Goal: Task Accomplishment & Management: Complete application form

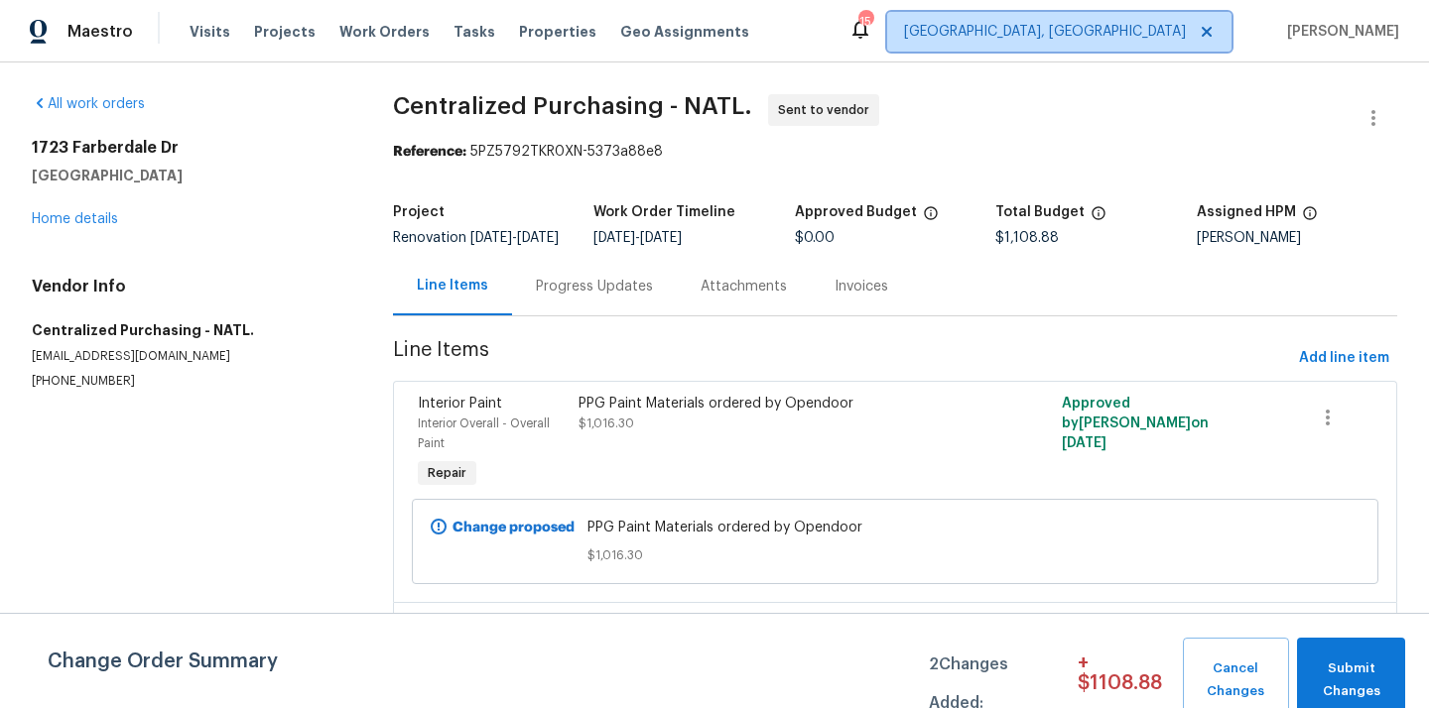
drag, startPoint x: 0, startPoint y: 0, endPoint x: 1162, endPoint y: 46, distance: 1162.8
click at [1162, 46] on span "[GEOGRAPHIC_DATA], [GEOGRAPHIC_DATA]" at bounding box center [1059, 32] width 344 height 40
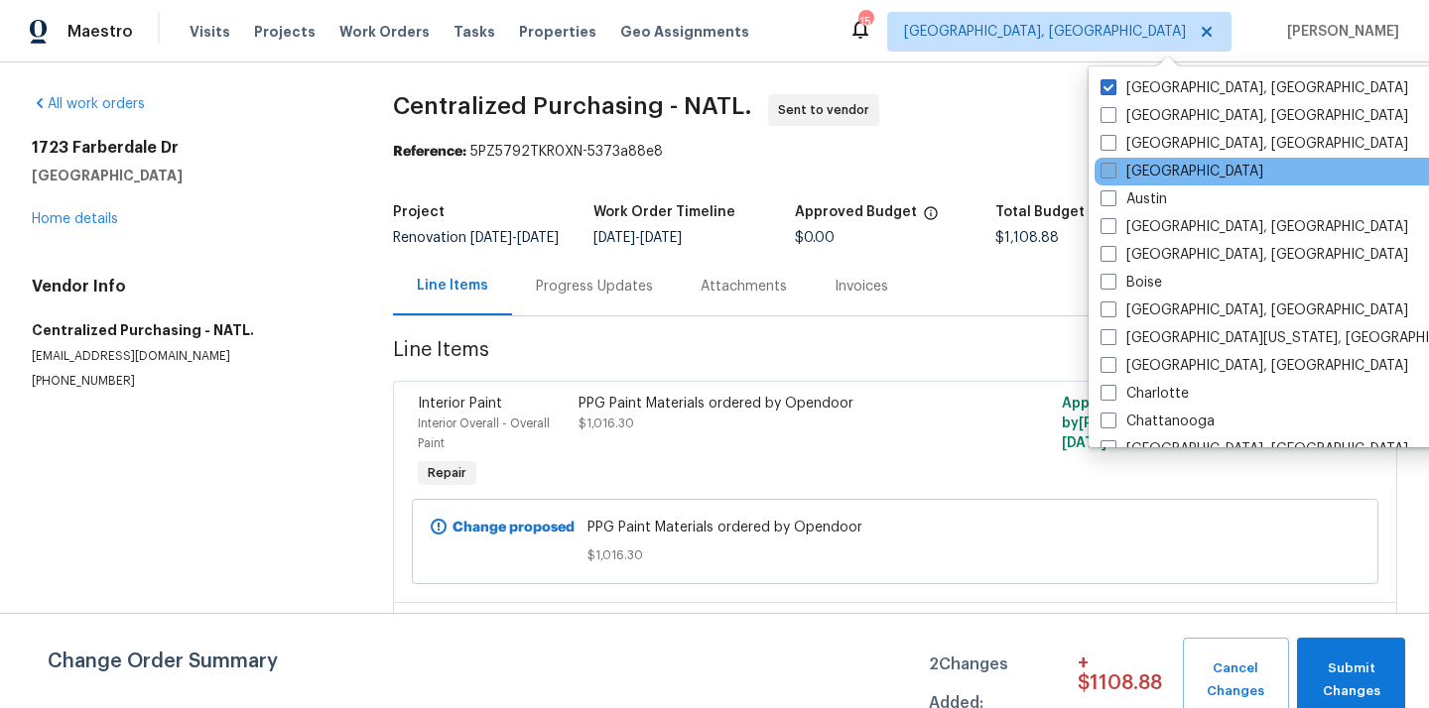
scroll to position [3, 0]
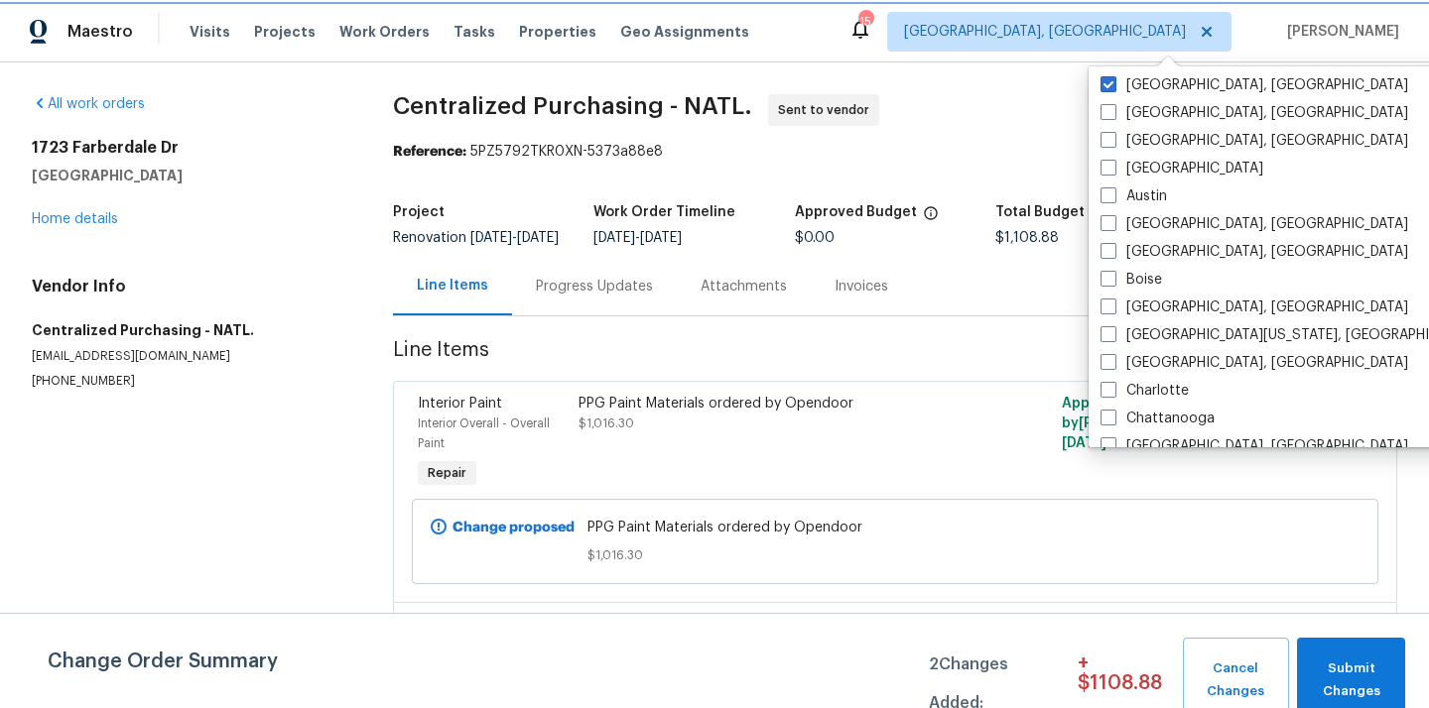
click at [1215, 25] on icon at bounding box center [1207, 32] width 16 height 16
checkbox input "false"
checkbox input "true"
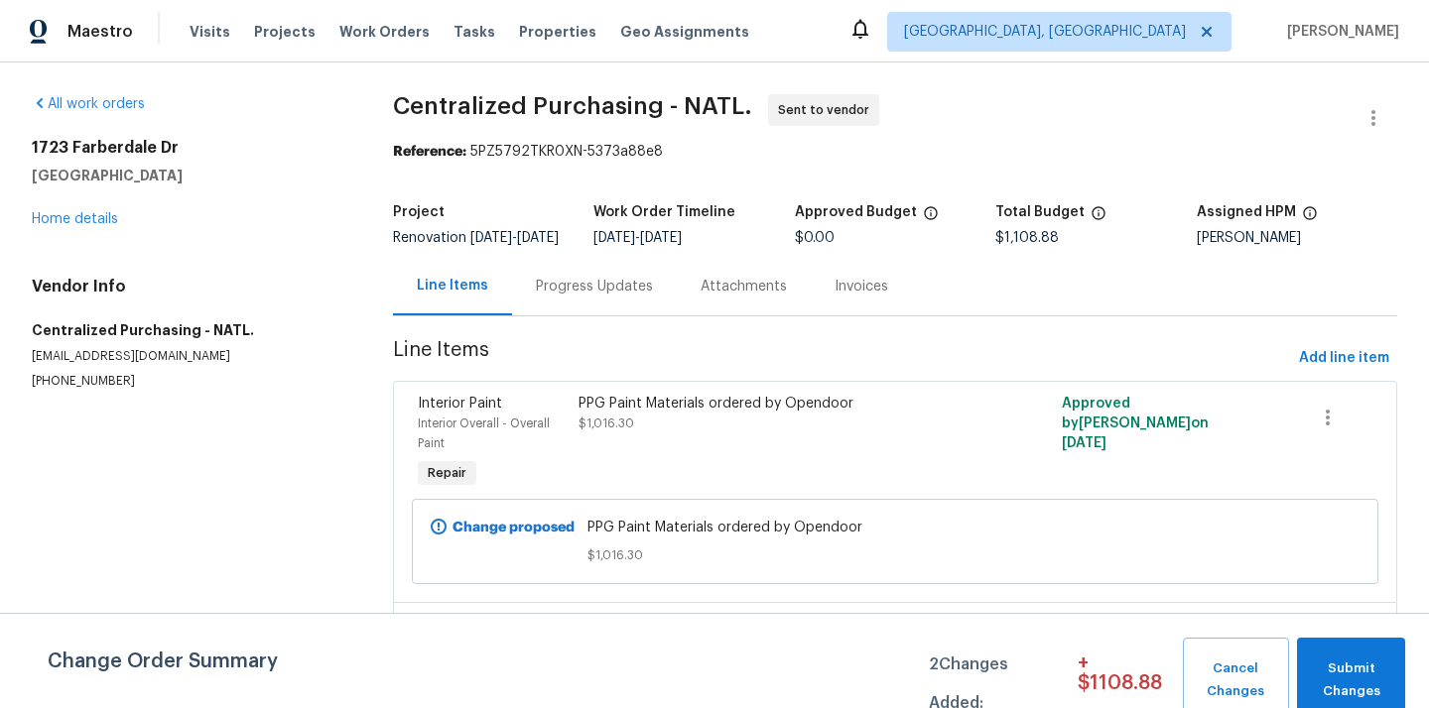
click at [236, 39] on div "Visits Projects Work Orders Tasks Properties Geo Assignments" at bounding box center [481, 32] width 583 height 40
click at [267, 33] on span "Projects" at bounding box center [285, 32] width 62 height 20
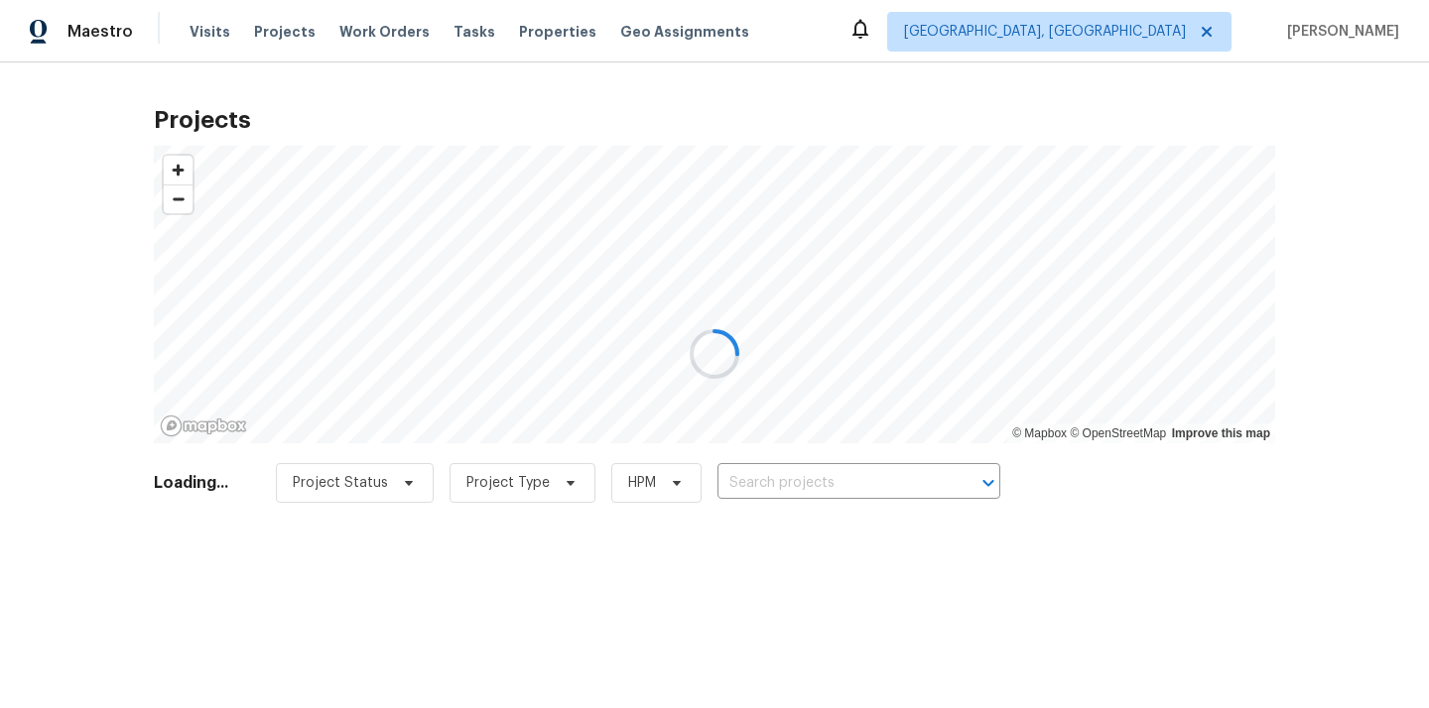
click at [829, 473] on div at bounding box center [714, 354] width 1429 height 708
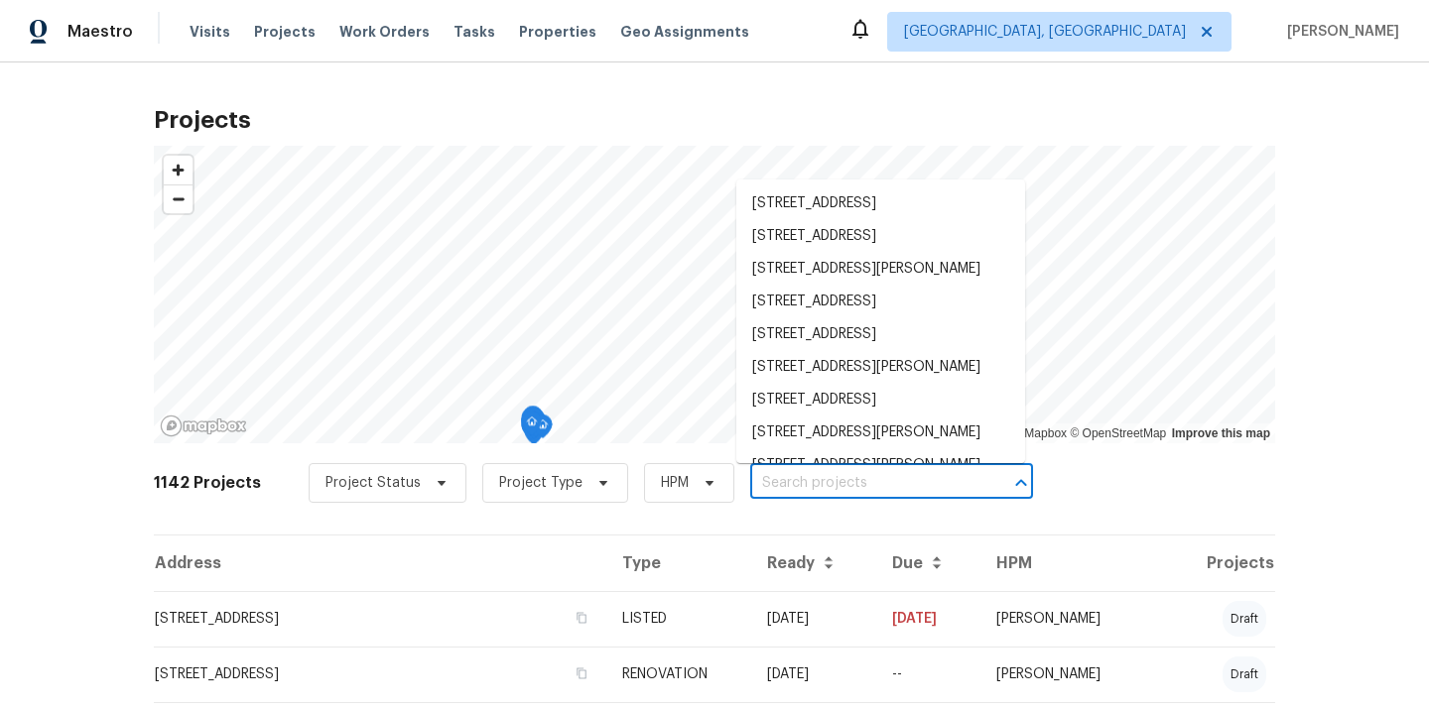
click at [829, 473] on input "text" at bounding box center [863, 483] width 227 height 31
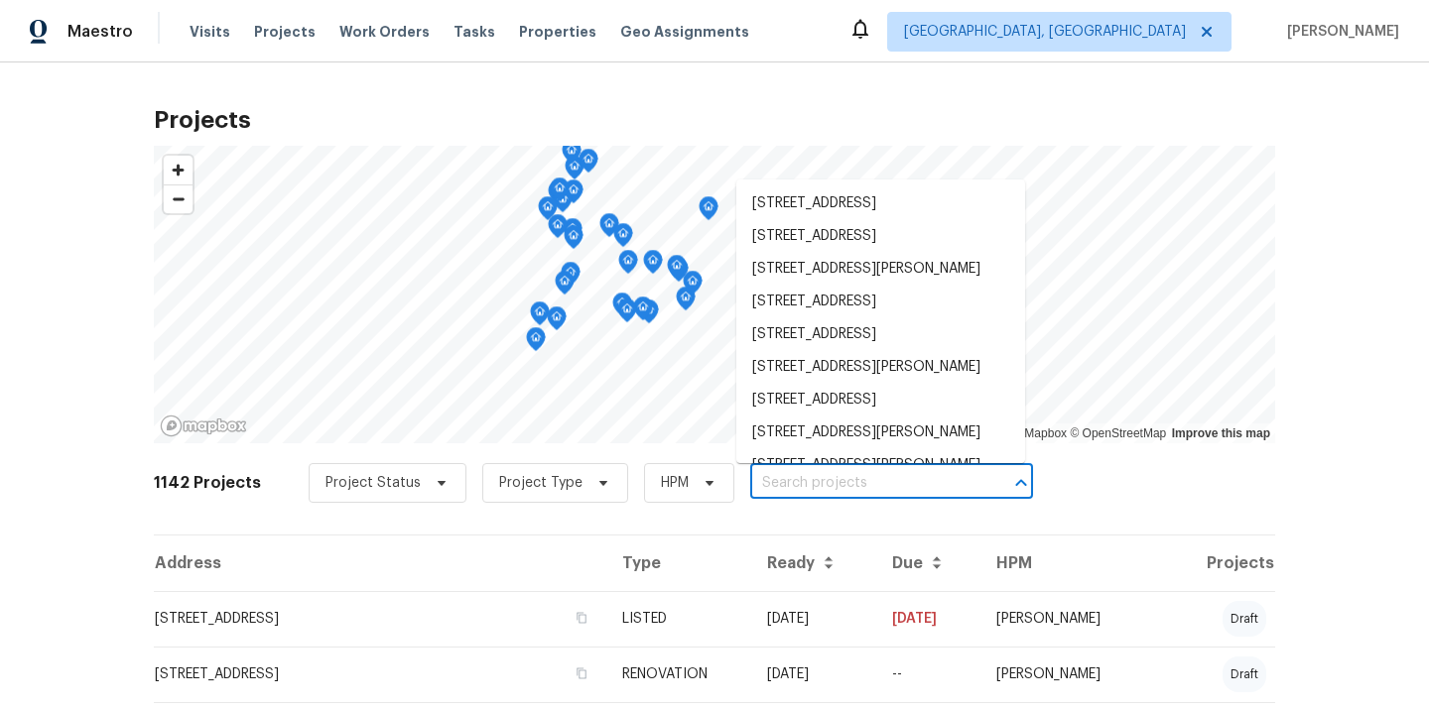
paste input "[STREET_ADDRESS]"
type input "[STREET_ADDRESS]"
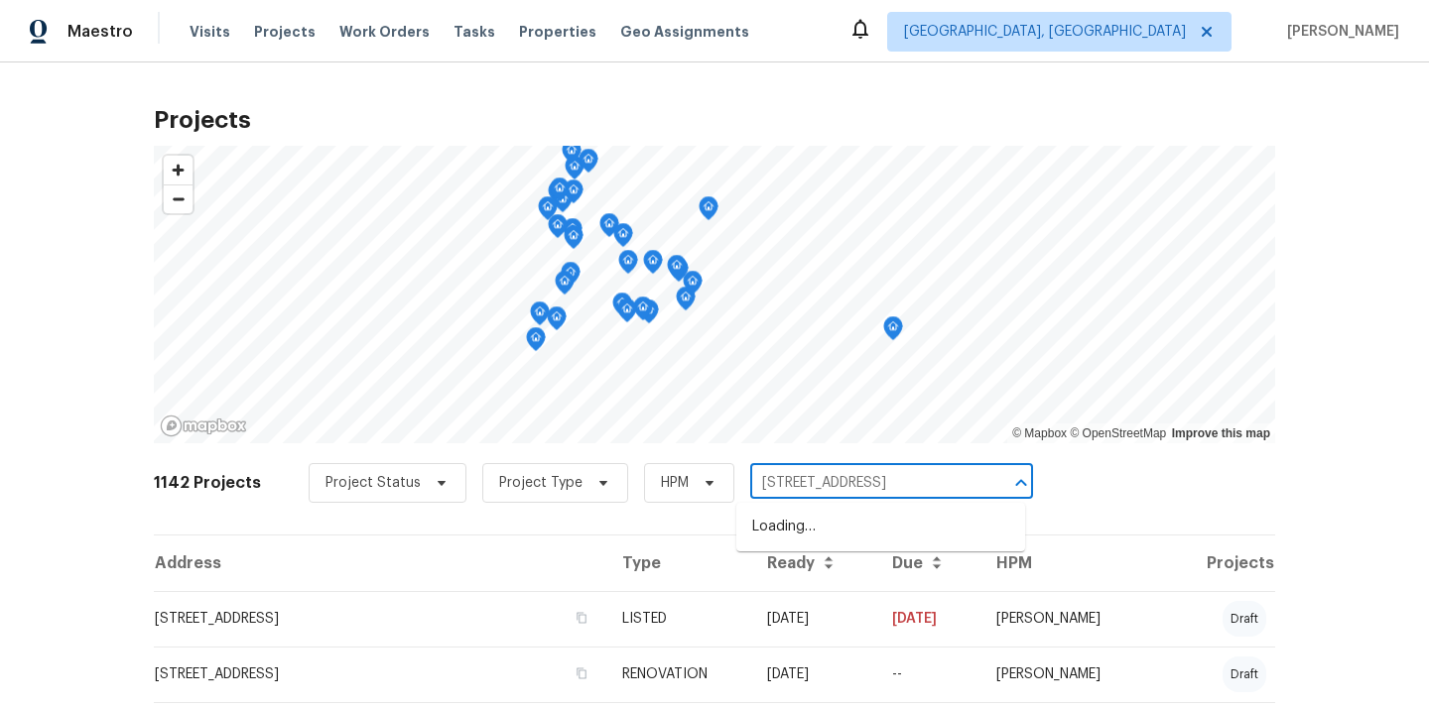
scroll to position [0, 51]
click at [821, 525] on li "[STREET_ADDRESS]" at bounding box center [880, 527] width 289 height 33
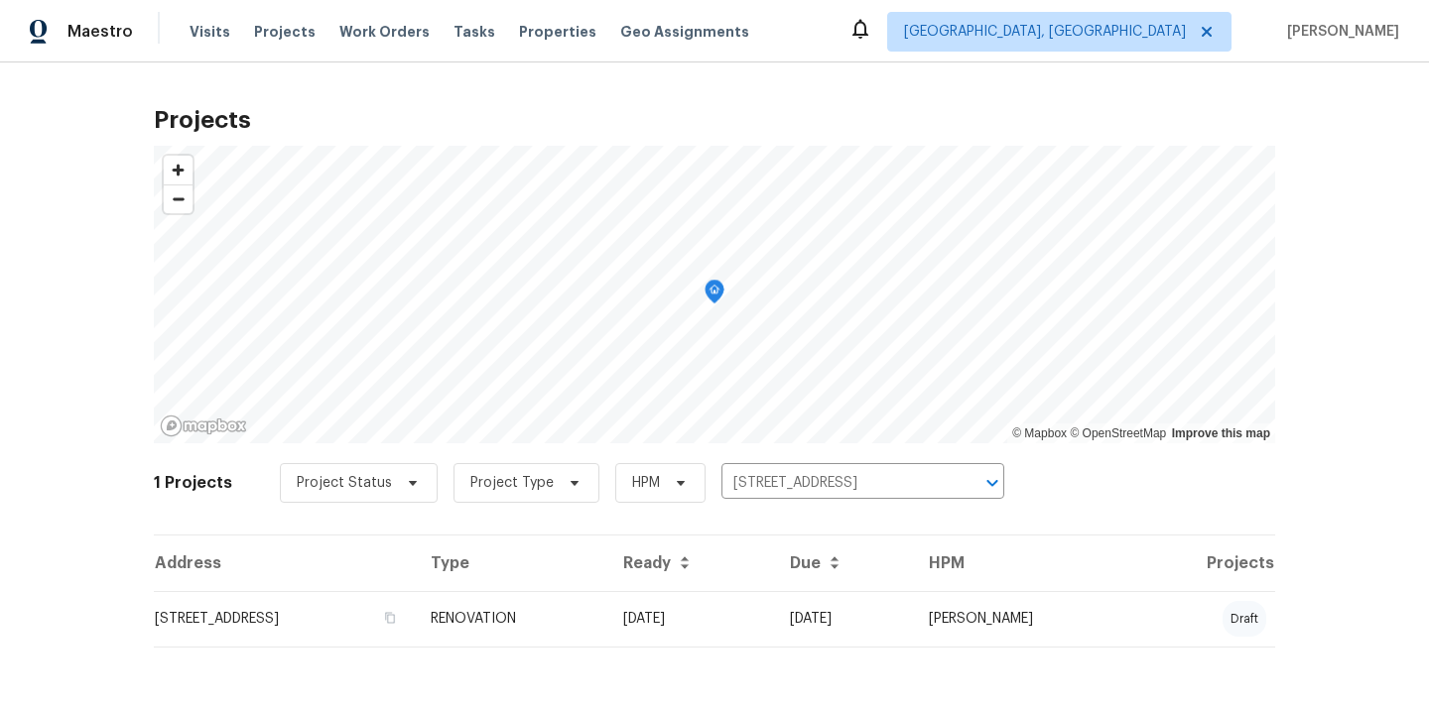
click at [607, 622] on td "RENOVATION" at bounding box center [511, 619] width 192 height 56
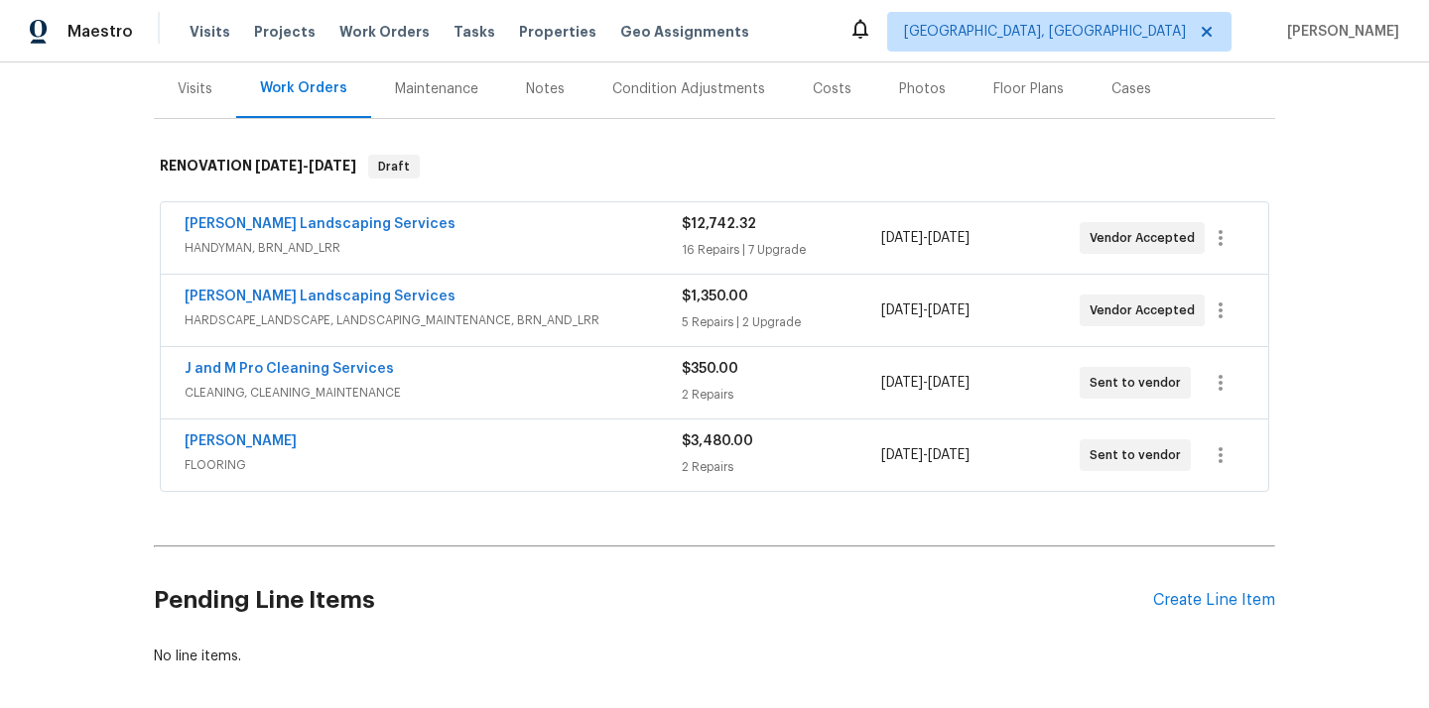
scroll to position [245, 0]
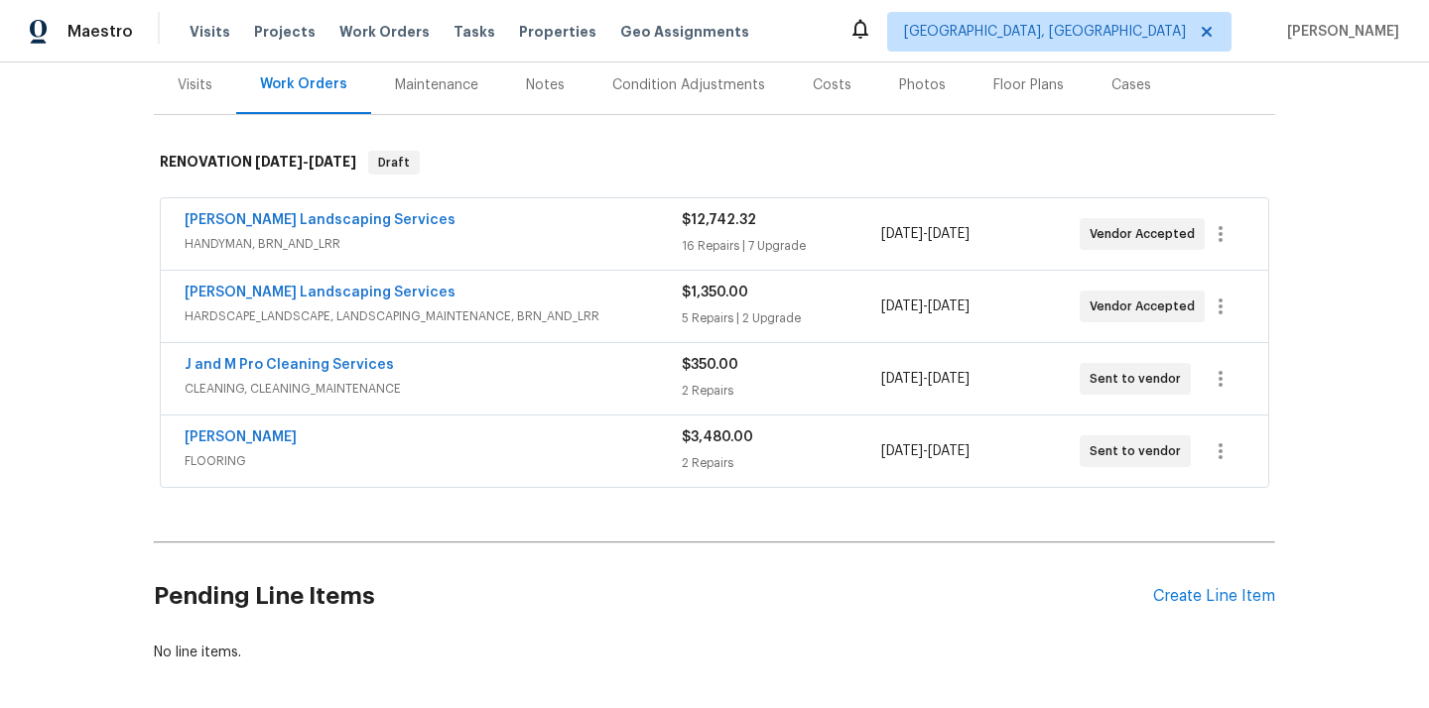
click at [1208, 606] on div "Pending Line Items Create Line Item" at bounding box center [714, 597] width 1121 height 92
click at [1199, 595] on div "Create Line Item" at bounding box center [1214, 596] width 122 height 19
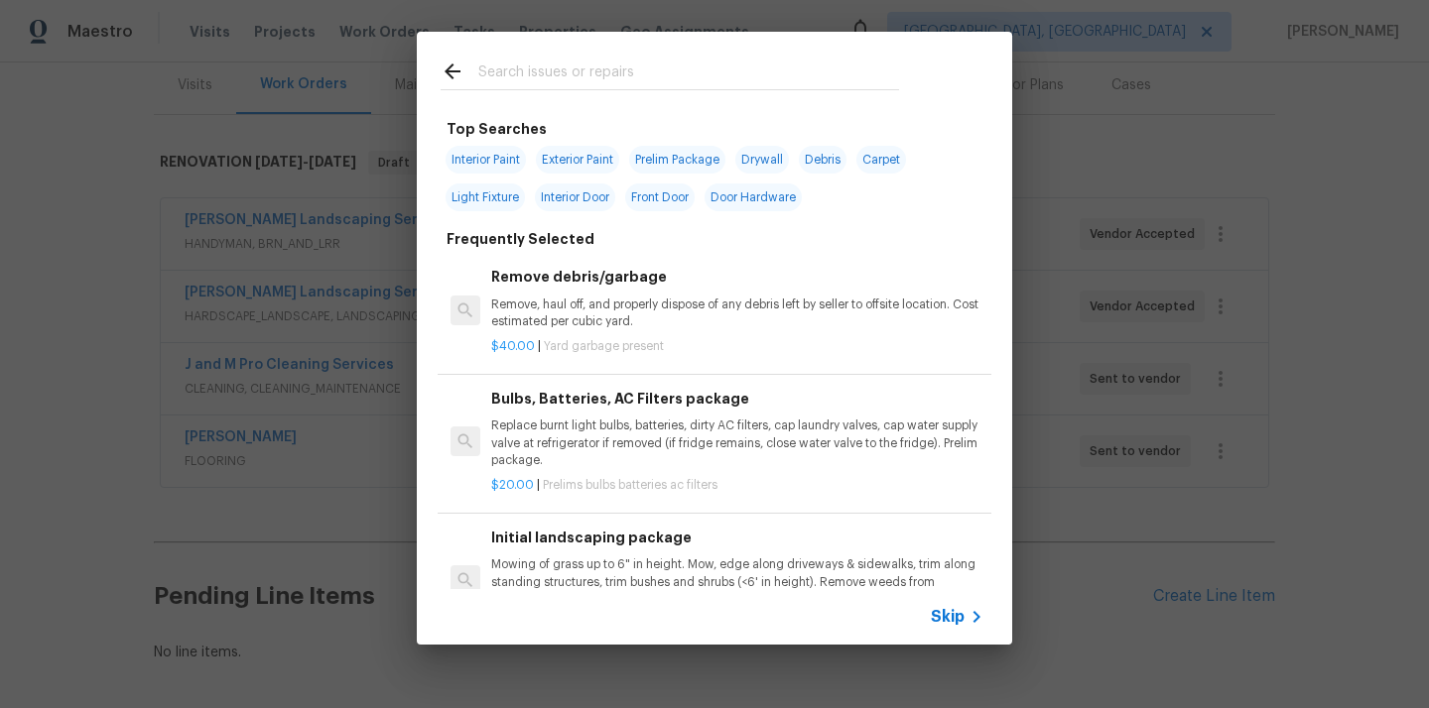
click at [774, 81] on input "text" at bounding box center [688, 75] width 421 height 30
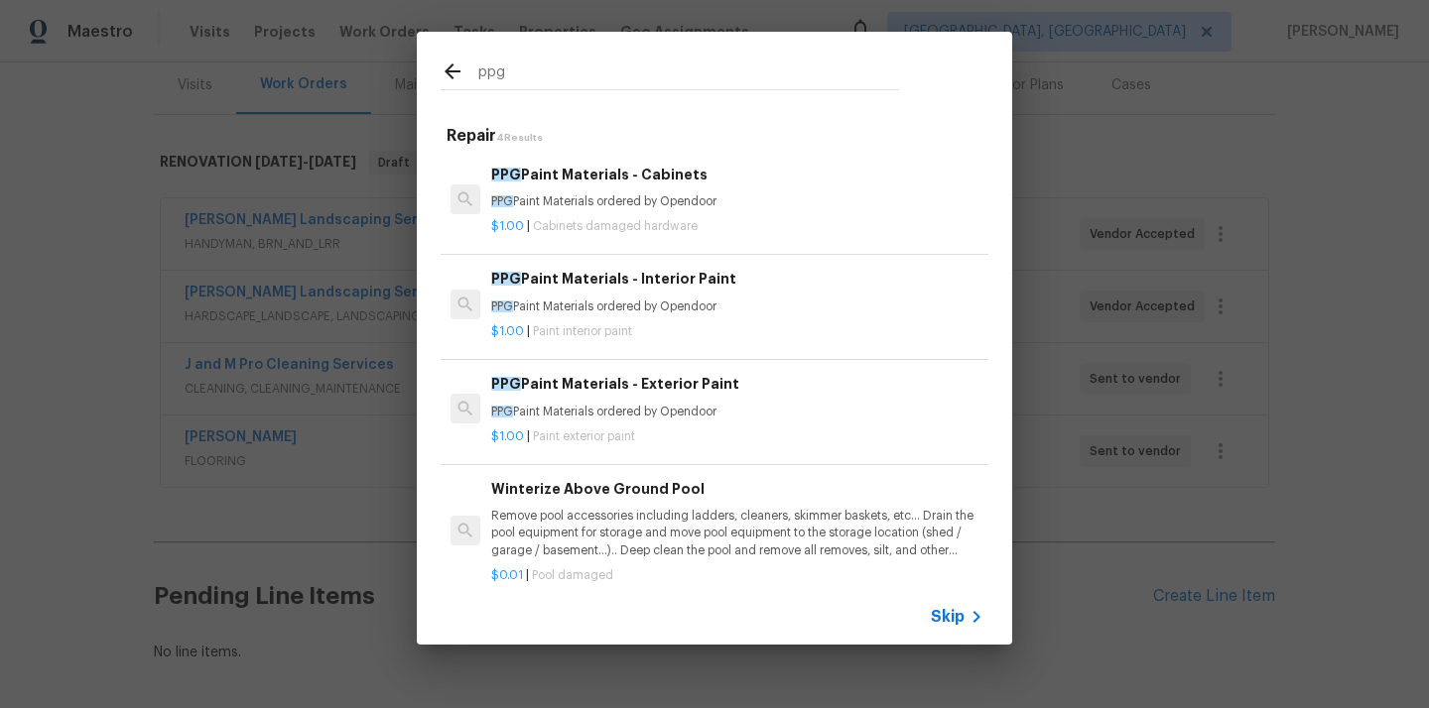
type input "ppg"
click at [620, 194] on p "PPG Paint Materials ordered by Opendoor" at bounding box center [737, 201] width 492 height 17
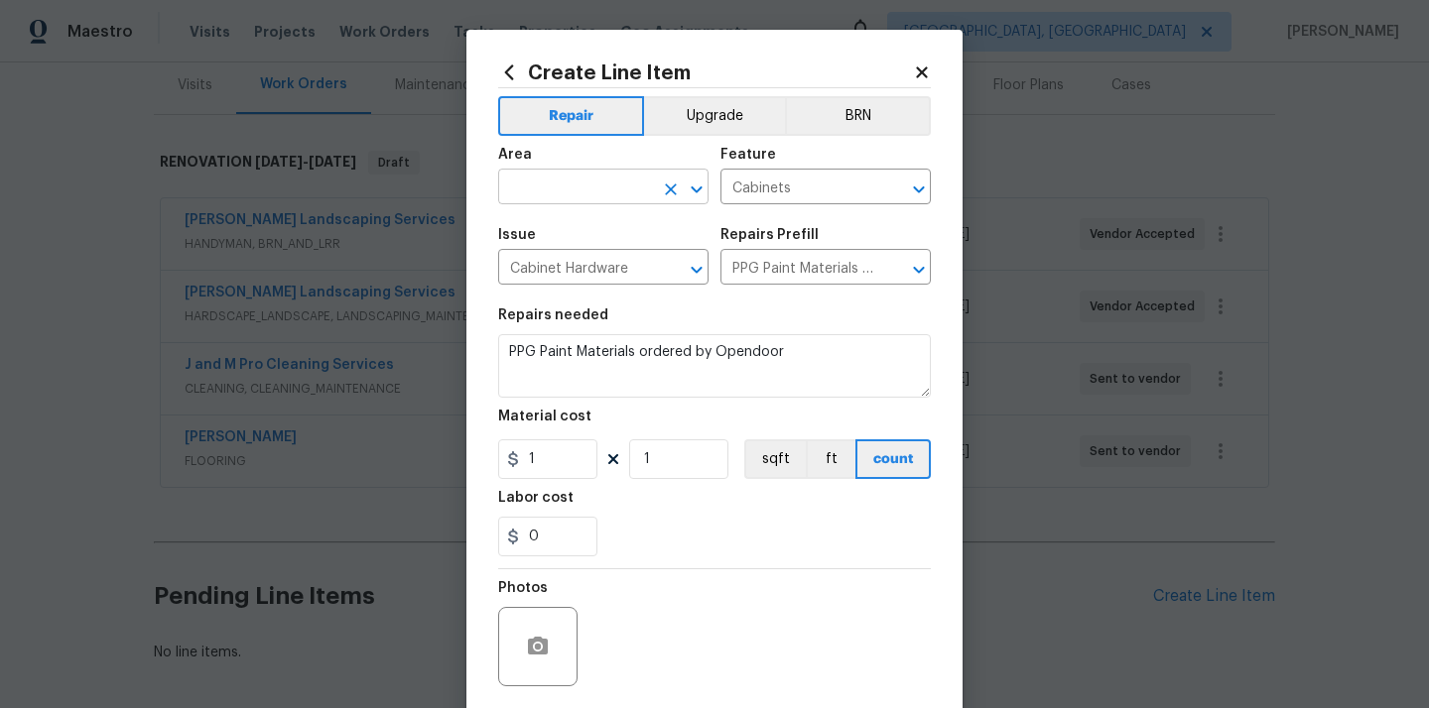
click at [639, 197] on input "text" at bounding box center [575, 189] width 155 height 31
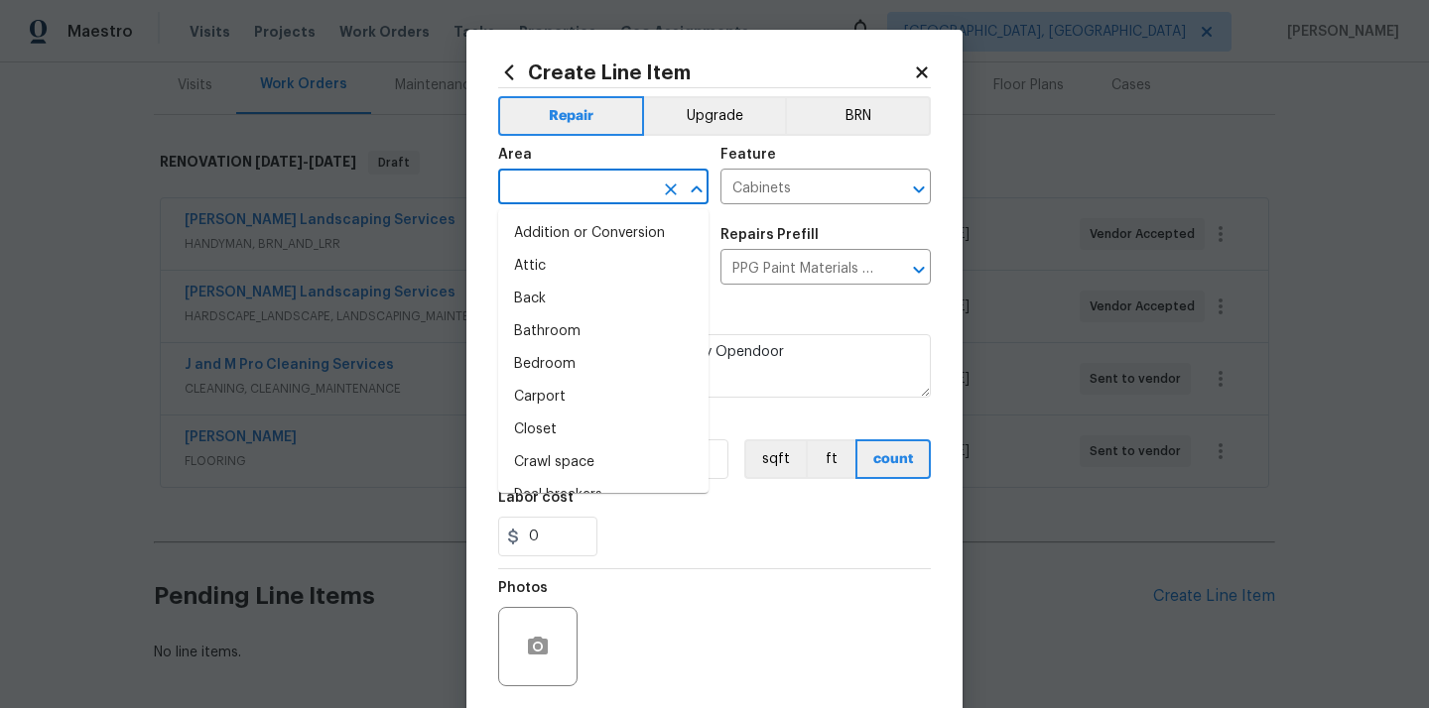
click at [510, 77] on icon at bounding box center [509, 71] width 9 height 15
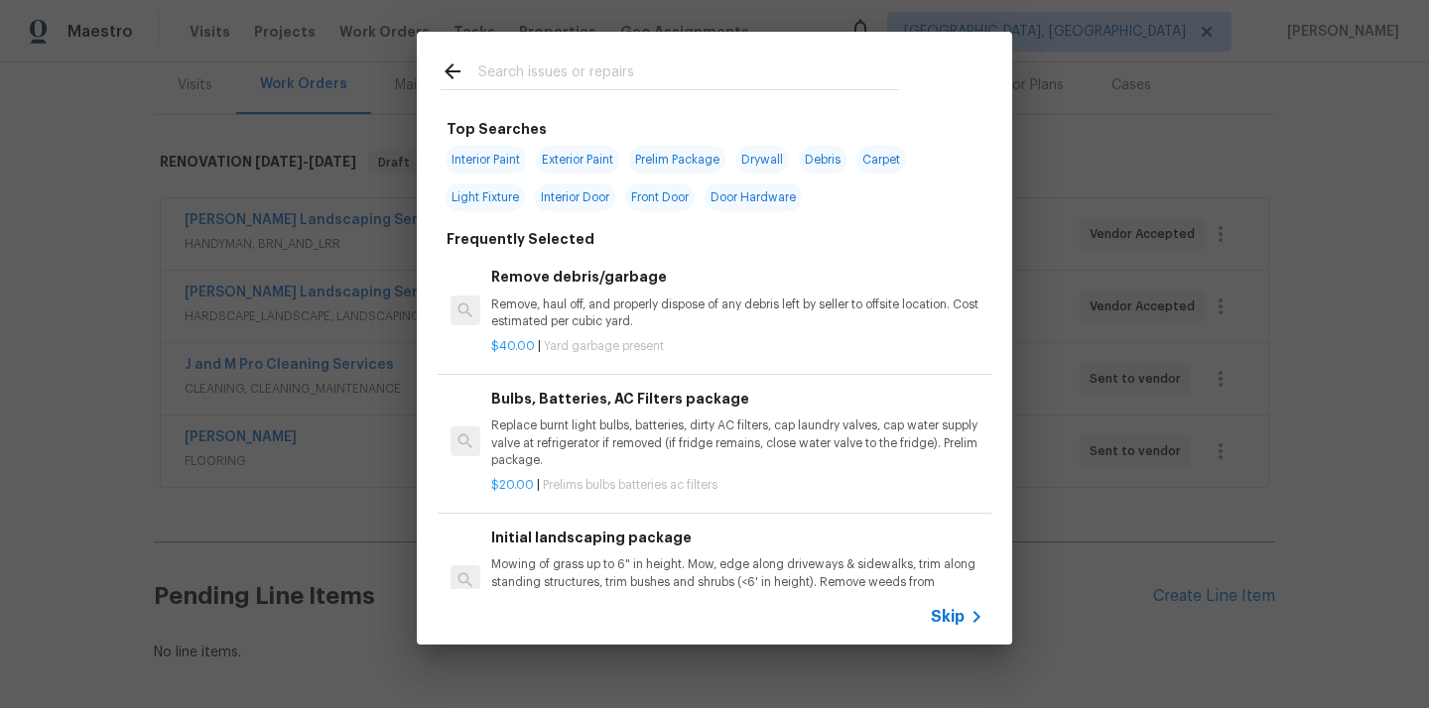
click at [562, 71] on input "text" at bounding box center [688, 75] width 421 height 30
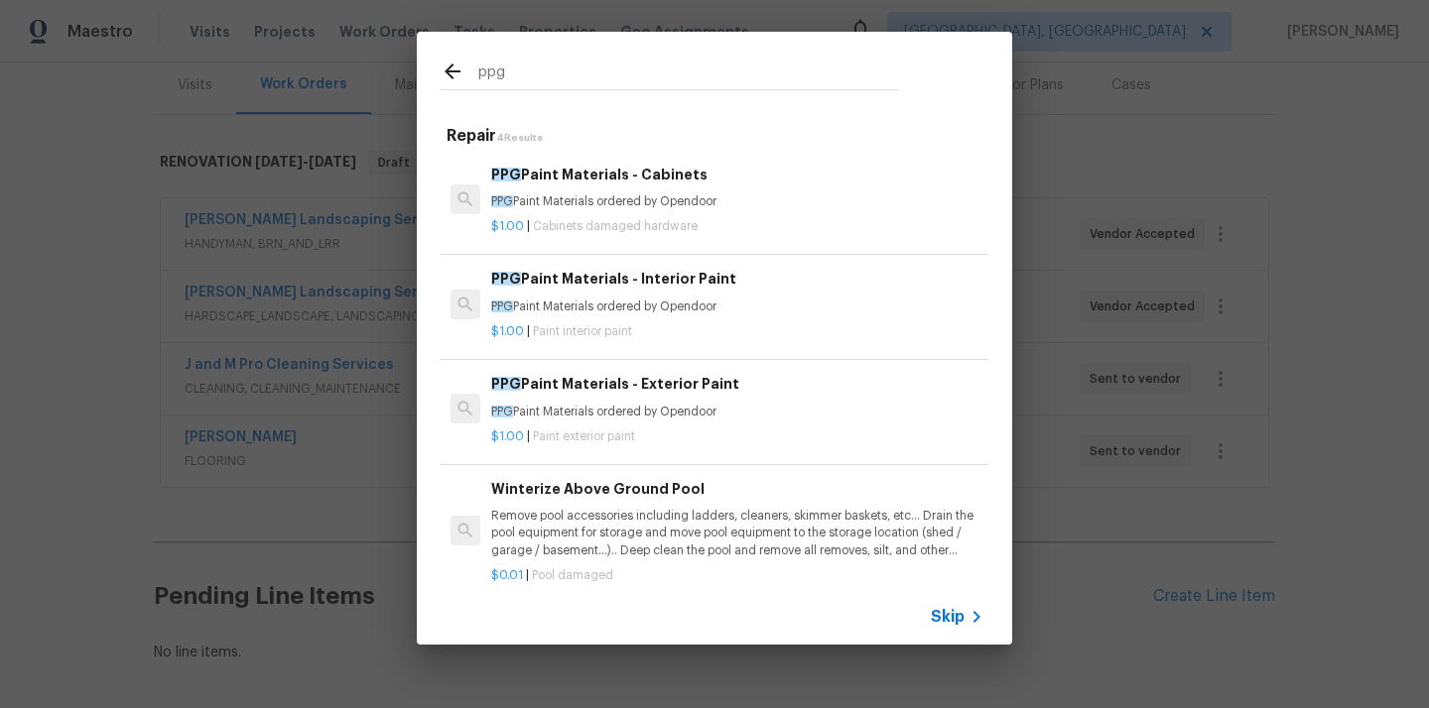
type input "ppg"
click at [576, 315] on p "PPG Paint Materials ordered by Opendoor" at bounding box center [737, 307] width 492 height 17
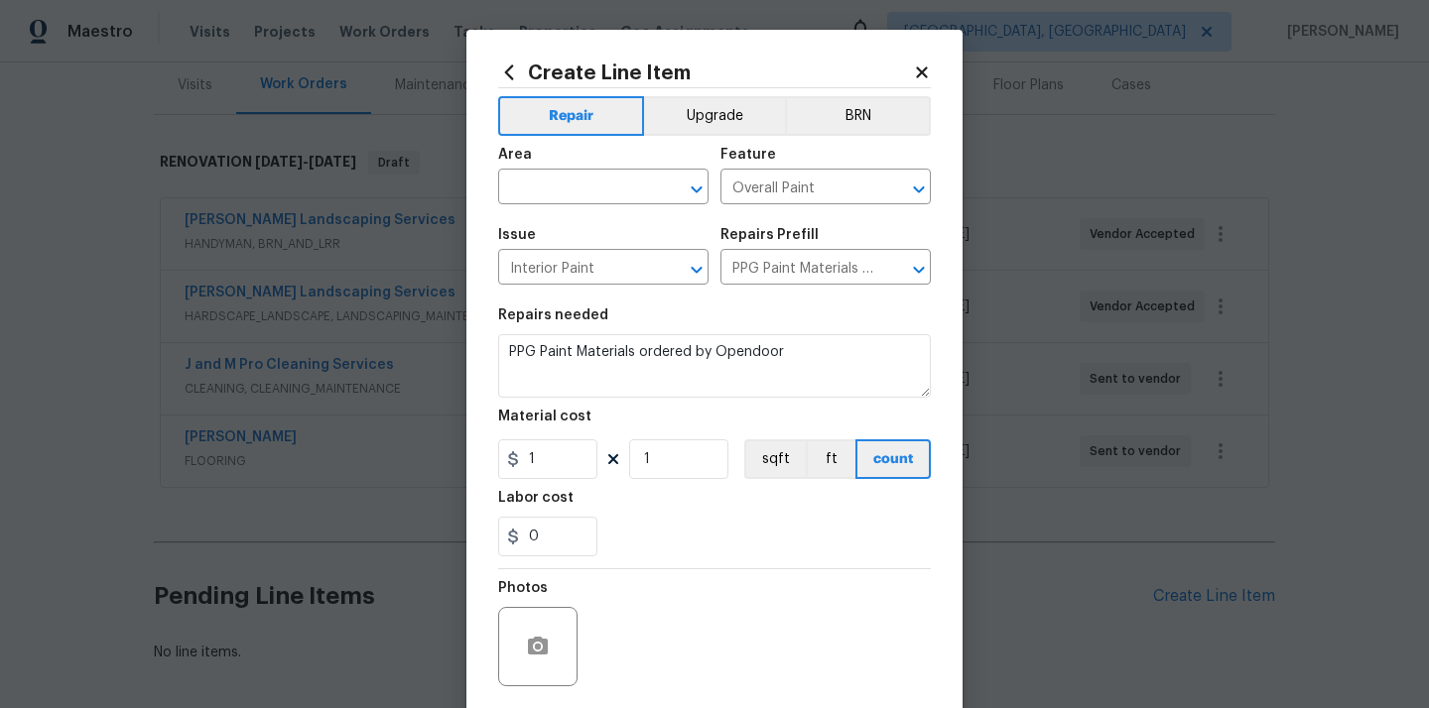
type input "PPG Paint Materials - Interior Paint $1.00"
click at [606, 188] on input "text" at bounding box center [575, 189] width 155 height 31
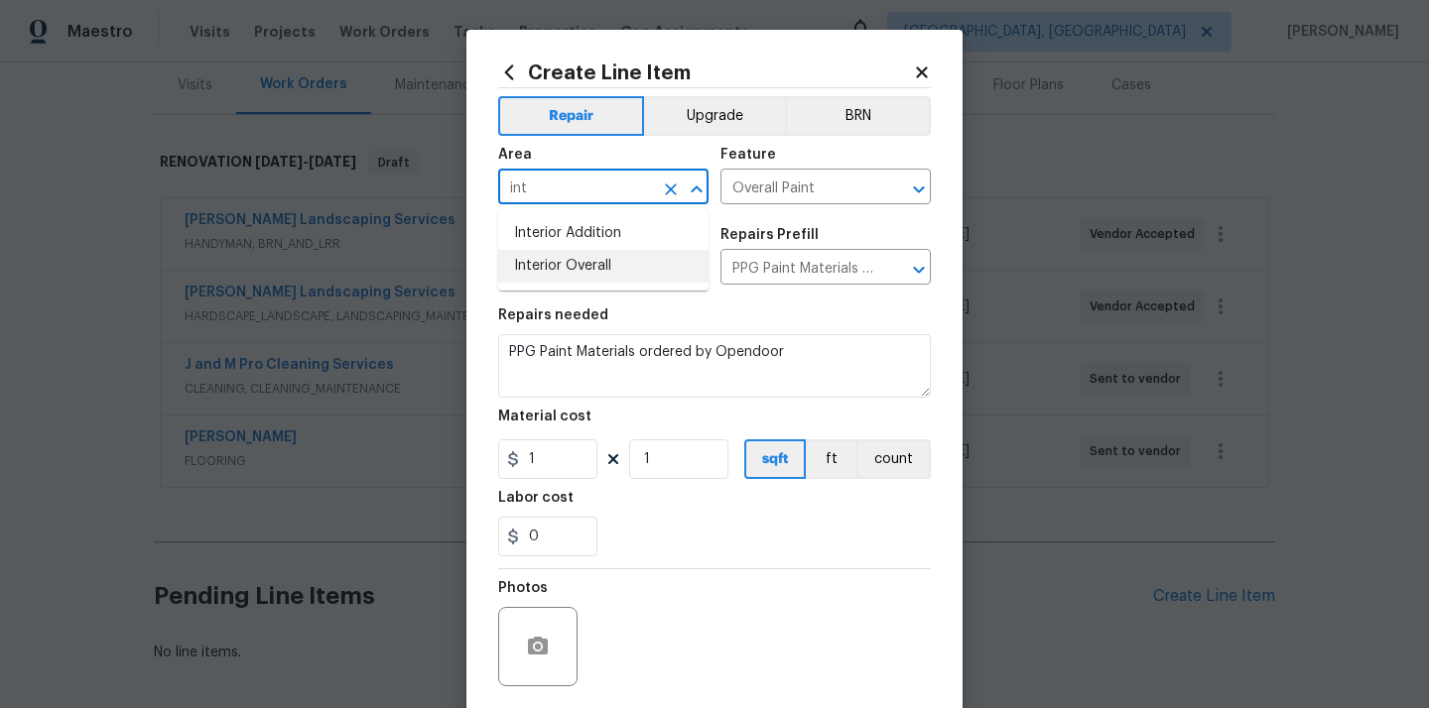
click at [593, 257] on li "Interior Overall" at bounding box center [603, 266] width 210 height 33
type input "Interior Overall"
click at [546, 458] on input "1" at bounding box center [547, 460] width 99 height 40
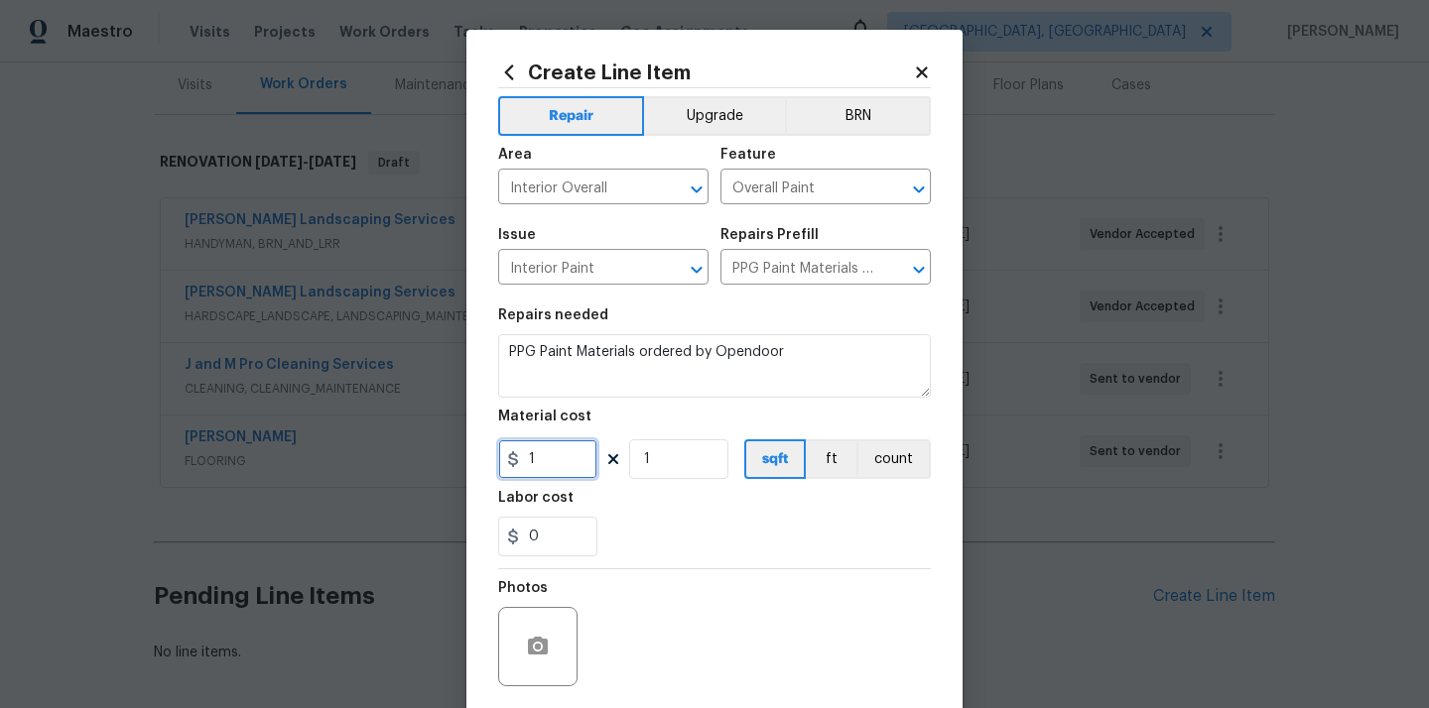
drag, startPoint x: 546, startPoint y: 458, endPoint x: 483, endPoint y: 458, distance: 62.5
click at [483, 458] on div "Create Line Item Repair Upgrade BRN Area Interior Overall ​ Feature Overall Pai…" at bounding box center [714, 427] width 496 height 795
paste input "512.94"
type input "512.94"
click at [668, 505] on div "Labor cost" at bounding box center [714, 504] width 433 height 26
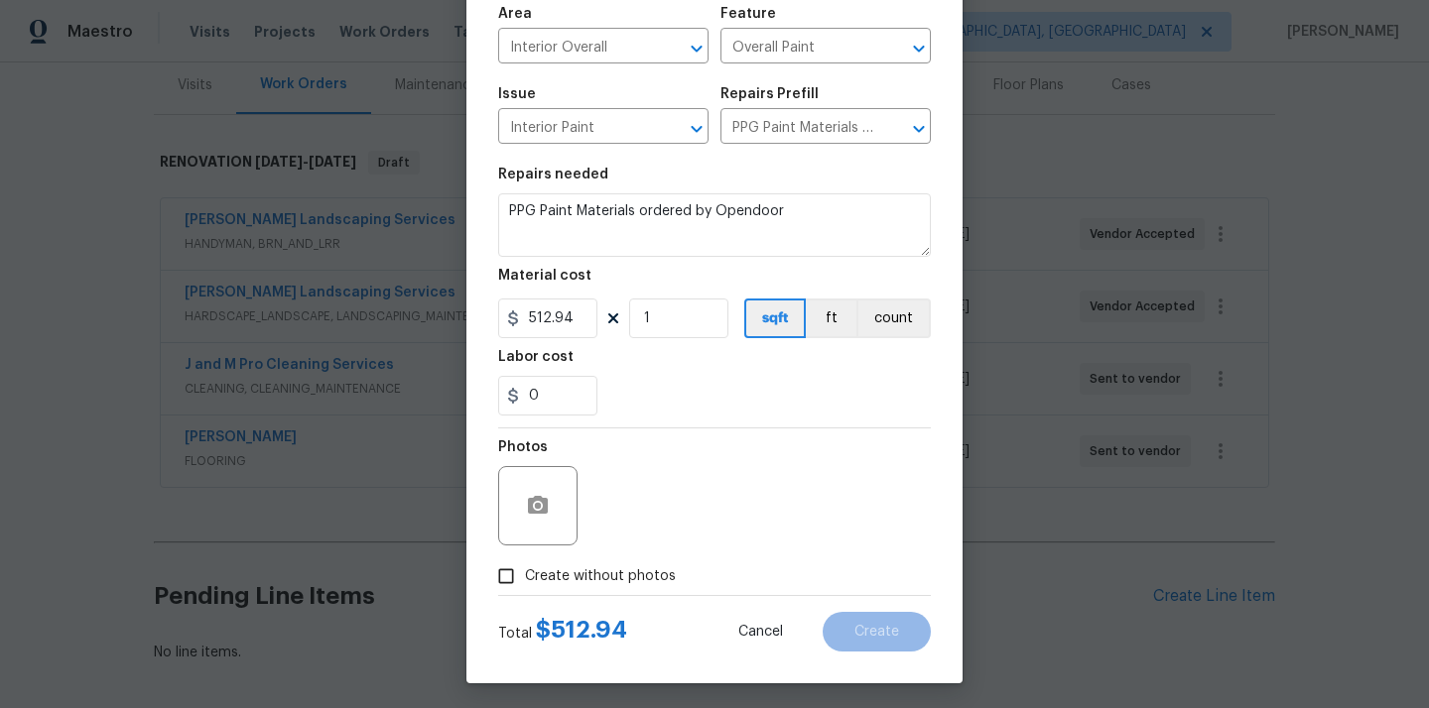
scroll to position [147, 0]
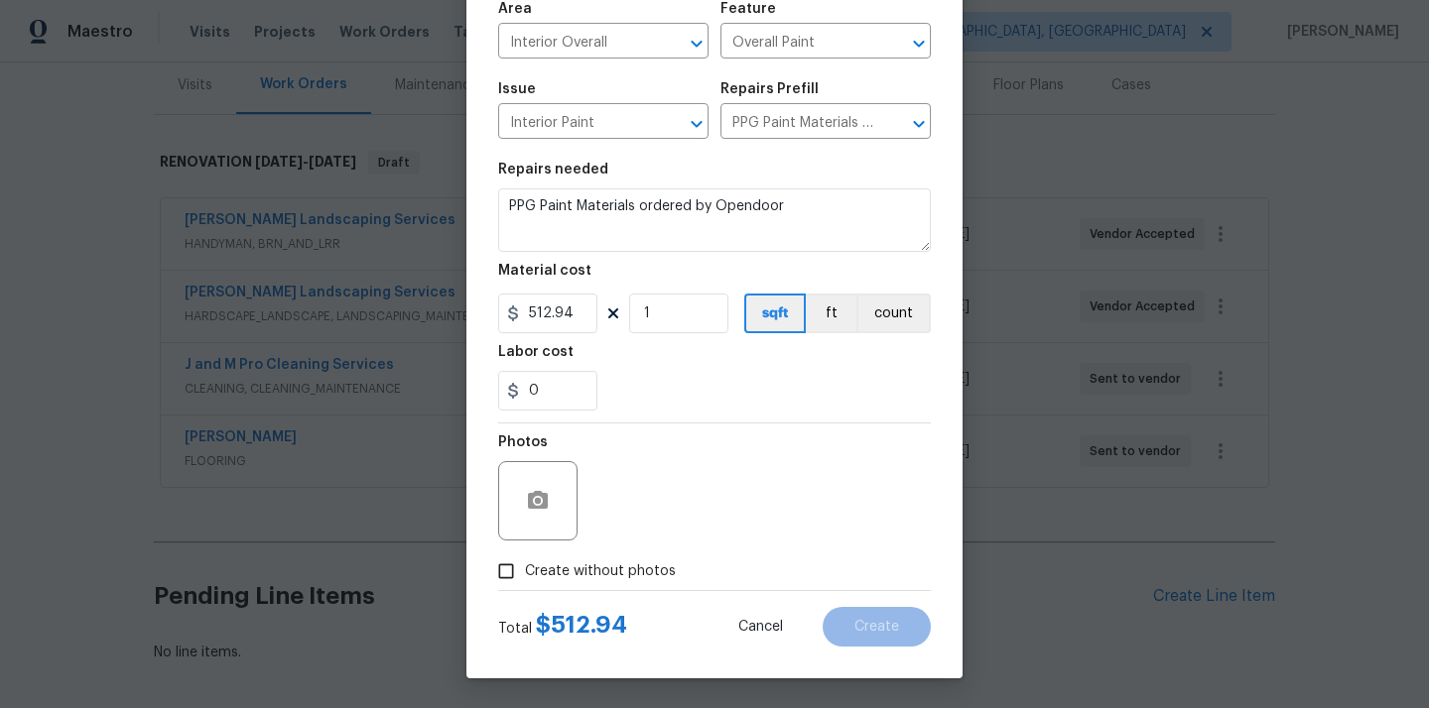
click at [639, 563] on span "Create without photos" at bounding box center [600, 572] width 151 height 21
click at [525, 563] on input "Create without photos" at bounding box center [506, 572] width 38 height 38
checkbox input "true"
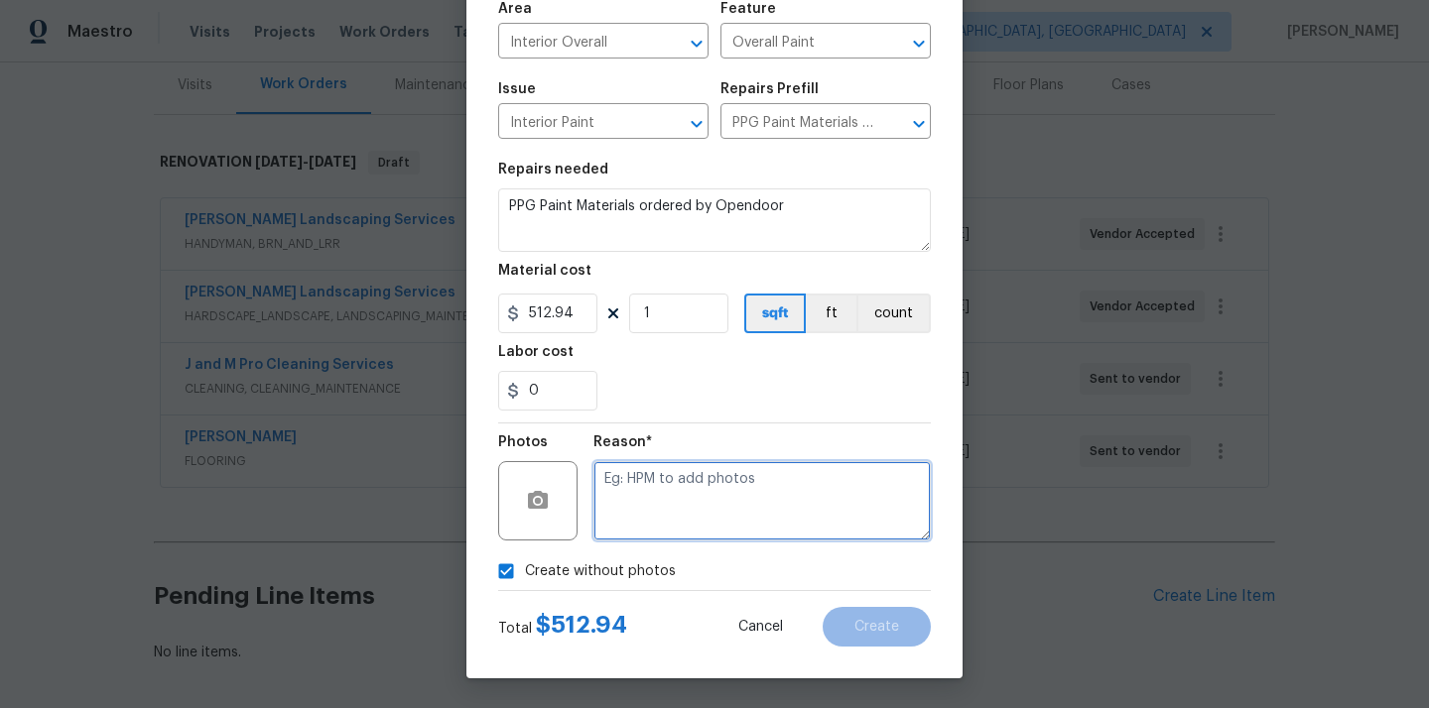
click at [668, 488] on textarea at bounding box center [761, 500] width 337 height 79
type textarea "N/A"
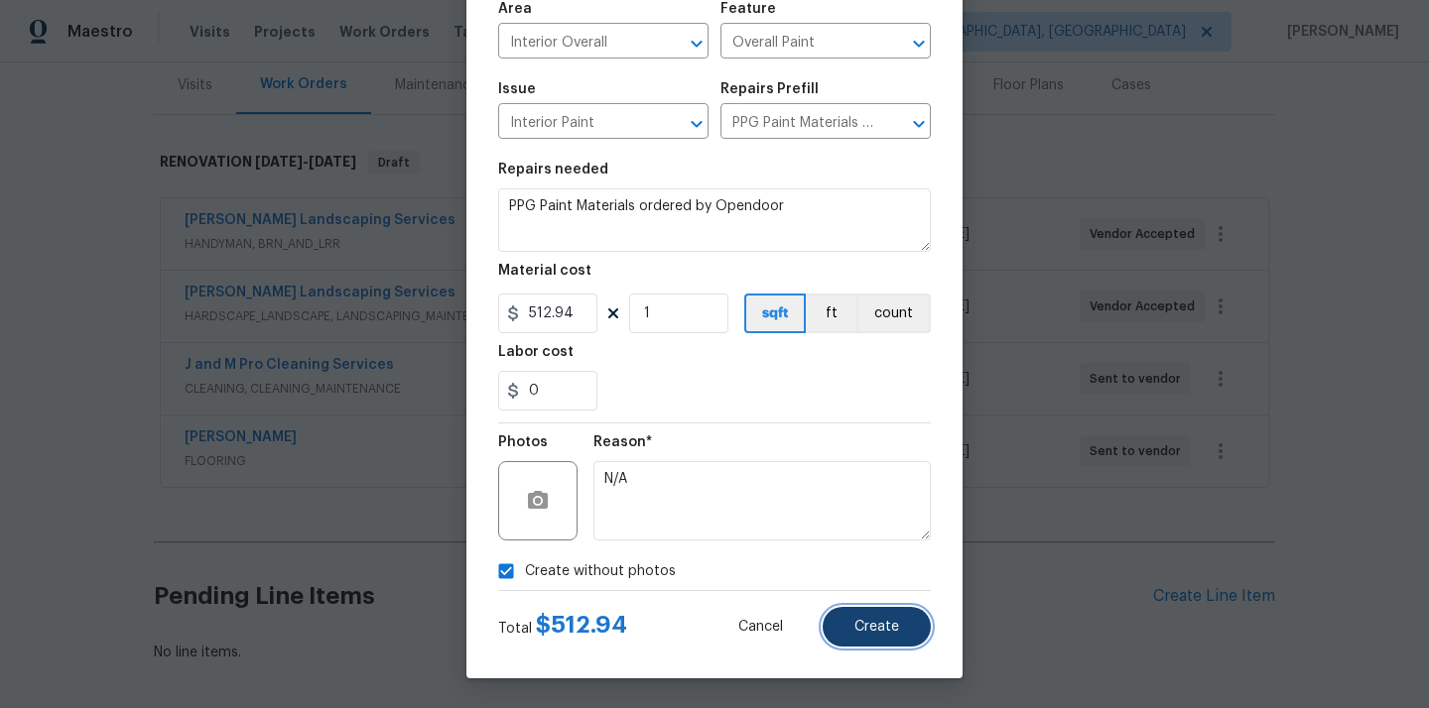
click at [909, 613] on button "Create" at bounding box center [877, 627] width 108 height 40
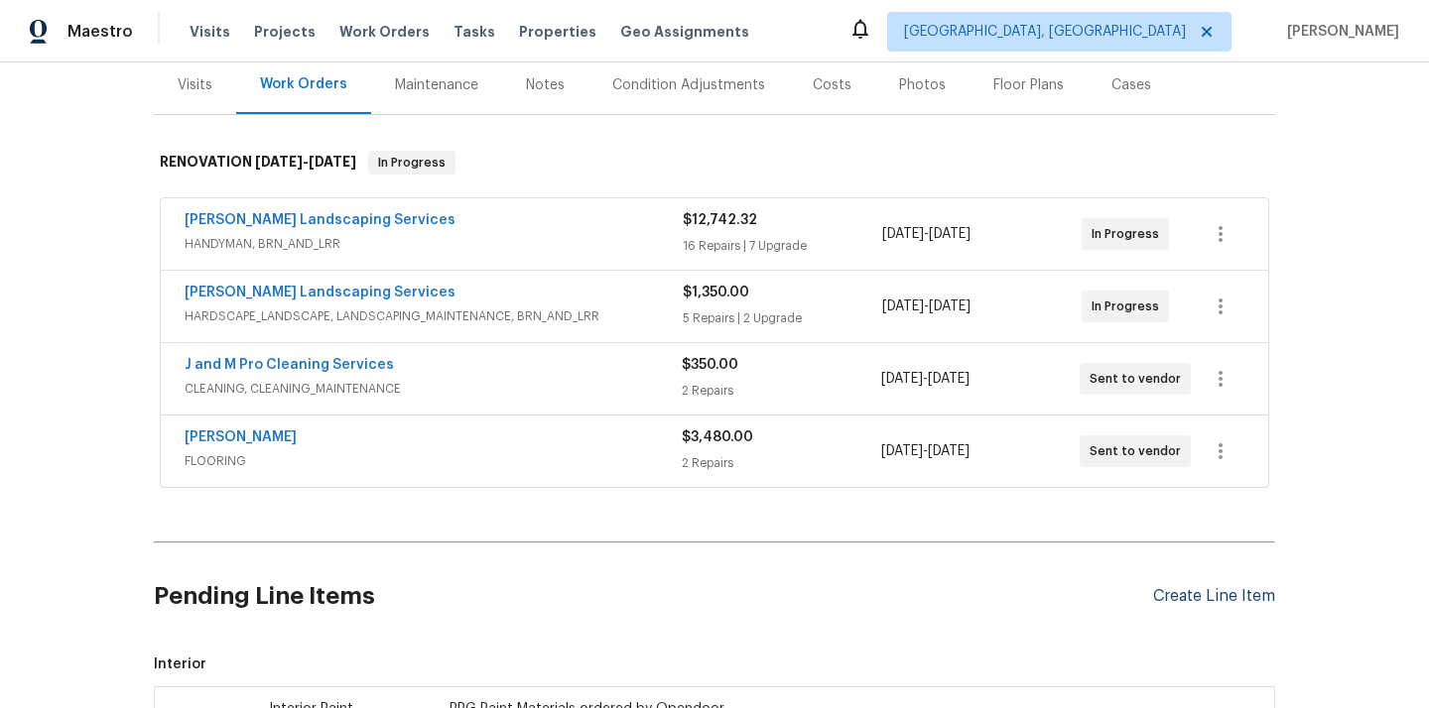
click at [1180, 603] on div "Create Line Item" at bounding box center [1214, 596] width 122 height 19
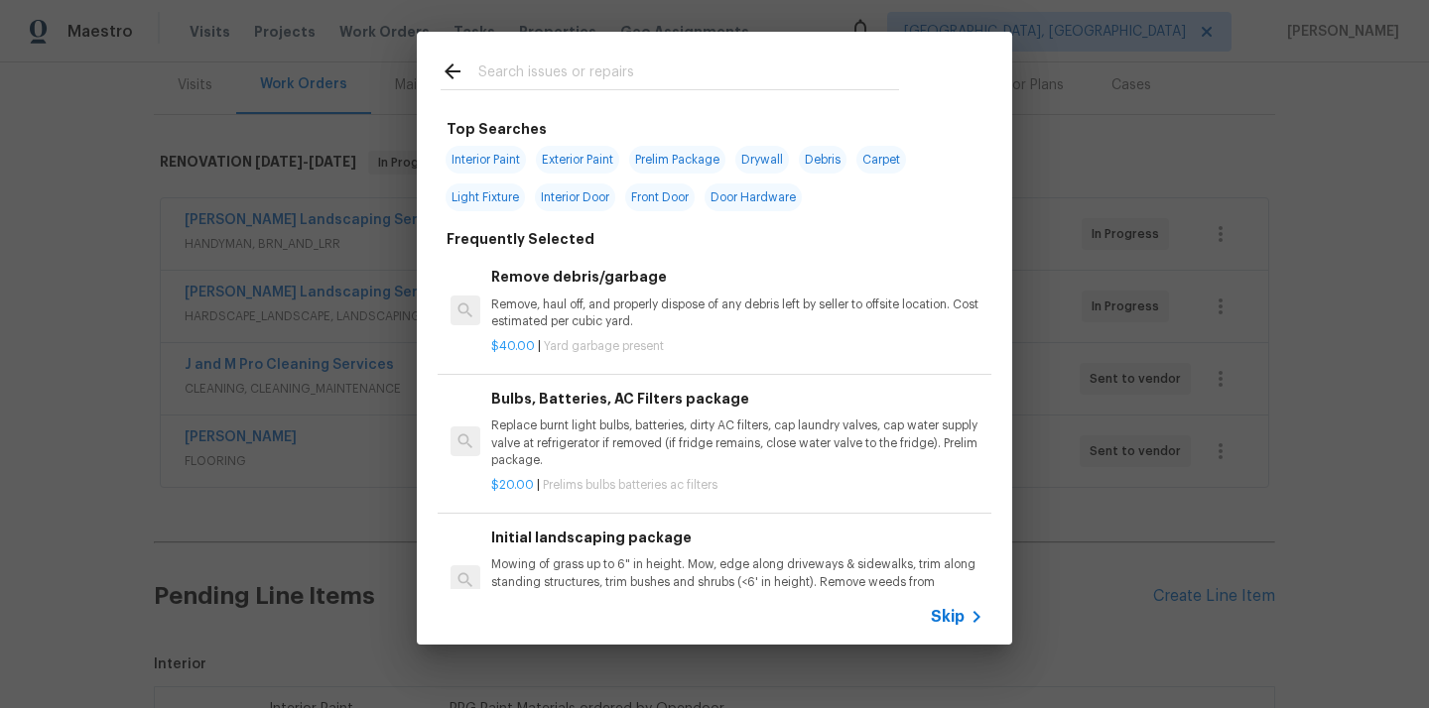
click at [795, 90] on div at bounding box center [670, 89] width 458 height 1
click at [784, 84] on input "text" at bounding box center [688, 75] width 421 height 30
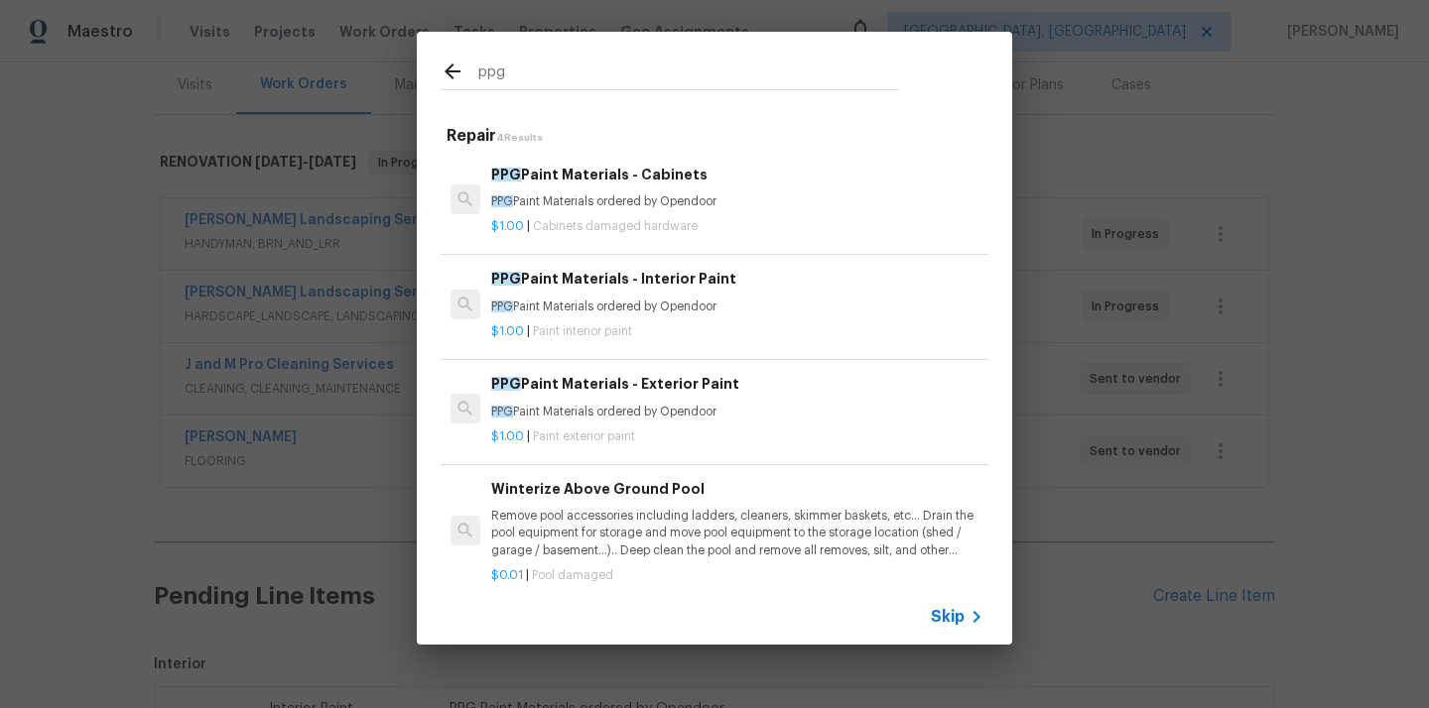
type input "ppg"
click at [693, 170] on h6 "PPG Paint Materials - Cabinets" at bounding box center [737, 175] width 492 height 22
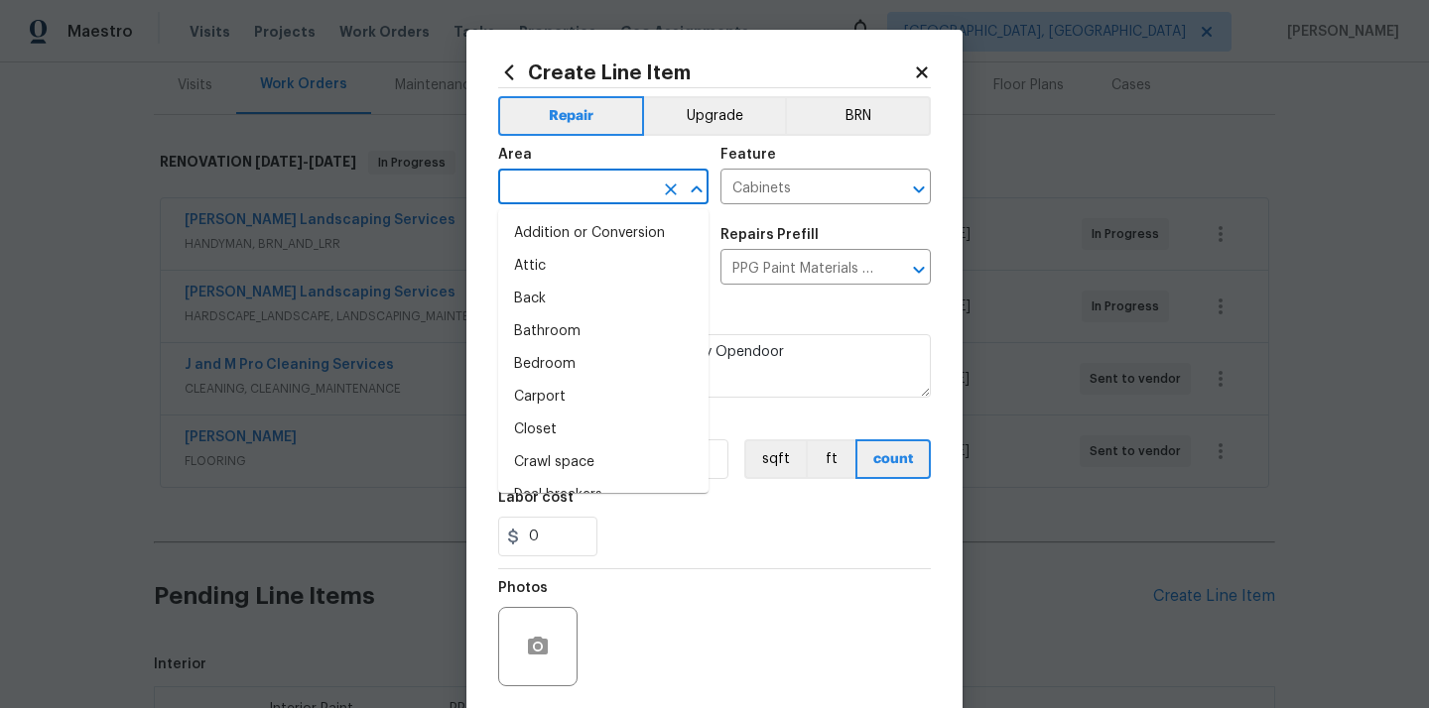
click at [604, 177] on input "text" at bounding box center [575, 189] width 155 height 31
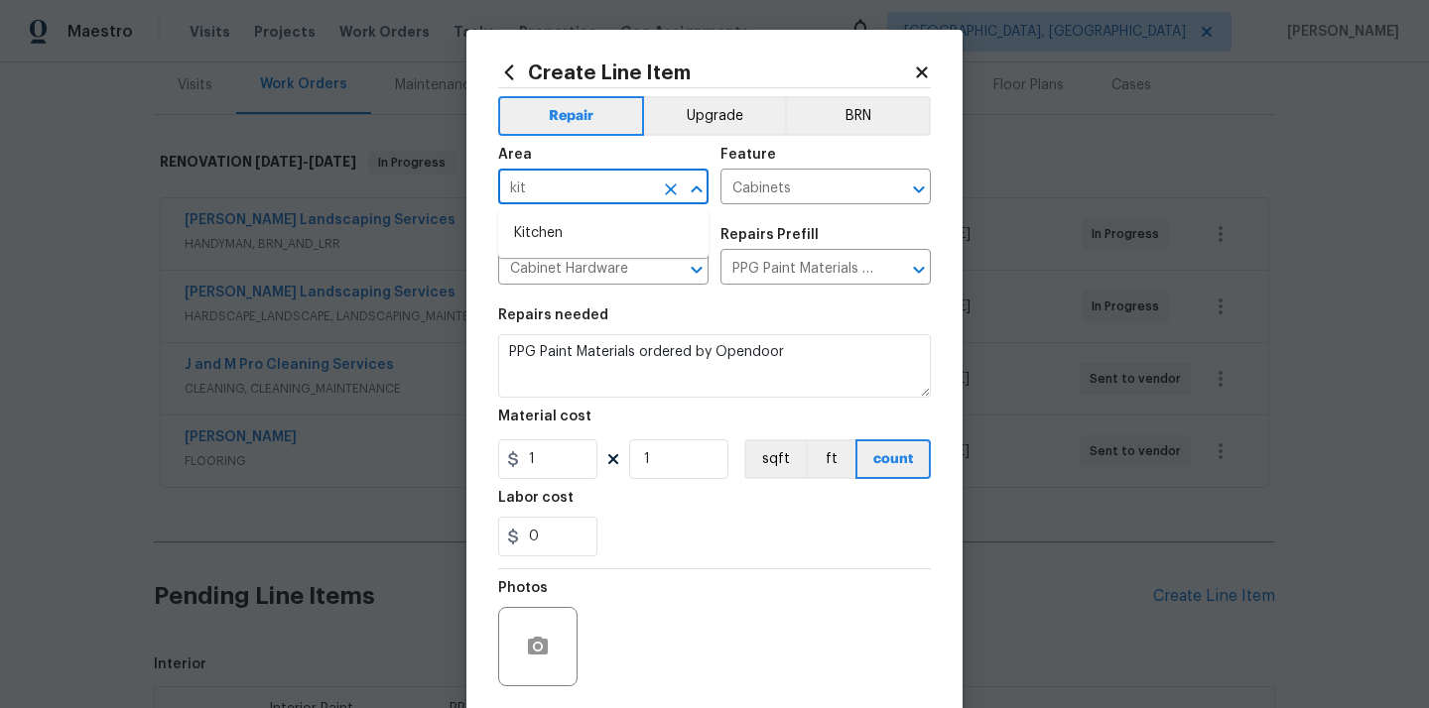
click at [579, 220] on li "Kitchen" at bounding box center [603, 233] width 210 height 33
type input "Kitchen"
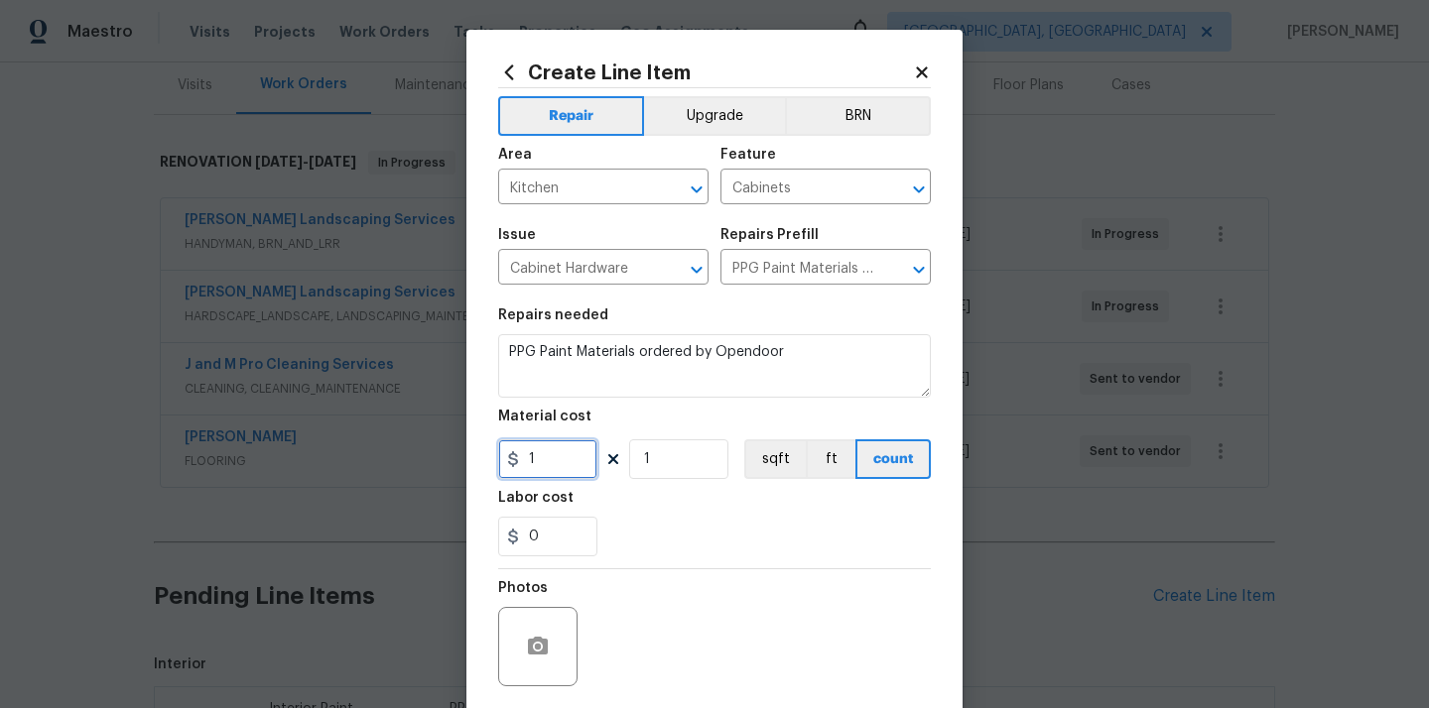
drag, startPoint x: 543, startPoint y: 464, endPoint x: 482, endPoint y: 462, distance: 60.6
click at [484, 462] on div "Create Line Item Repair Upgrade BRN Area Kitchen ​ Feature Cabinets ​ Issue Cab…" at bounding box center [714, 427] width 496 height 795
paste input "228.1"
type input "228.11"
click at [676, 533] on div "0" at bounding box center [714, 537] width 433 height 40
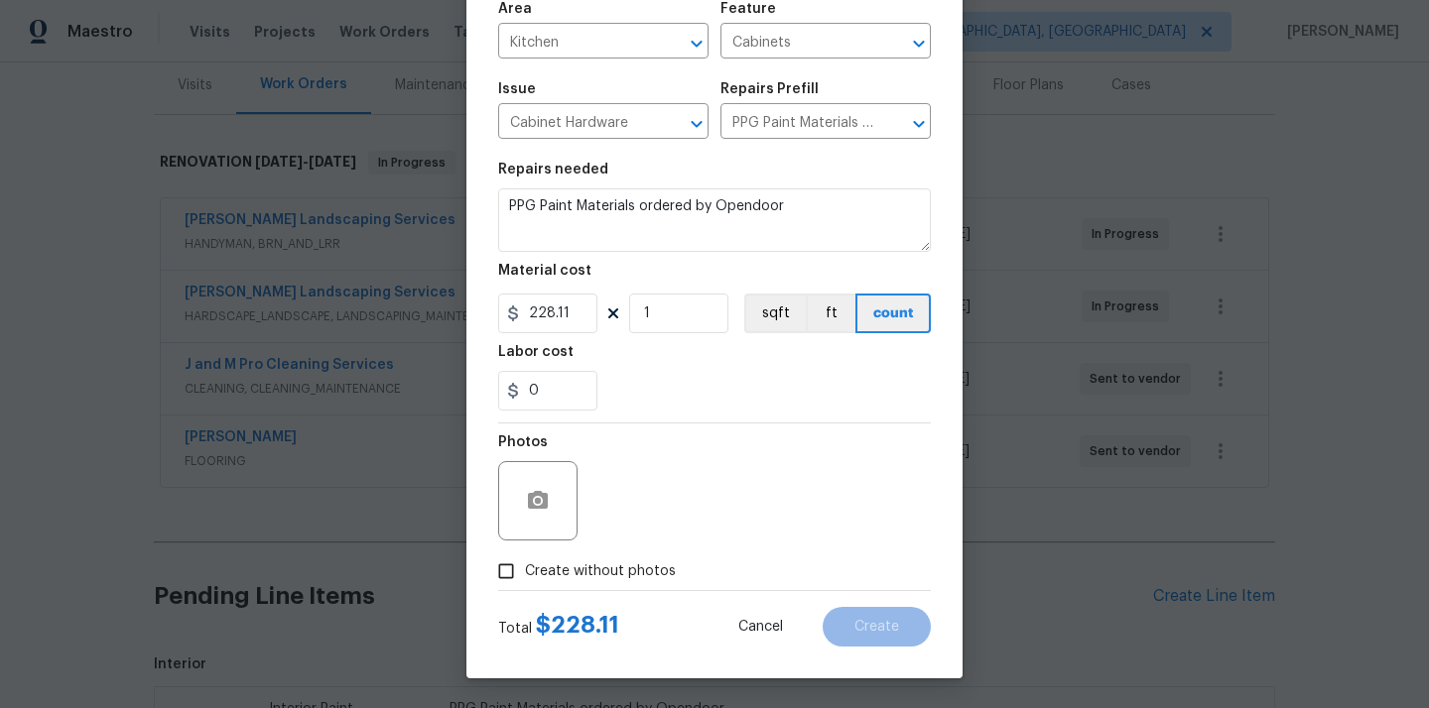
click at [643, 554] on label "Create without photos" at bounding box center [581, 572] width 189 height 38
click at [525, 554] on input "Create without photos" at bounding box center [506, 572] width 38 height 38
checkbox input "true"
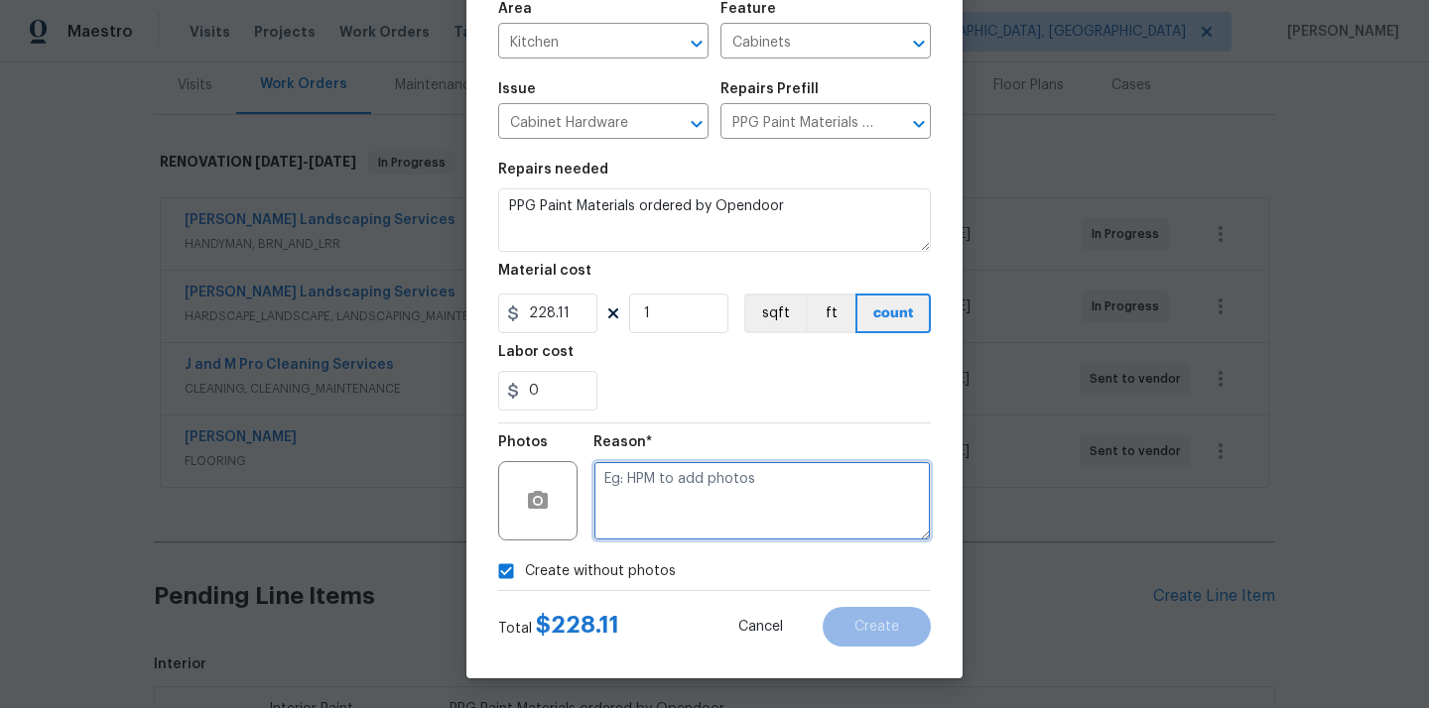
click at [644, 528] on textarea at bounding box center [761, 500] width 337 height 79
type textarea "N/A"
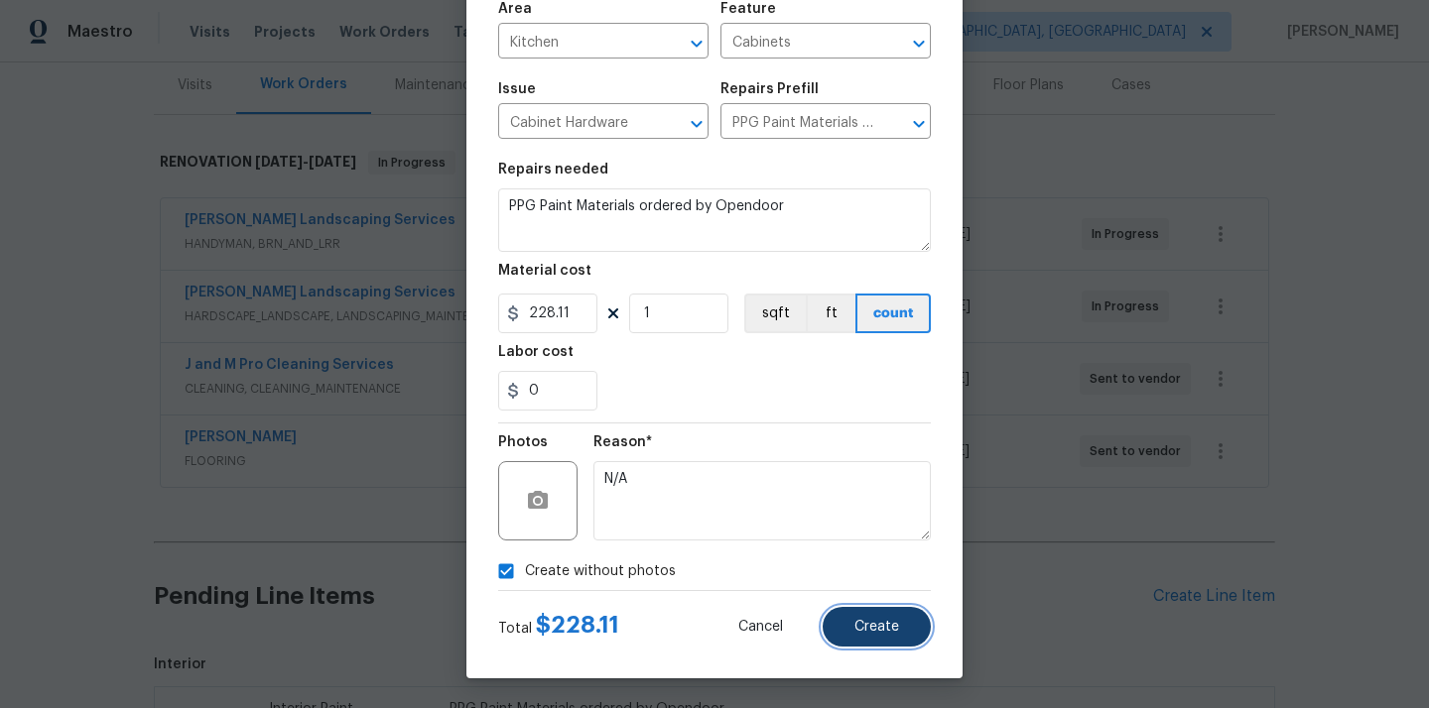
click at [860, 630] on span "Create" at bounding box center [876, 627] width 45 height 15
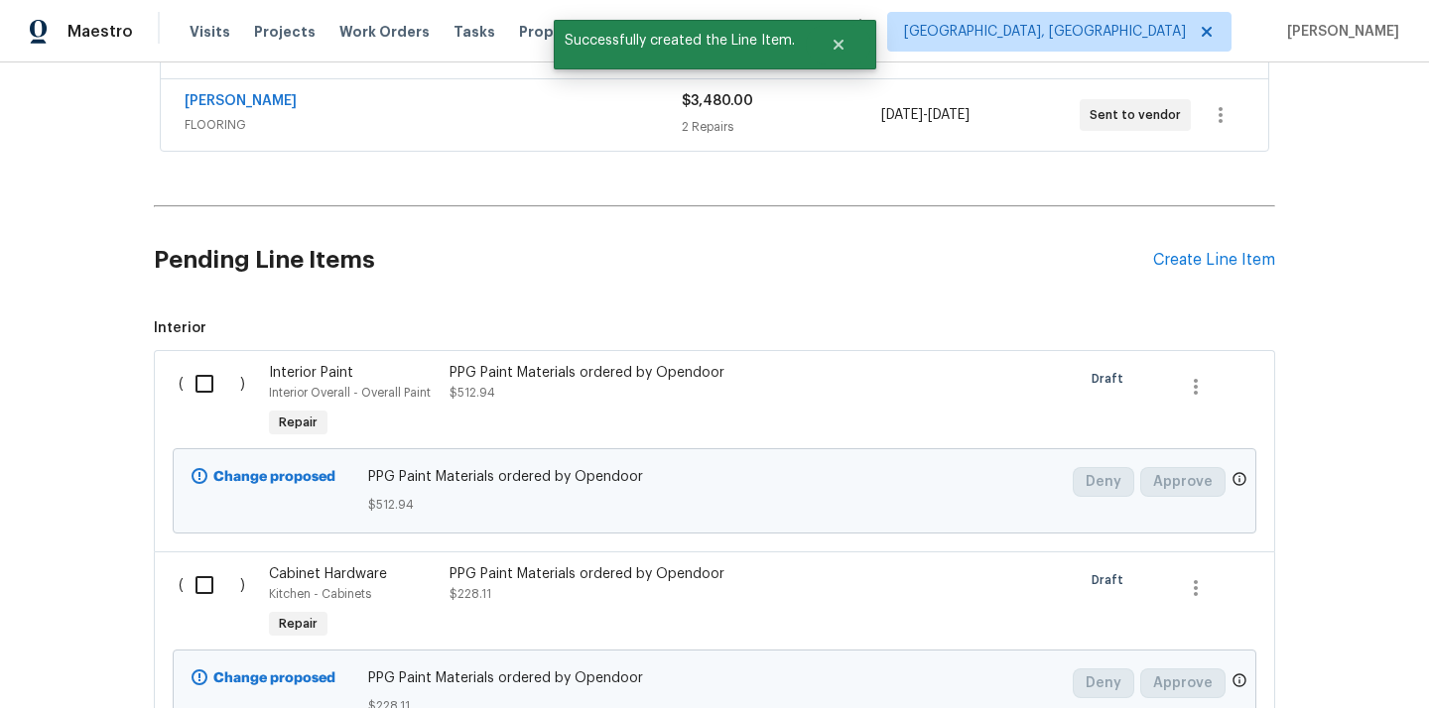
scroll to position [703, 0]
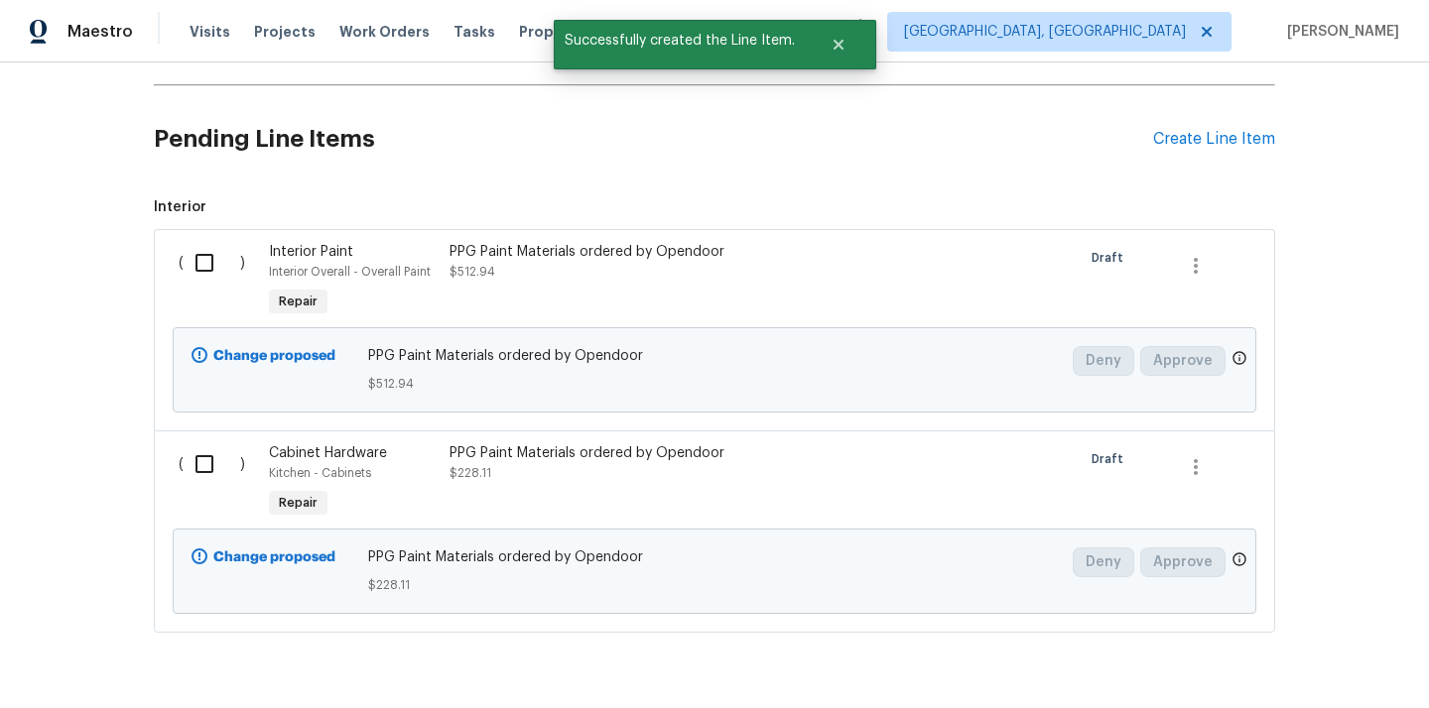
click at [201, 265] on input "checkbox" at bounding box center [212, 263] width 57 height 42
checkbox input "true"
click at [204, 462] on input "checkbox" at bounding box center [212, 465] width 57 height 42
checkbox input "true"
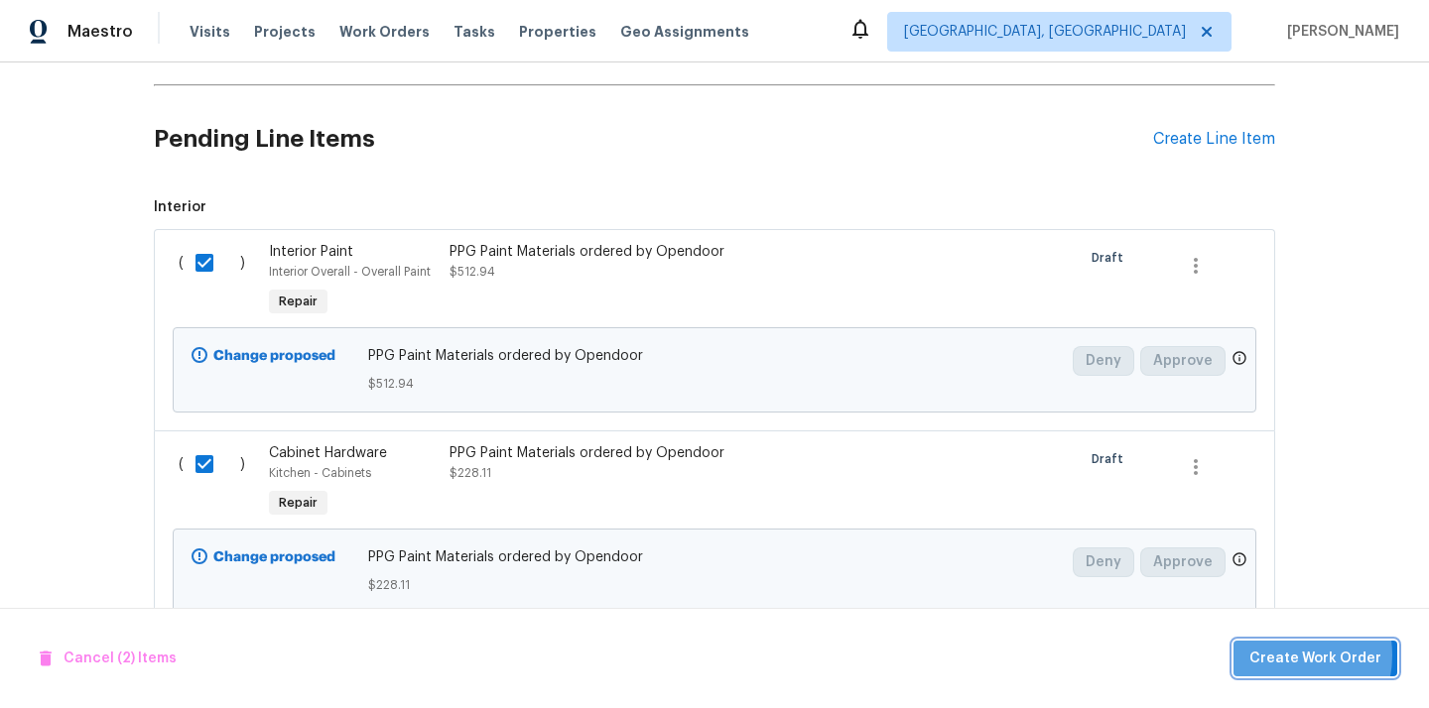
click at [1291, 655] on span "Create Work Order" at bounding box center [1315, 659] width 132 height 25
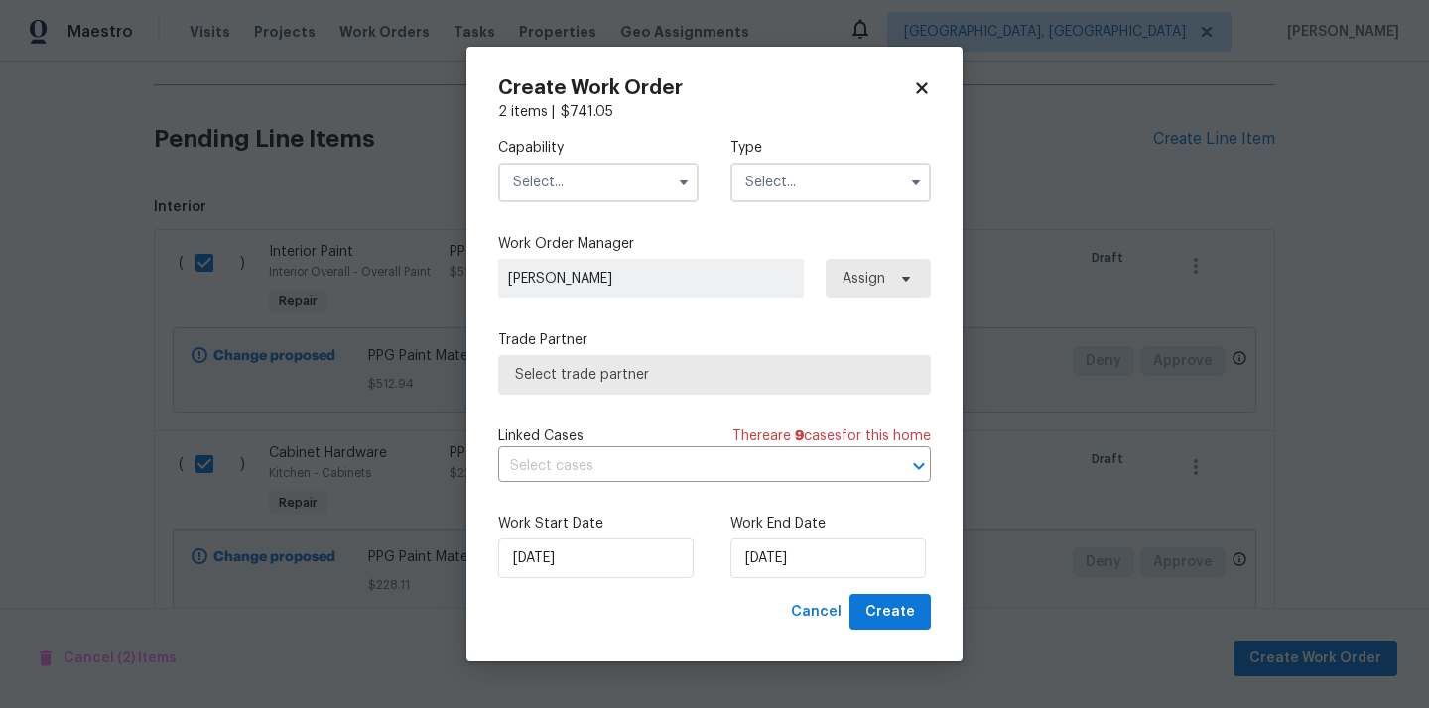
click at [629, 180] on input "text" at bounding box center [598, 183] width 200 height 40
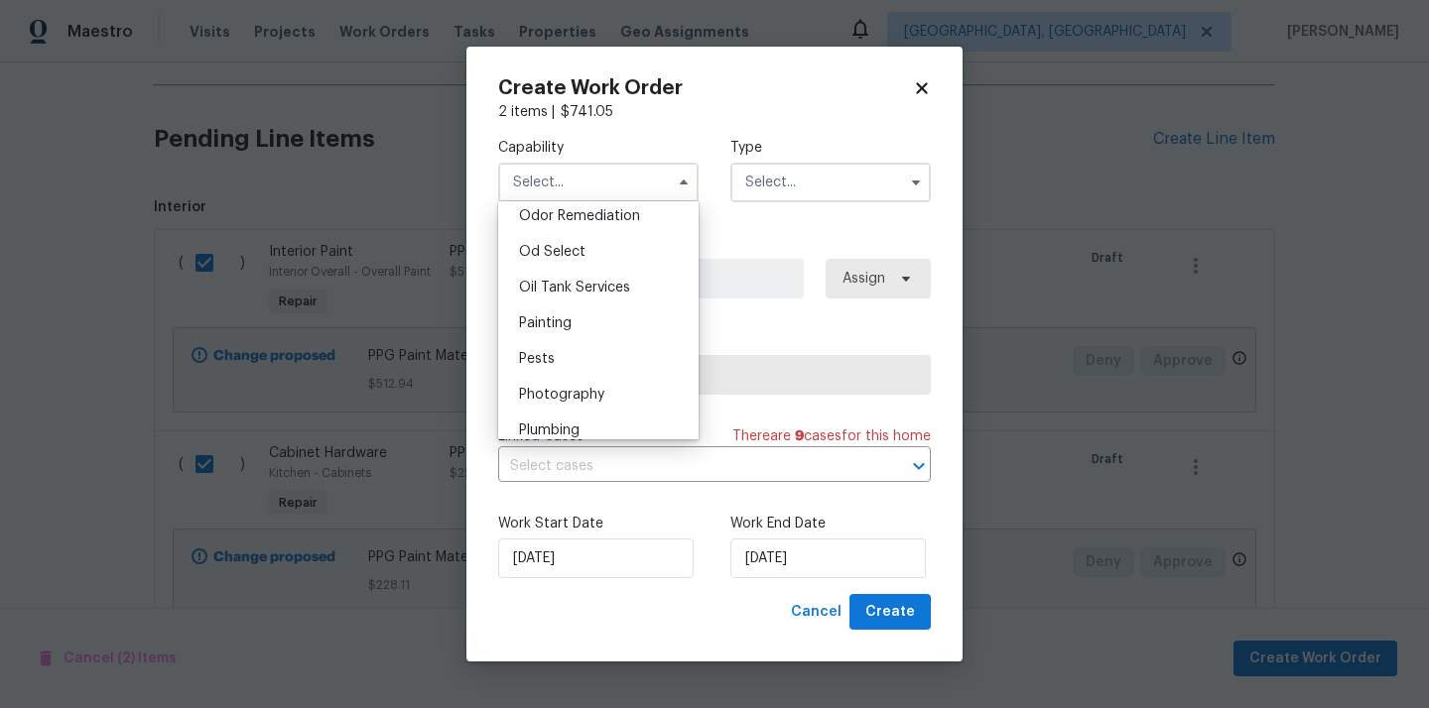
scroll to position [1585, 0]
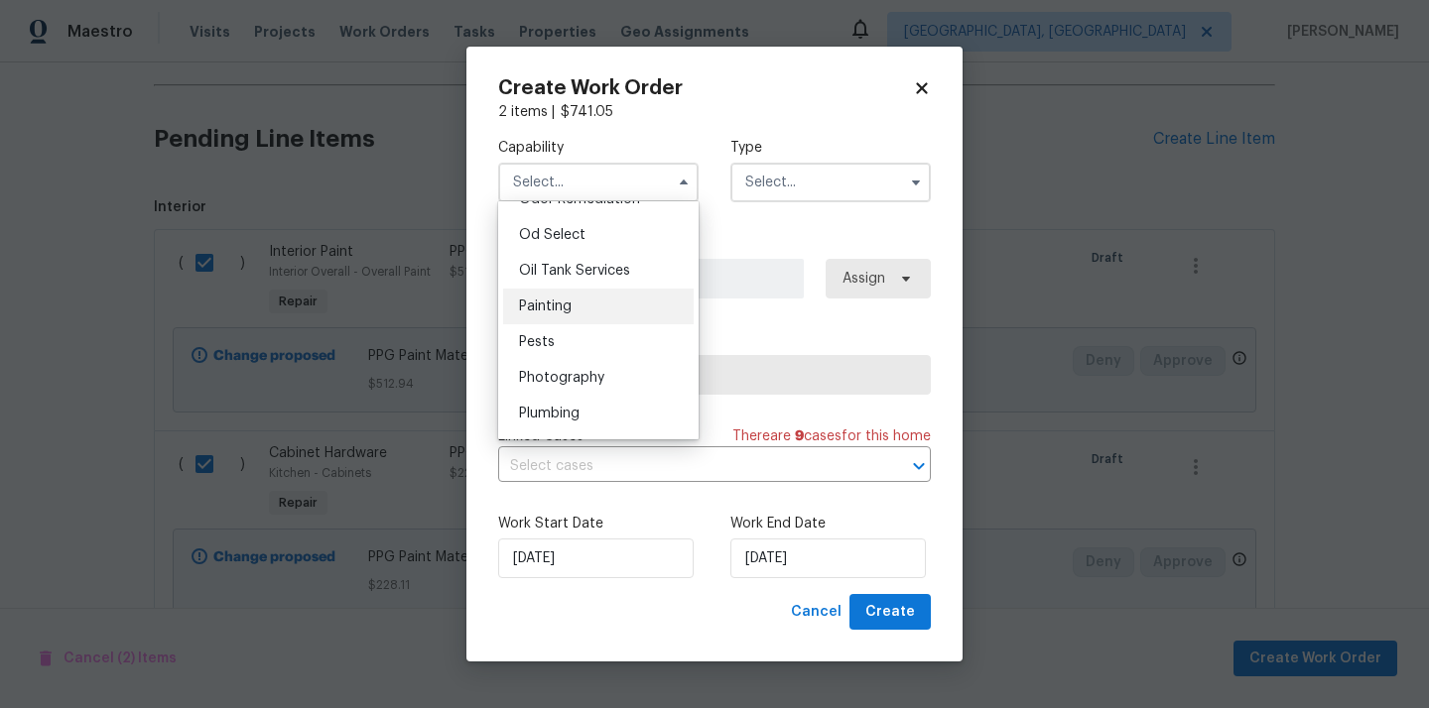
click at [593, 312] on div "Painting" at bounding box center [598, 307] width 191 height 36
type input "Painting"
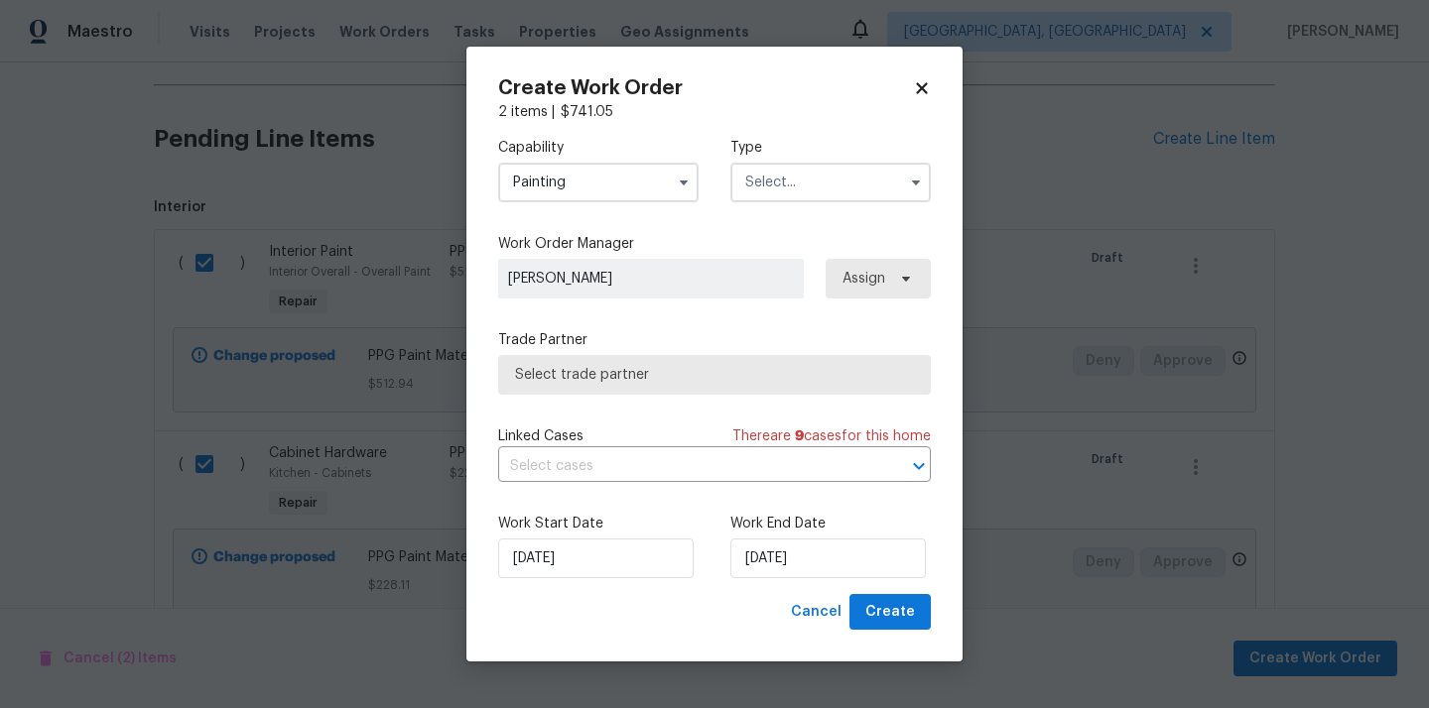
click at [822, 169] on input "text" at bounding box center [830, 183] width 200 height 40
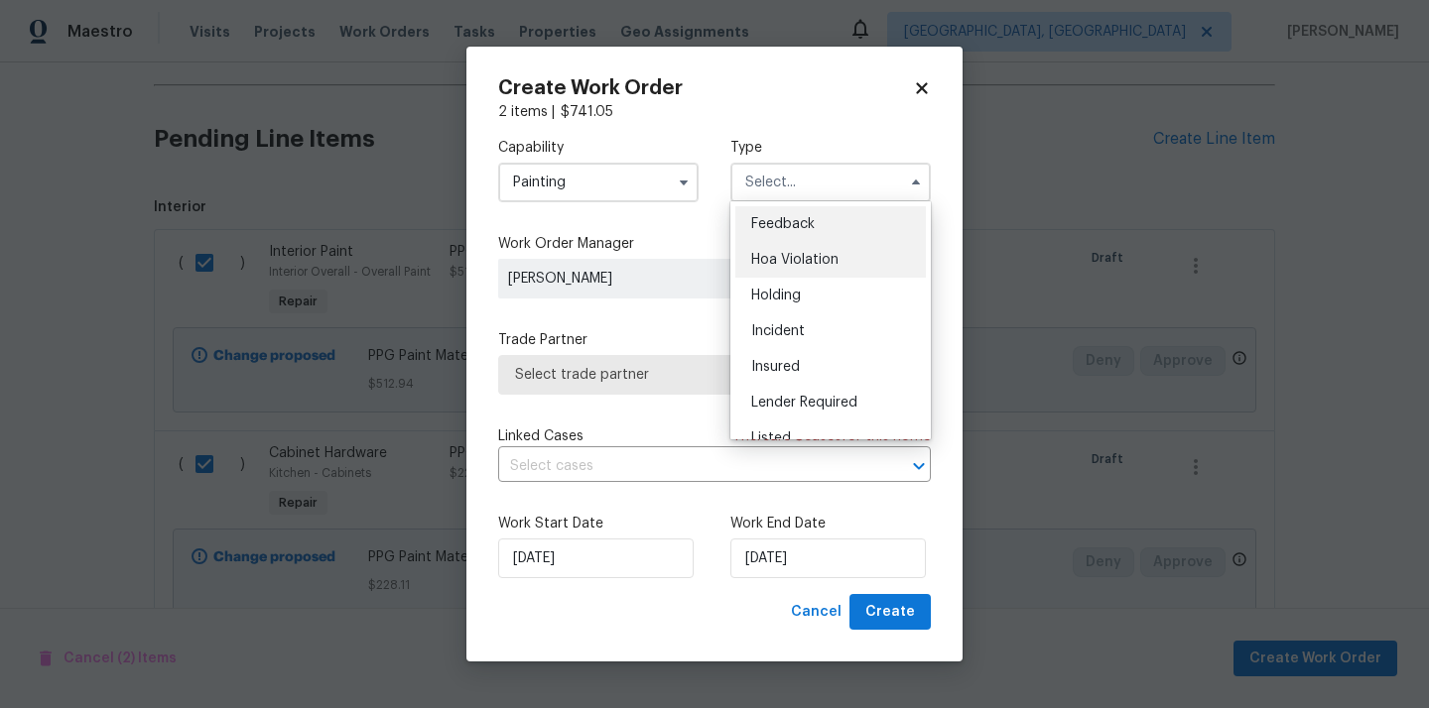
scroll to position [450, 0]
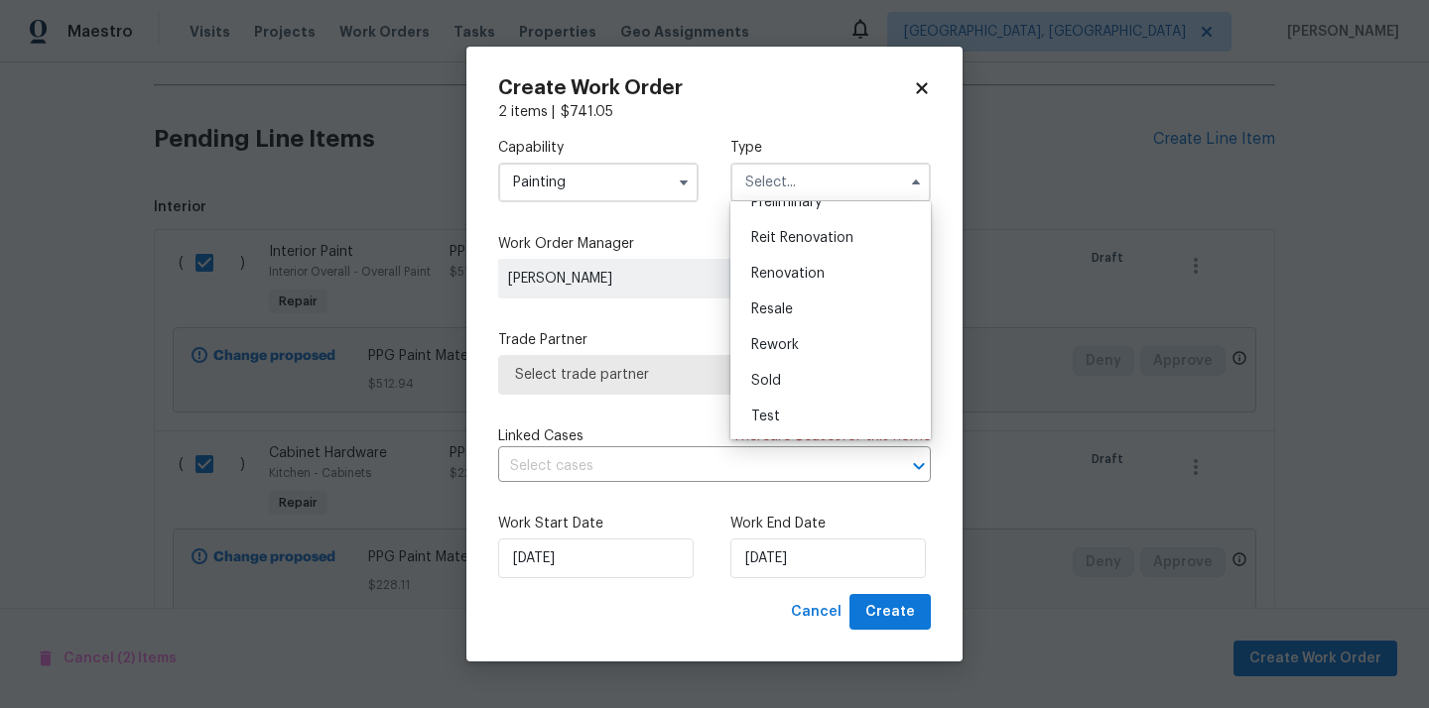
click at [820, 272] on span "Renovation" at bounding box center [787, 274] width 73 height 14
type input "Renovation"
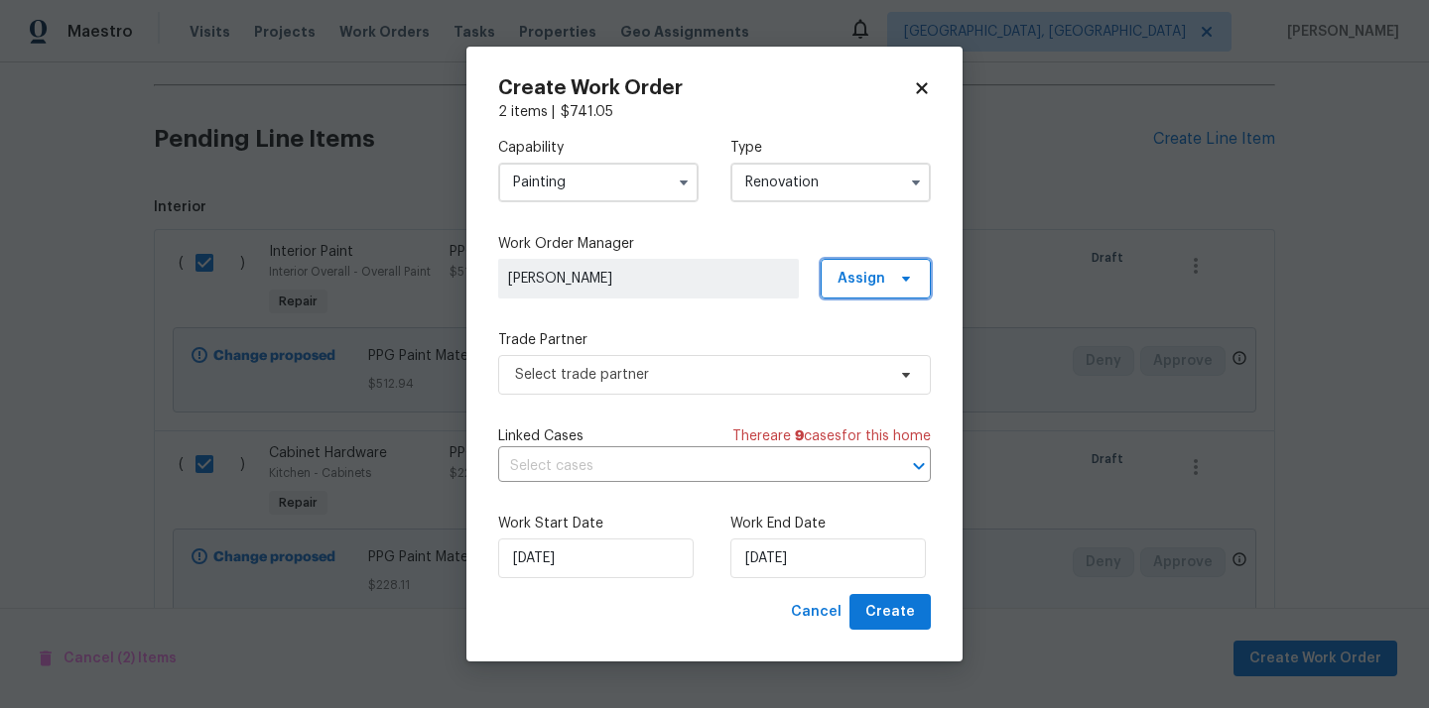
click at [865, 285] on span "Assign" at bounding box center [861, 279] width 48 height 20
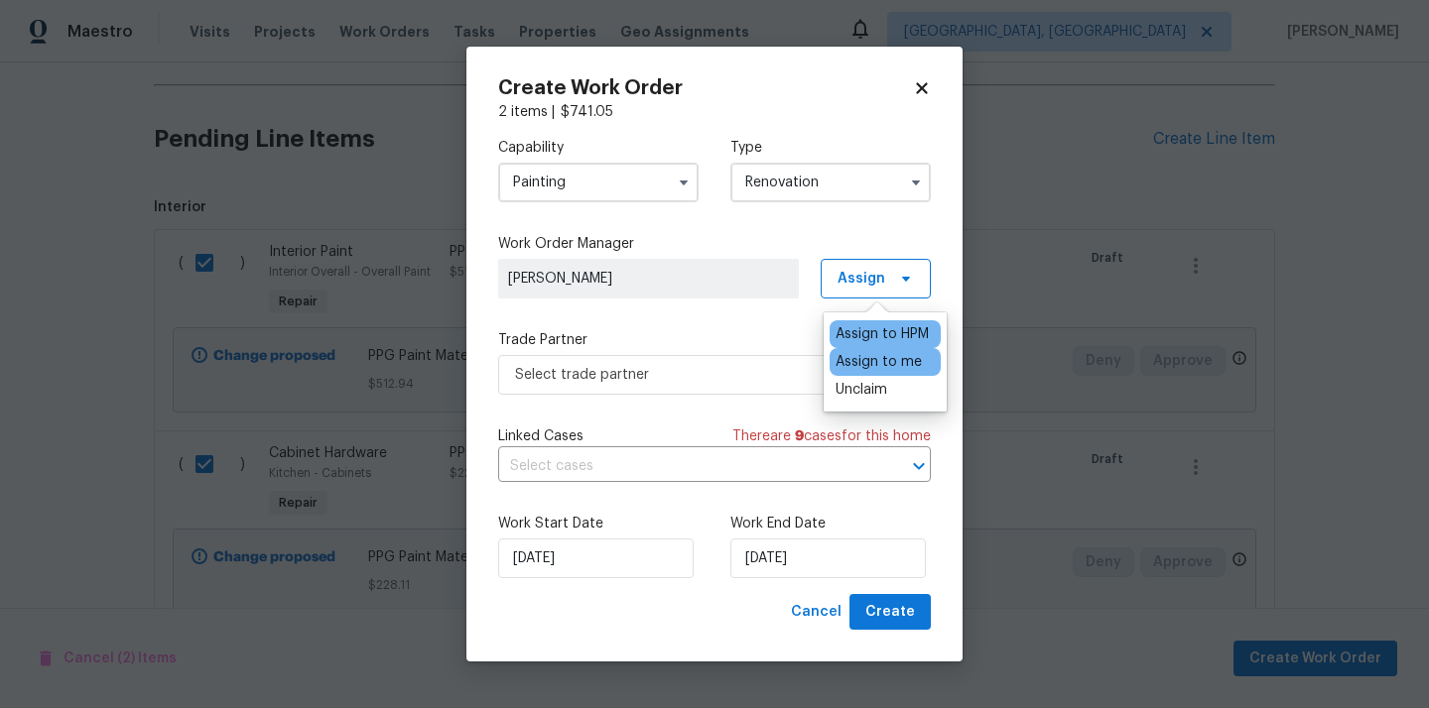
click at [856, 366] on div "Assign to me" at bounding box center [878, 362] width 86 height 20
click at [711, 394] on div "Capability Painting Type Renovation Work Order Manager [PERSON_NAME] Assign Tra…" at bounding box center [714, 358] width 433 height 472
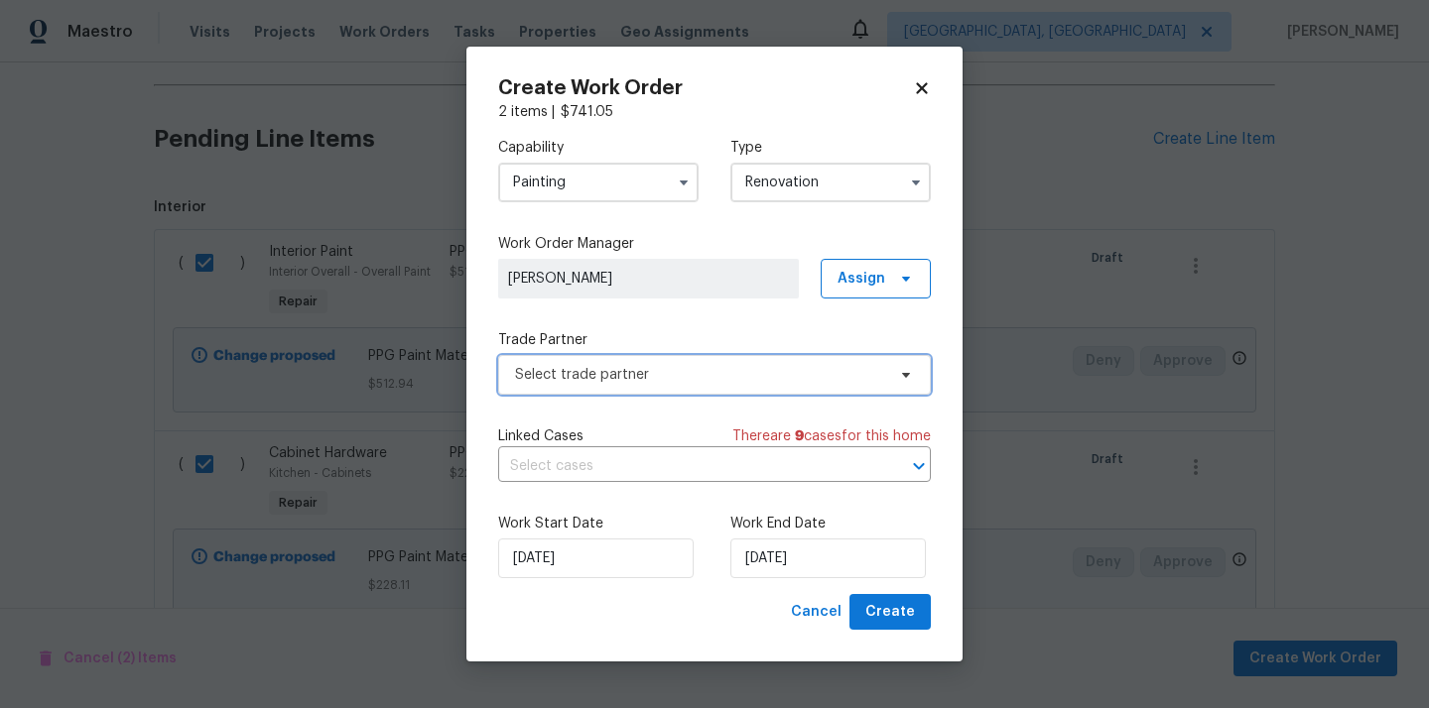
click at [702, 379] on span "Select trade partner" at bounding box center [700, 375] width 370 height 20
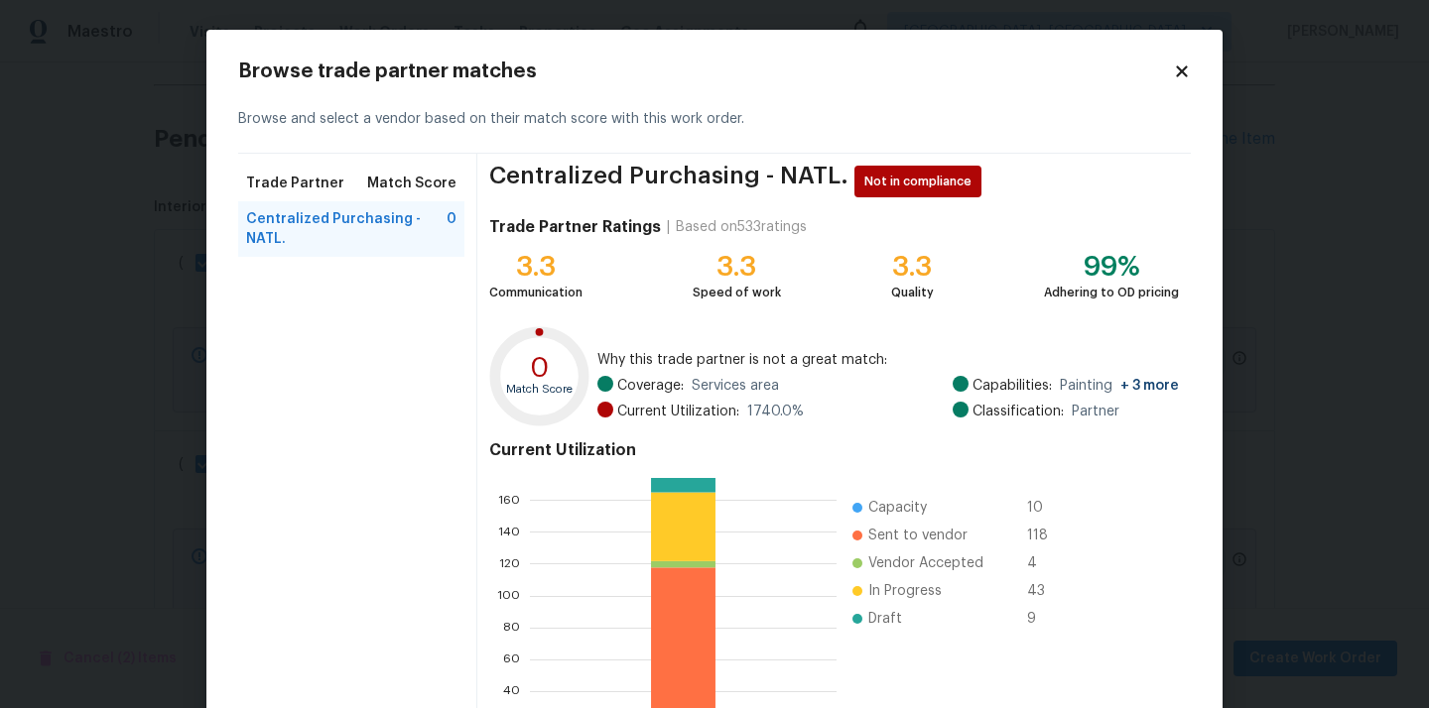
scroll to position [167, 0]
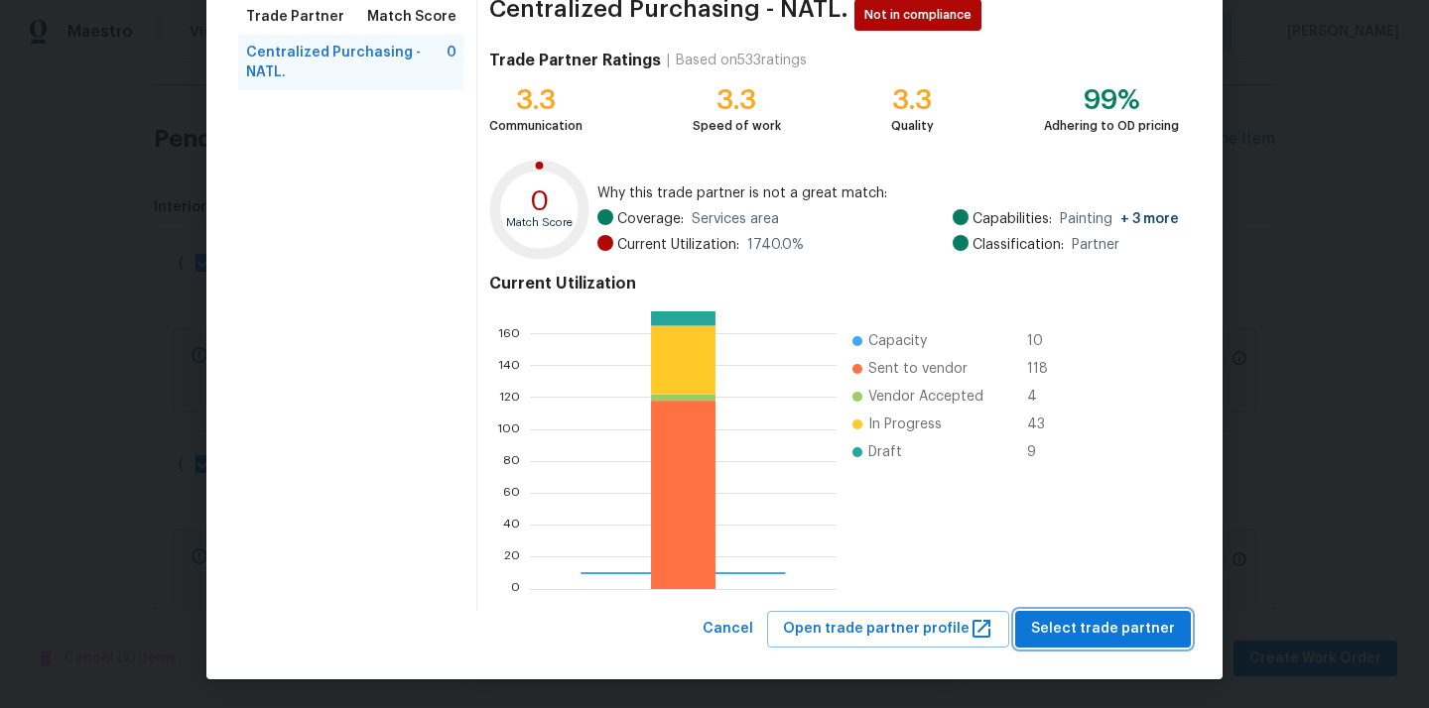
click at [1086, 617] on span "Select trade partner" at bounding box center [1103, 629] width 144 height 25
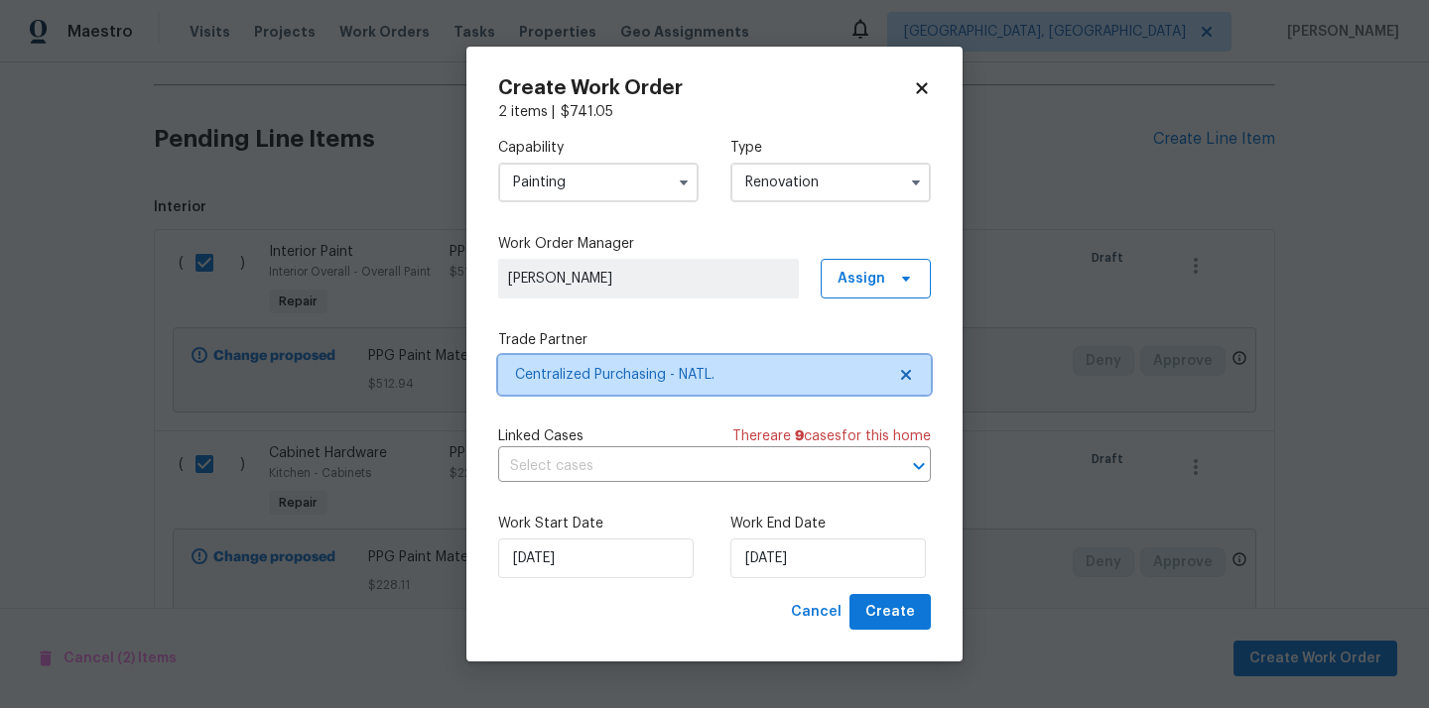
scroll to position [0, 0]
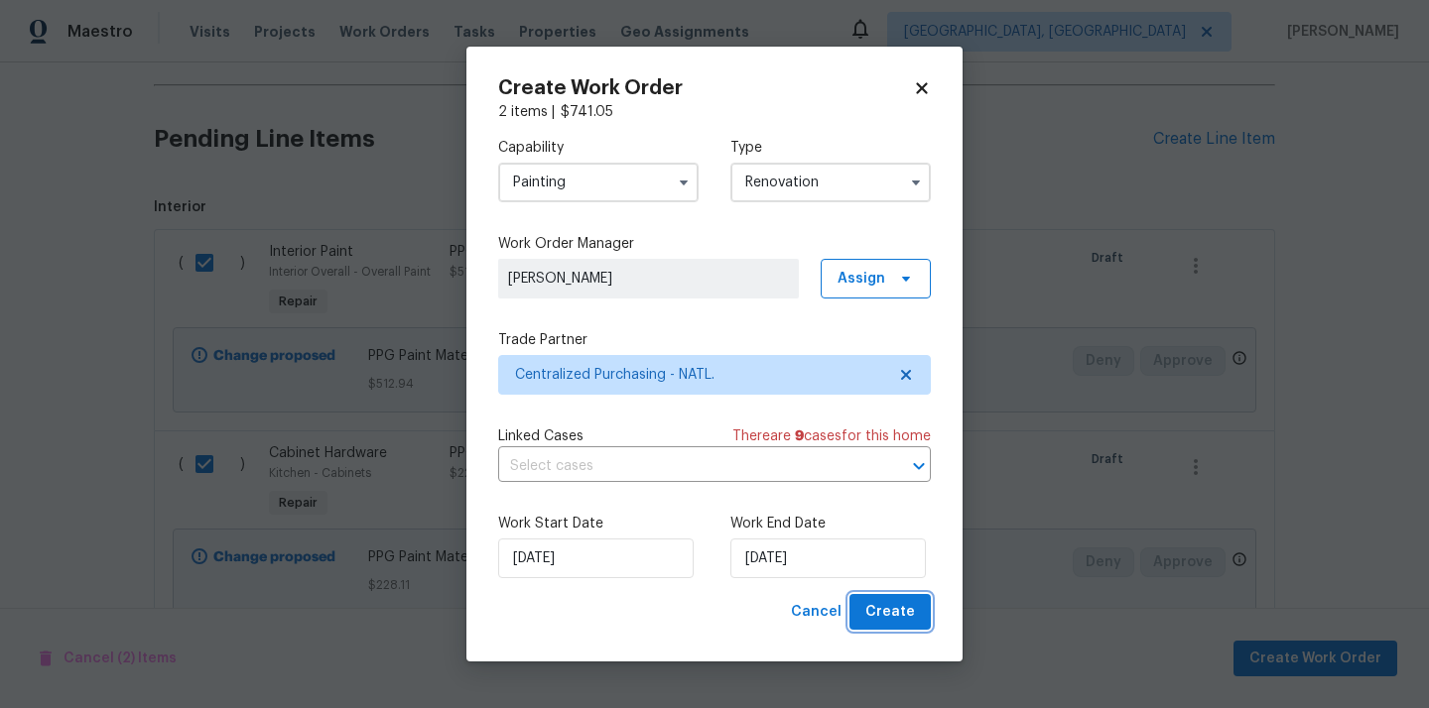
click at [896, 617] on span "Create" at bounding box center [890, 612] width 50 height 25
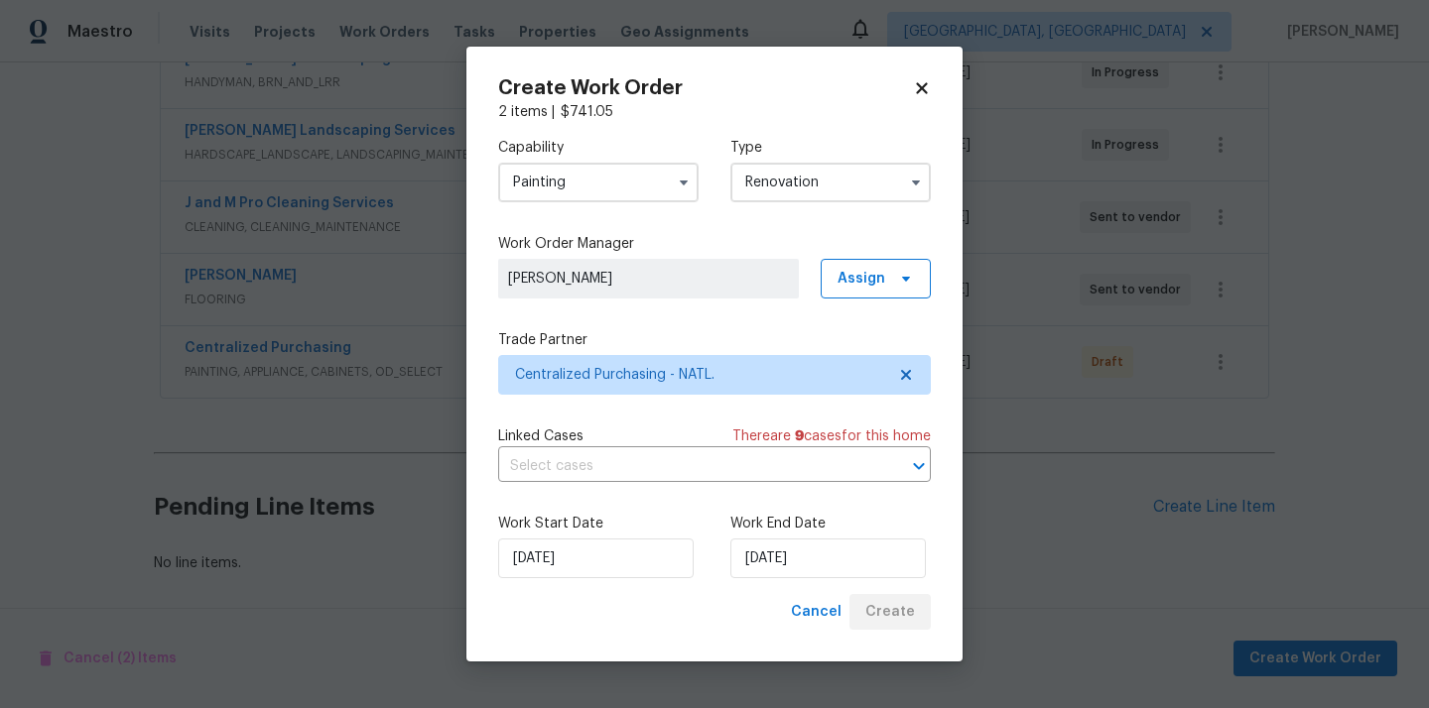
scroll to position [407, 0]
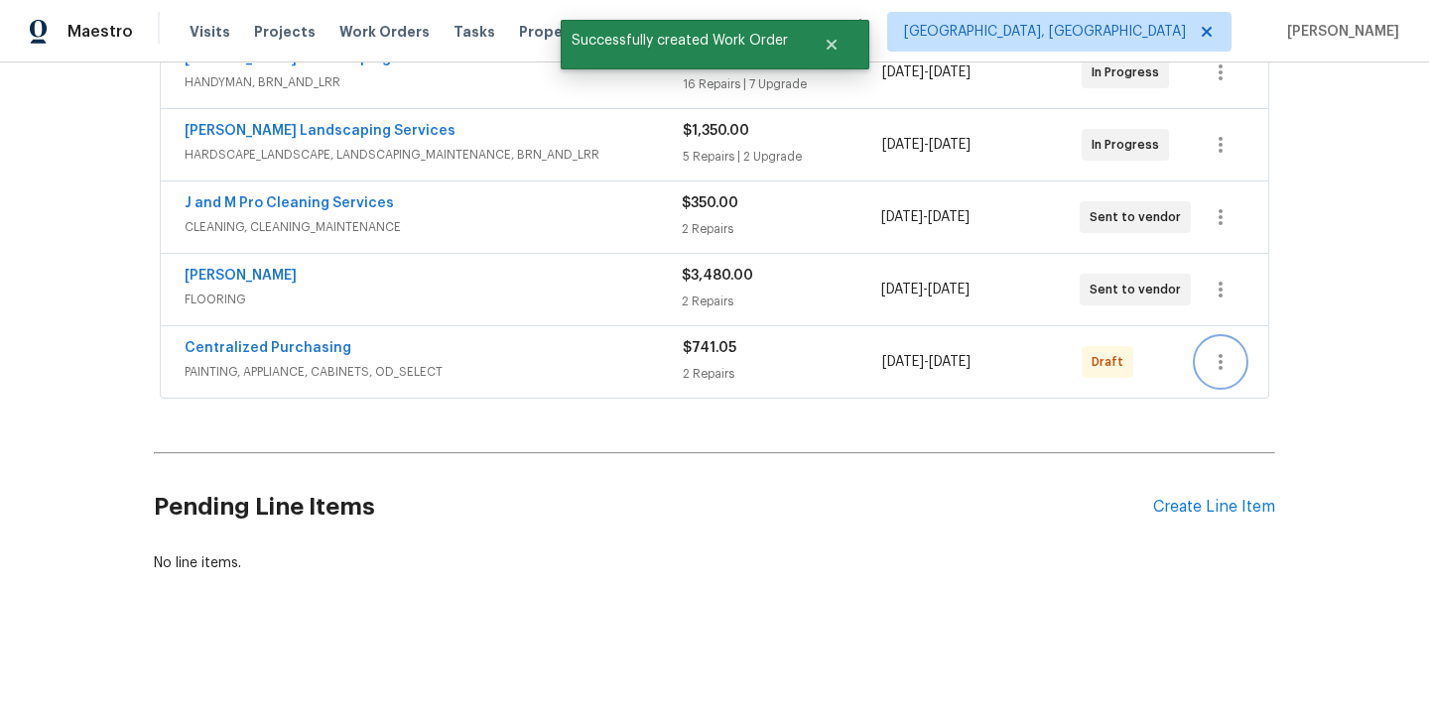
click at [1220, 355] on icon "button" at bounding box center [1221, 362] width 4 height 16
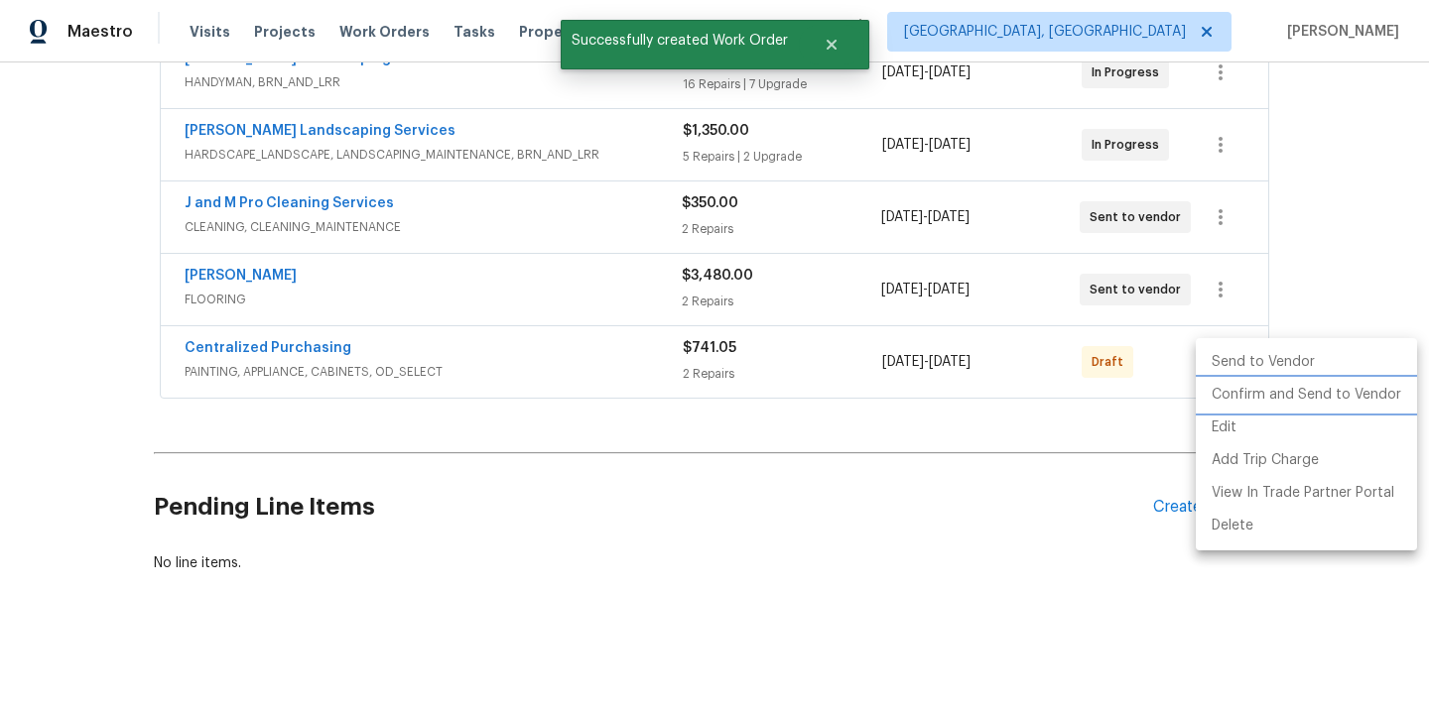
click at [1224, 393] on li "Confirm and Send to Vendor" at bounding box center [1306, 395] width 221 height 33
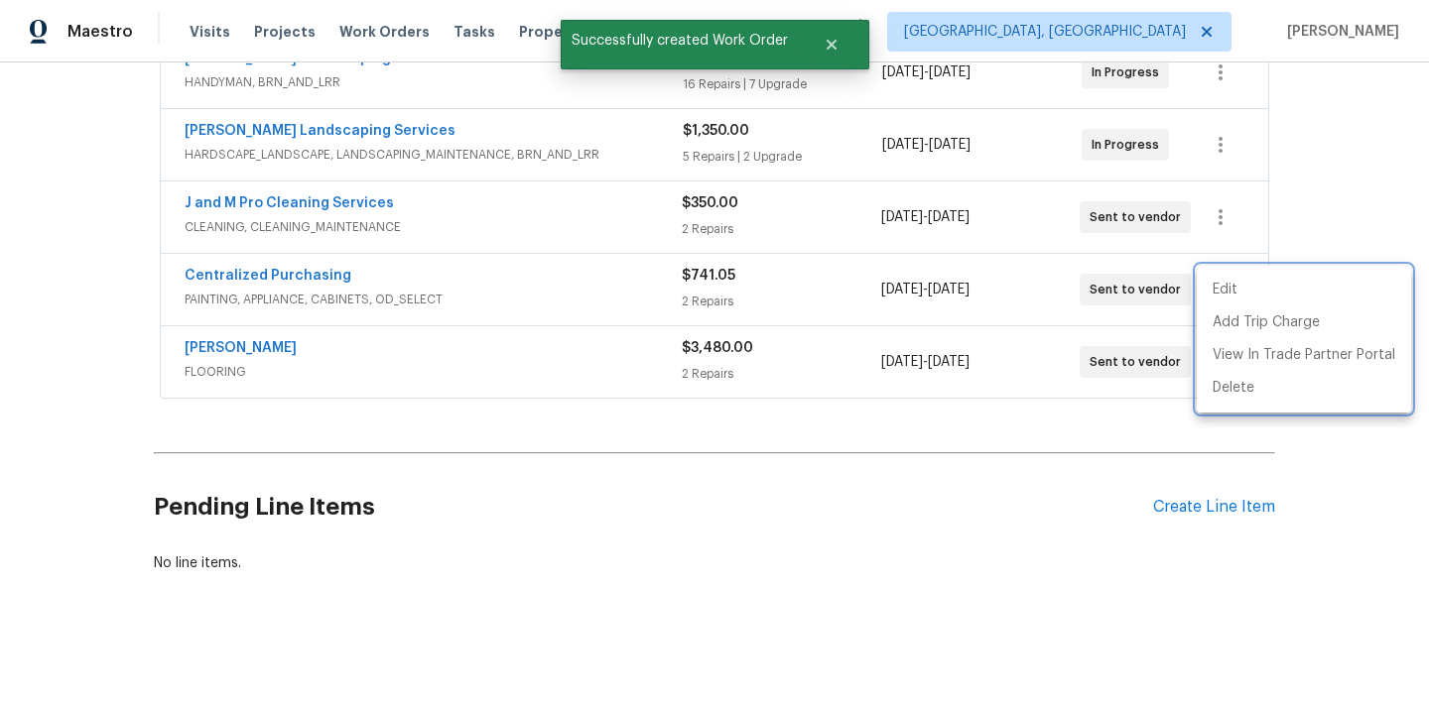
click at [413, 303] on div at bounding box center [714, 354] width 1429 height 708
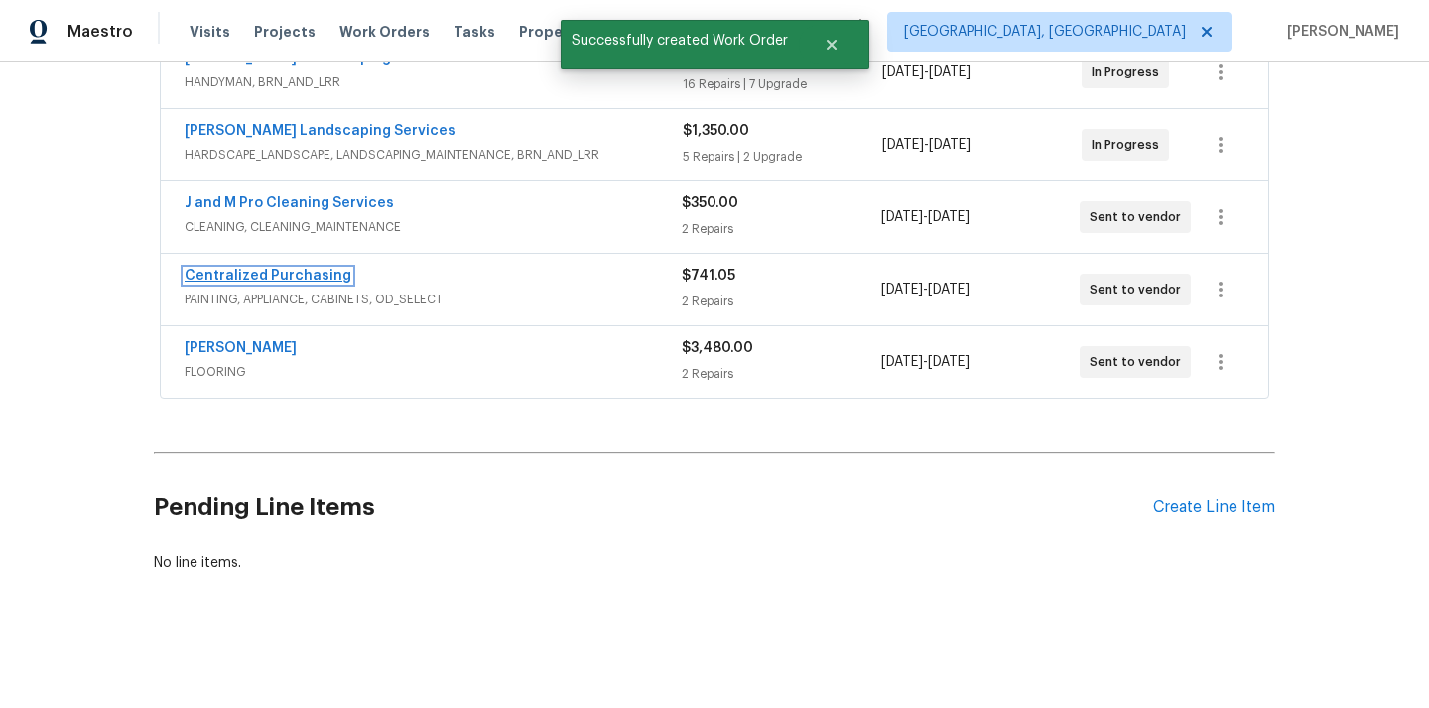
click at [302, 279] on link "Centralized Purchasing" at bounding box center [268, 276] width 167 height 14
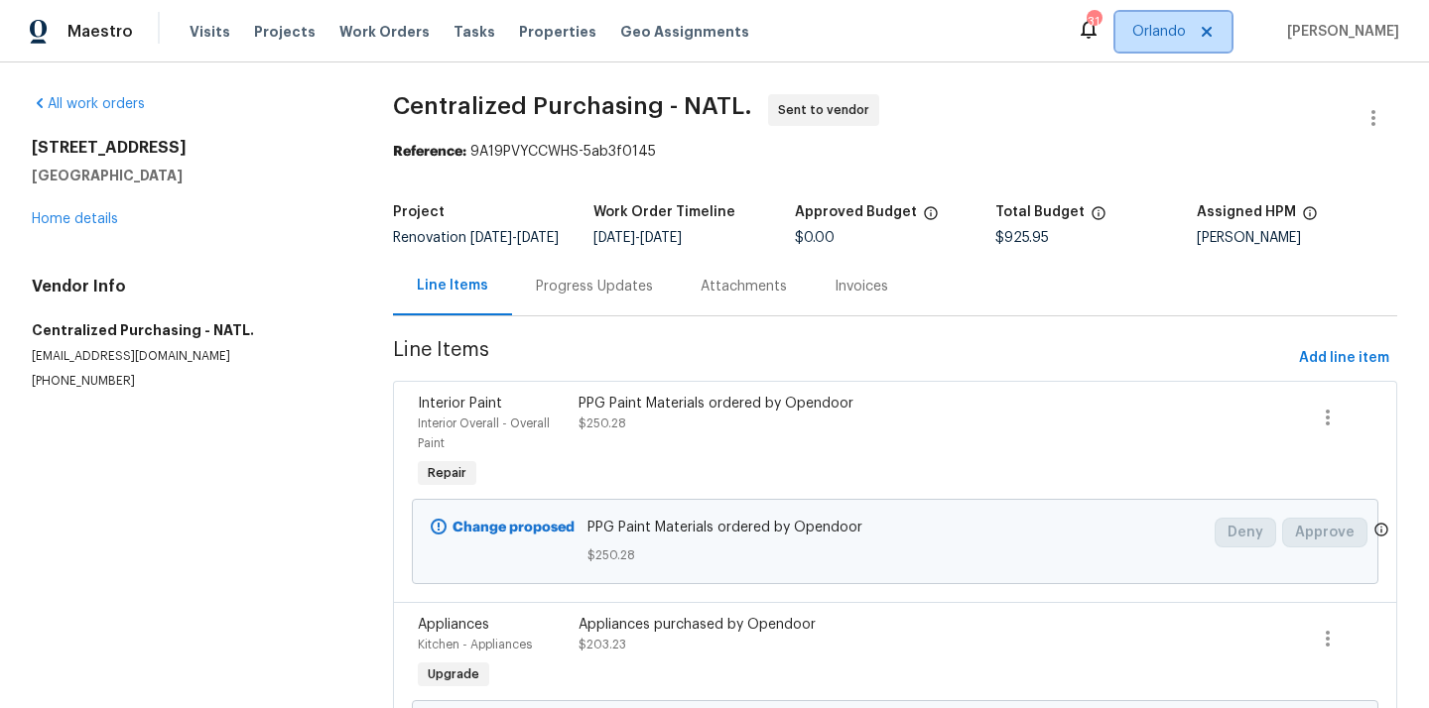
click at [1212, 32] on icon at bounding box center [1207, 32] width 10 height 10
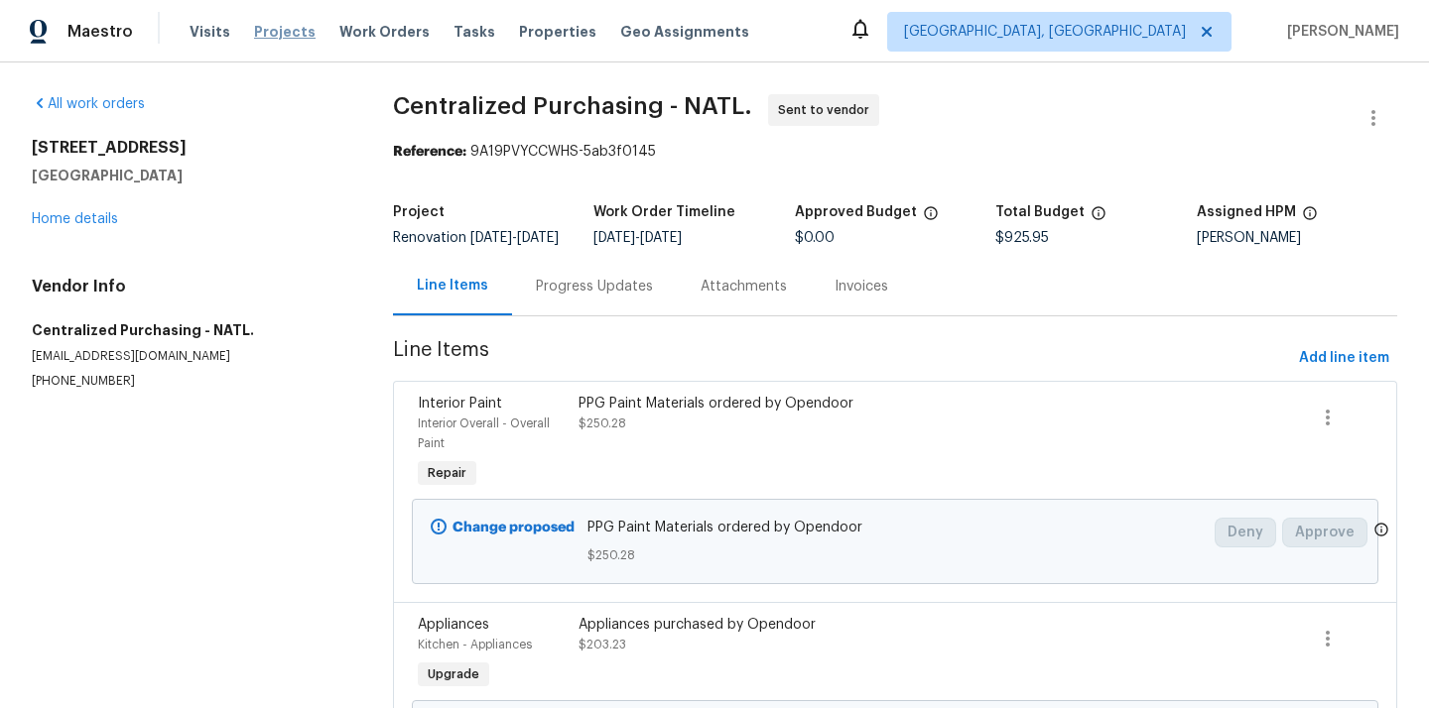
click at [298, 37] on span "Projects" at bounding box center [285, 32] width 62 height 20
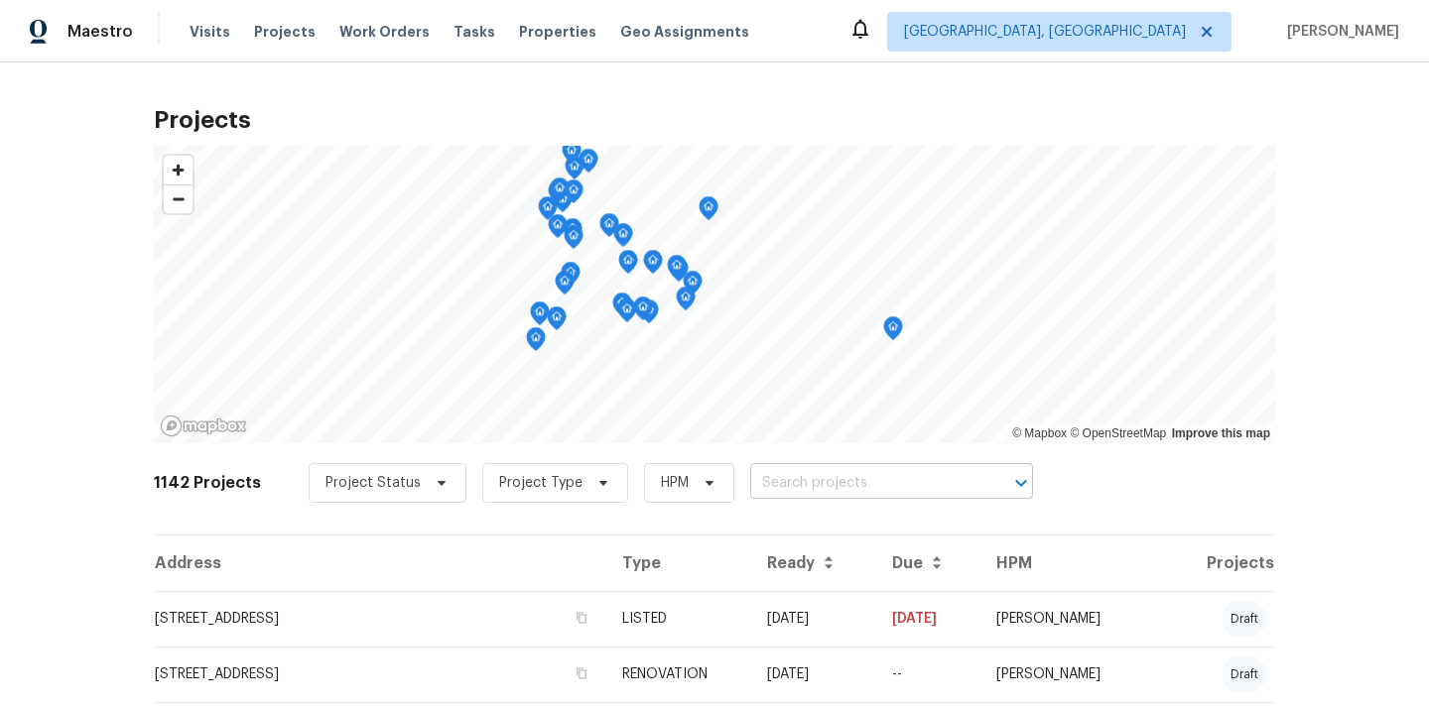
click at [813, 484] on input "text" at bounding box center [863, 483] width 227 height 31
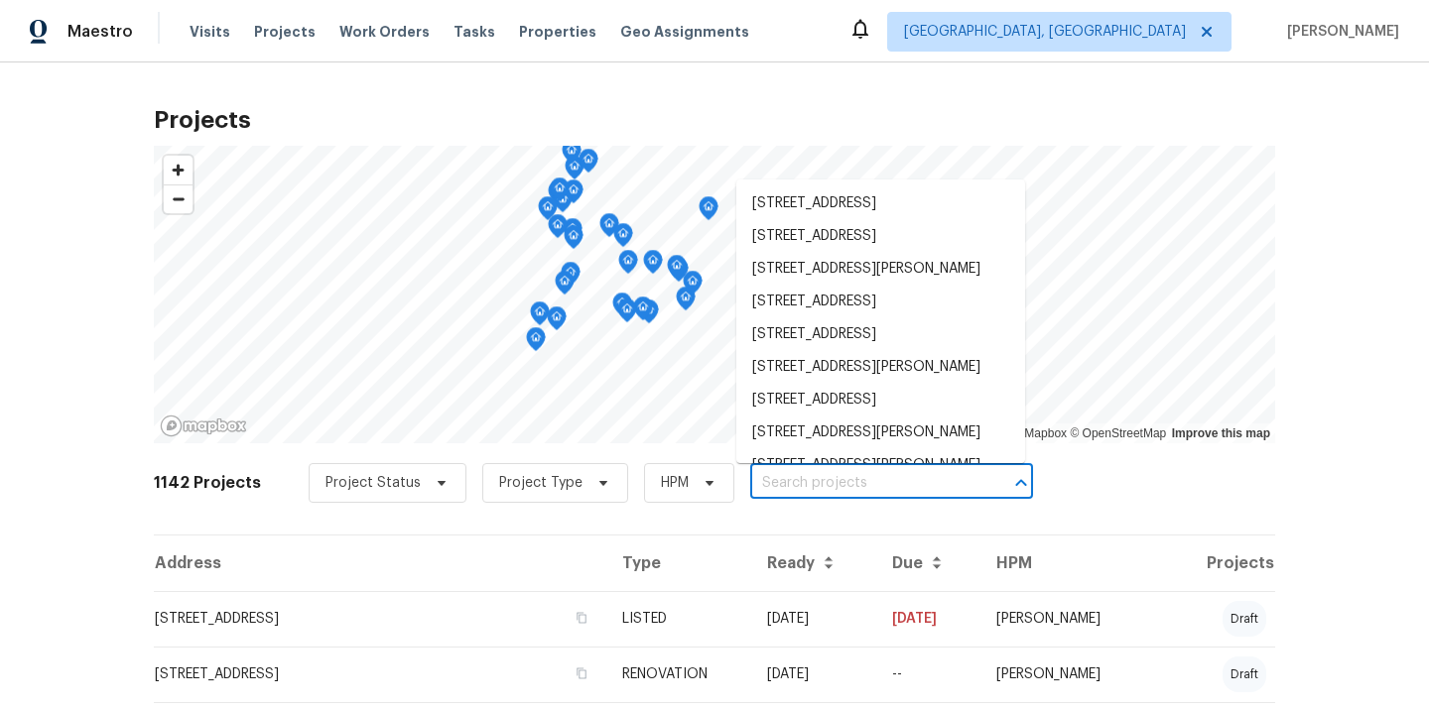
paste input "[STREET_ADDRESS]"
type input "[STREET_ADDRESS]"
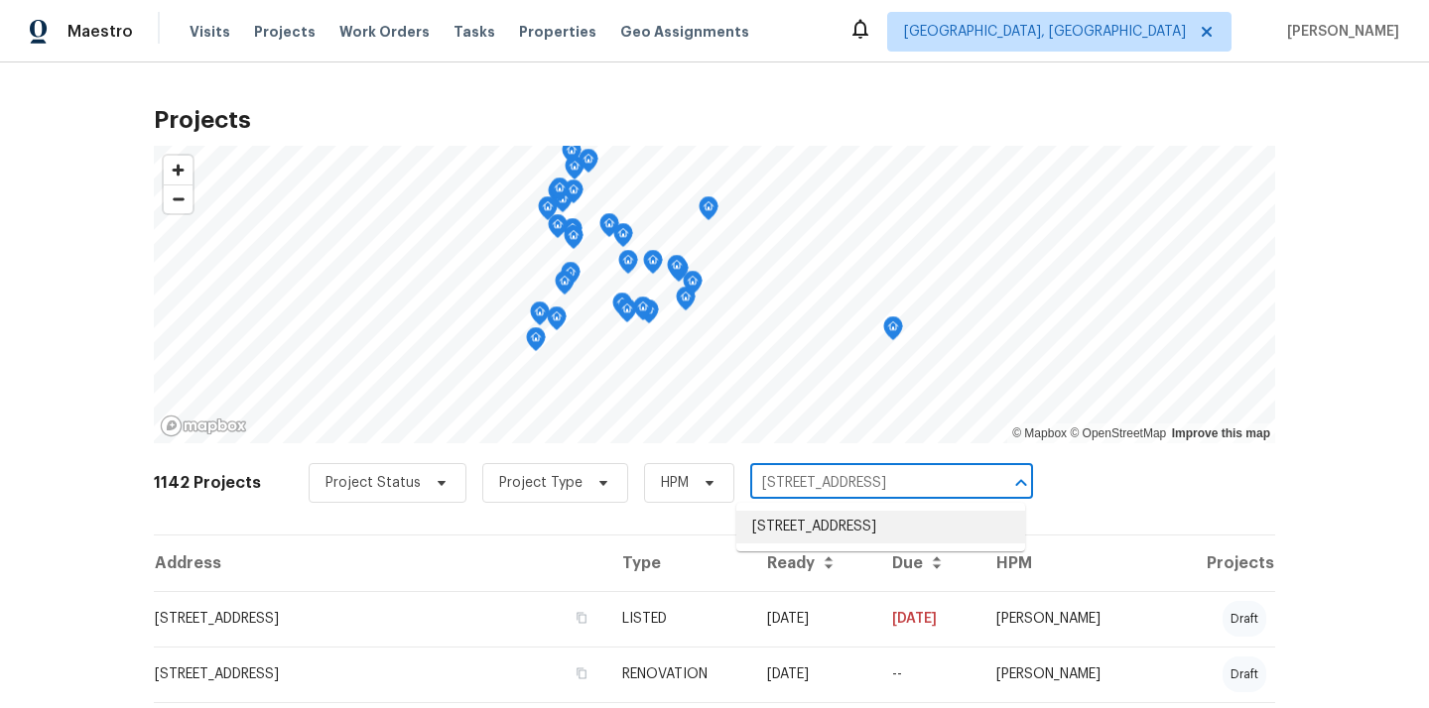
click at [813, 538] on li "[STREET_ADDRESS]" at bounding box center [880, 527] width 289 height 33
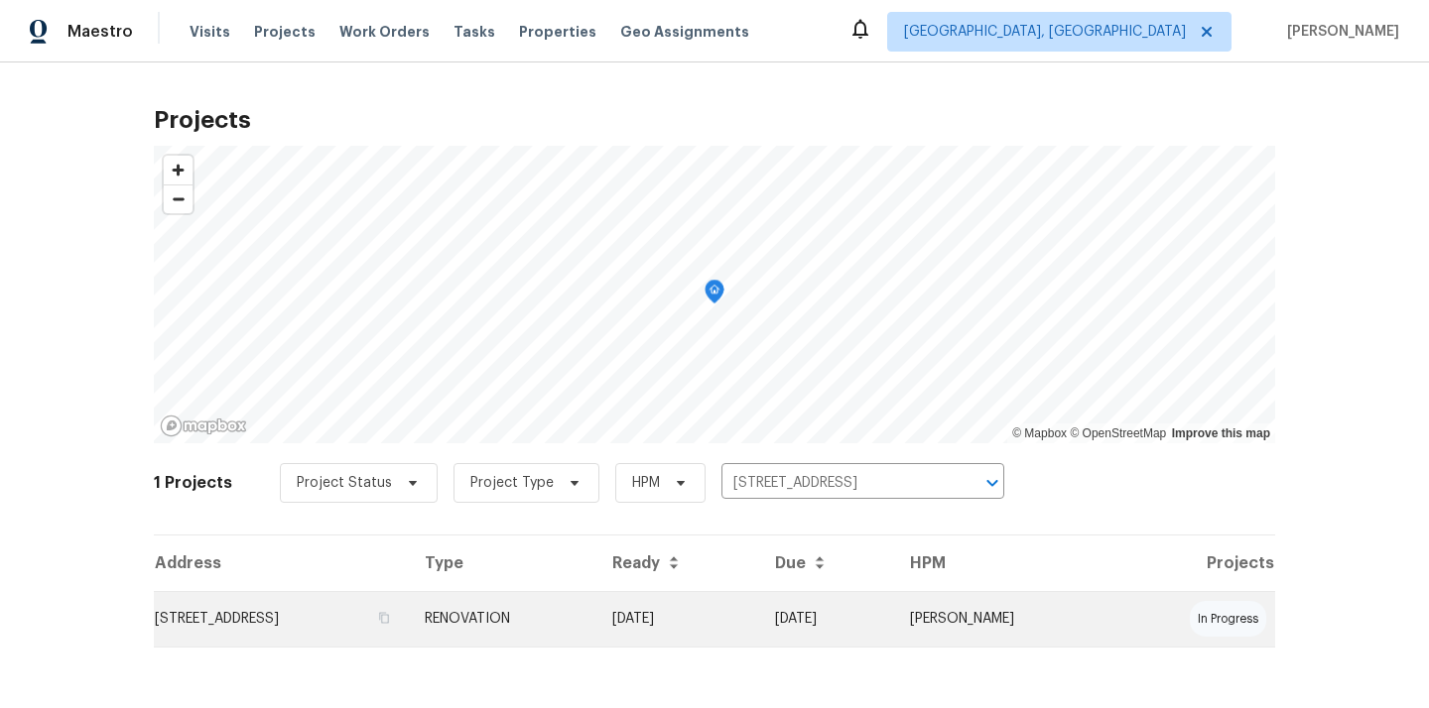
click at [596, 611] on td "RENOVATION" at bounding box center [503, 619] width 188 height 56
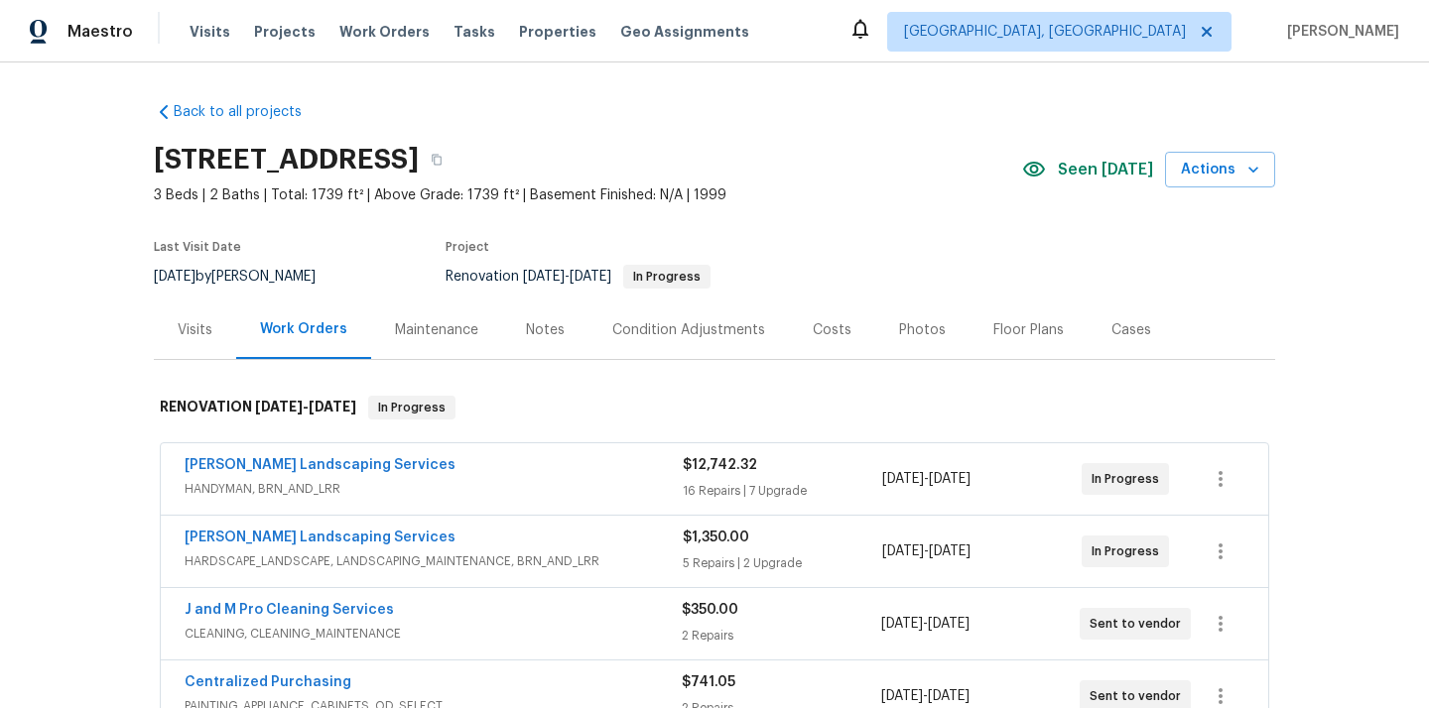
click at [419, 155] on h2 "[STREET_ADDRESS]" at bounding box center [286, 160] width 265 height 20
copy h2 "87114"
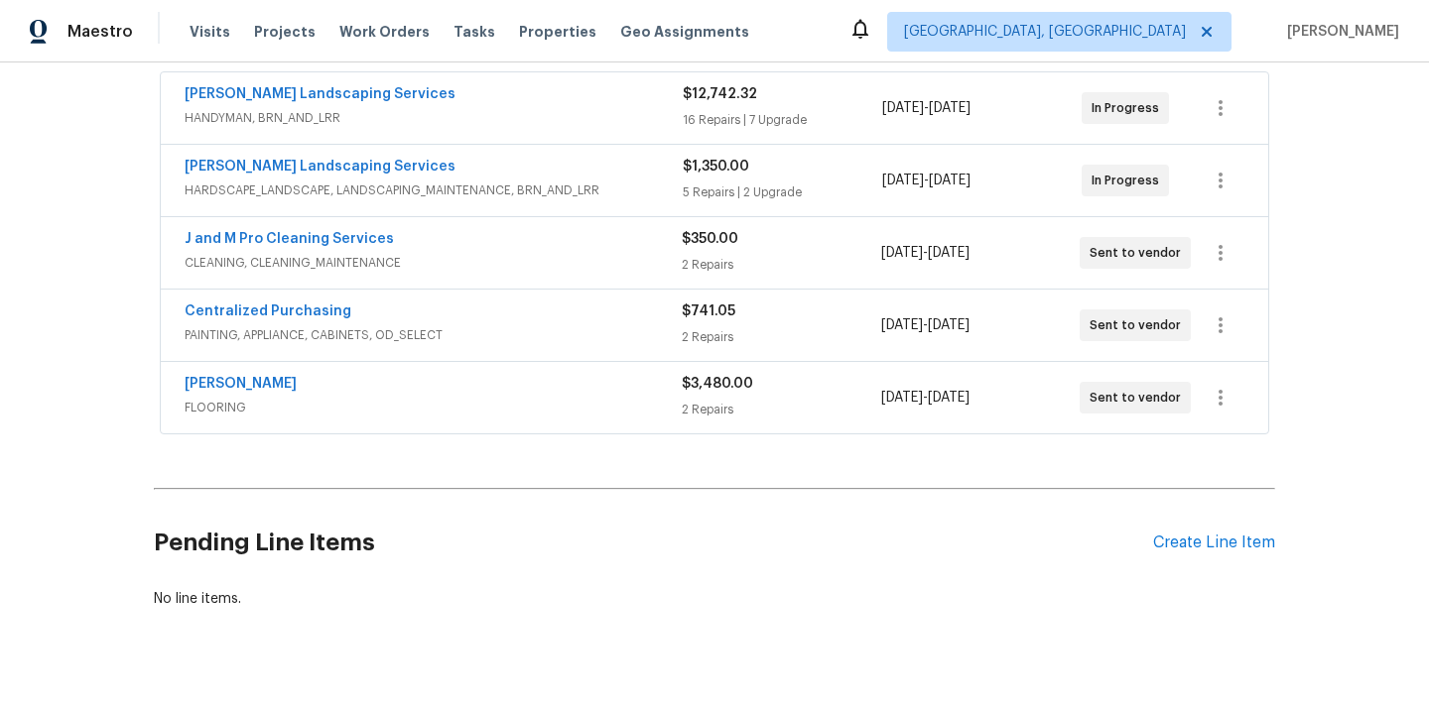
scroll to position [372, 0]
click at [304, 307] on link "Centralized Purchasing" at bounding box center [268, 311] width 167 height 14
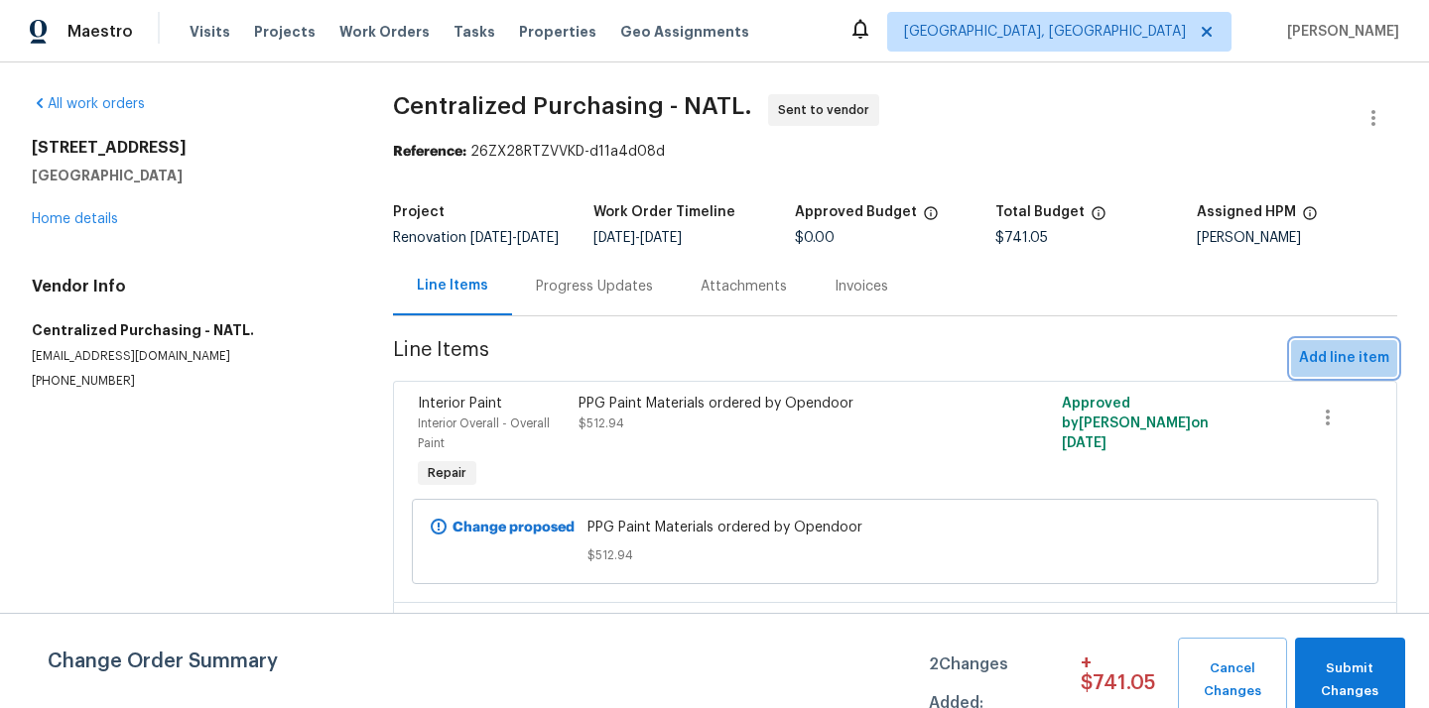
click at [1352, 371] on span "Add line item" at bounding box center [1344, 358] width 90 height 25
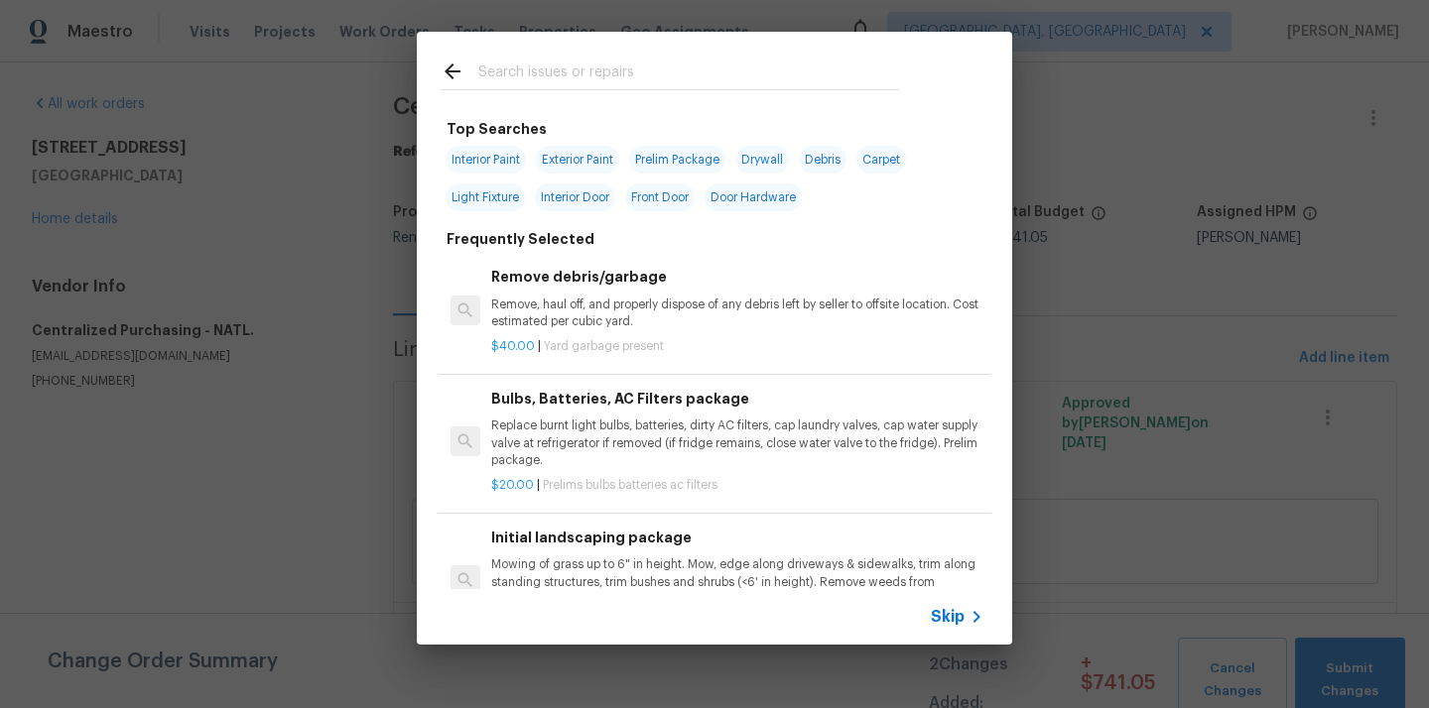
click at [792, 71] on input "text" at bounding box center [688, 75] width 421 height 30
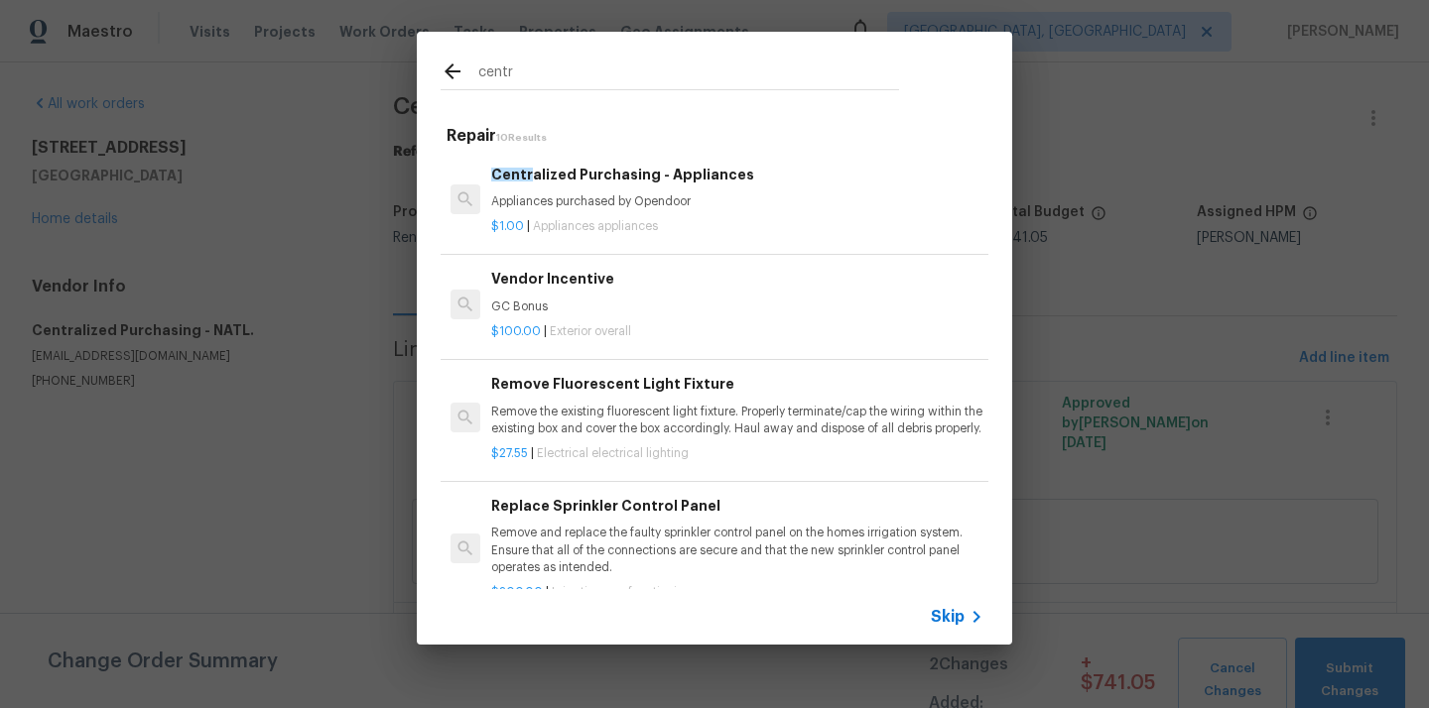
type input "centr"
click at [672, 218] on p "$1.00 | Appliances appliances" at bounding box center [737, 226] width 492 height 17
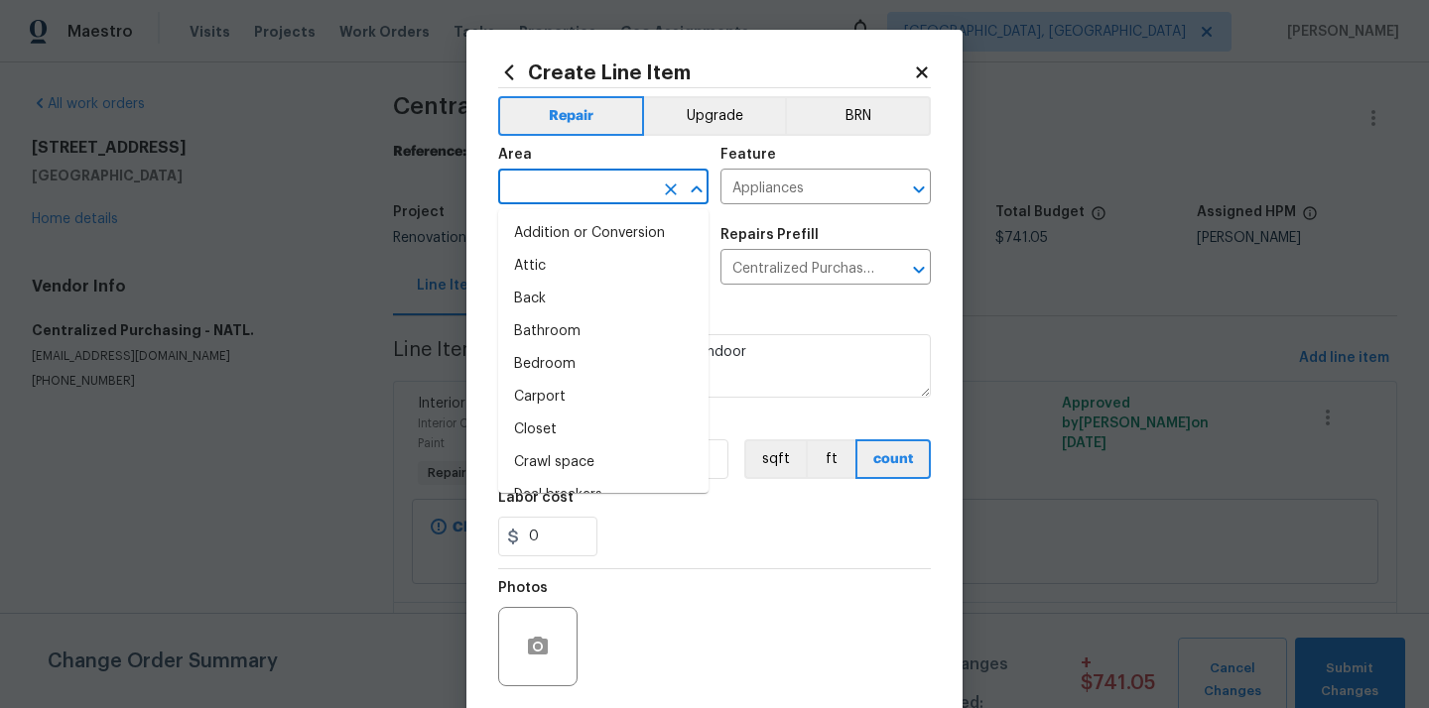
click at [559, 181] on input "text" at bounding box center [575, 189] width 155 height 31
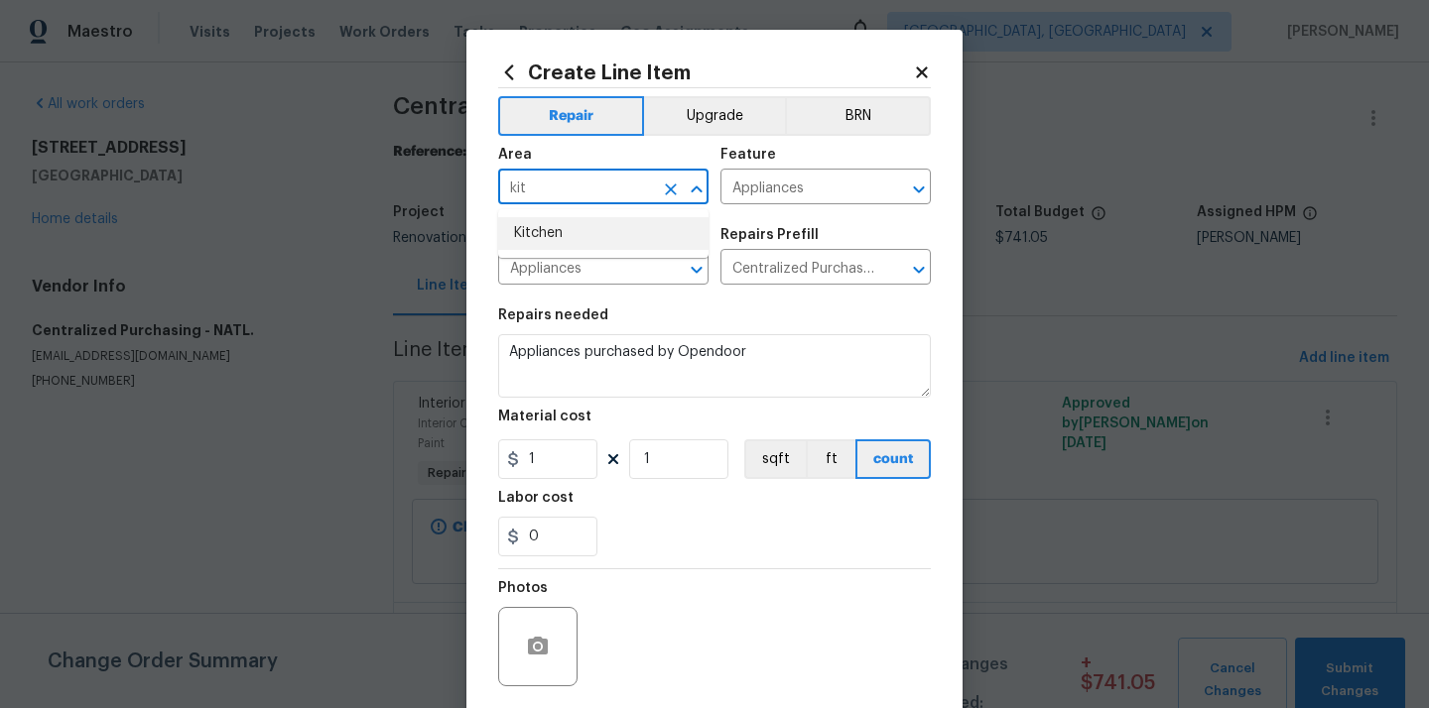
click at [547, 236] on li "Kitchen" at bounding box center [603, 233] width 210 height 33
type input "Kitchen"
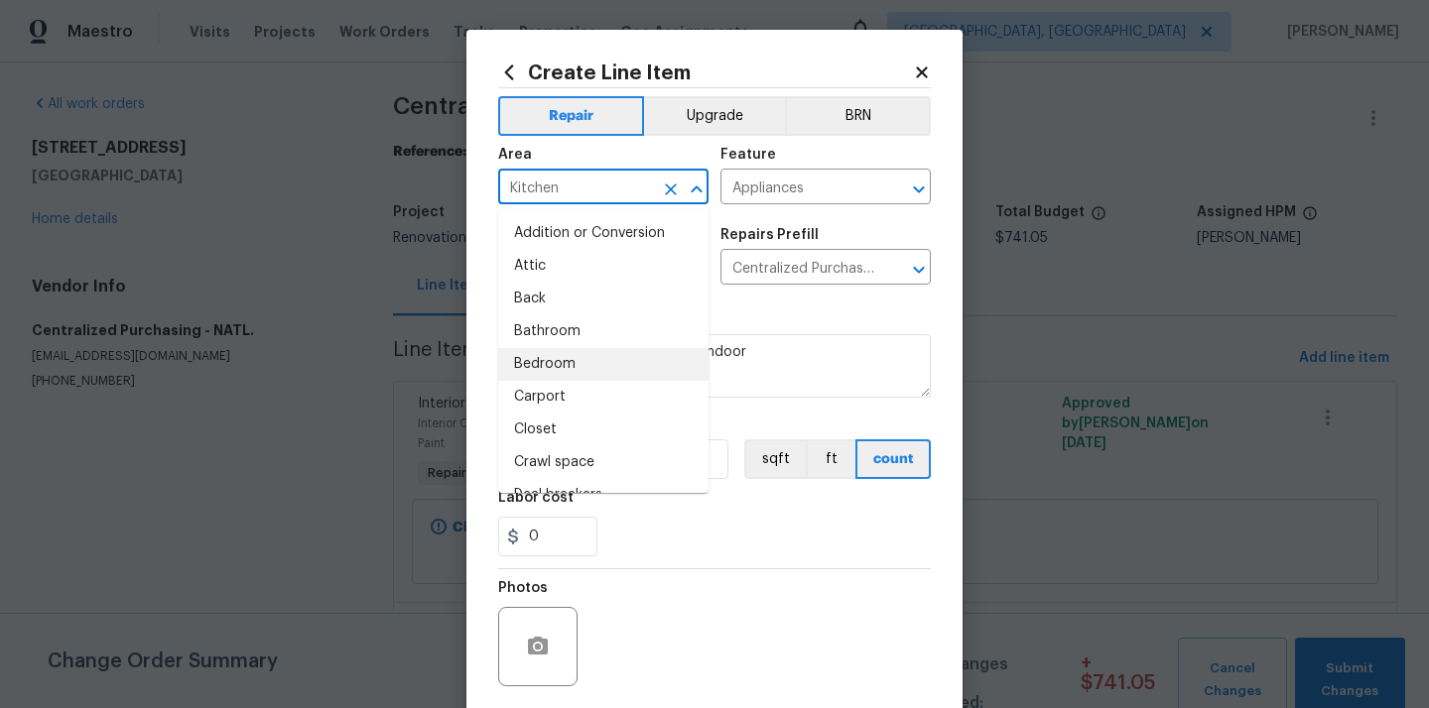
click at [814, 320] on div "Repairs needed" at bounding box center [714, 322] width 433 height 26
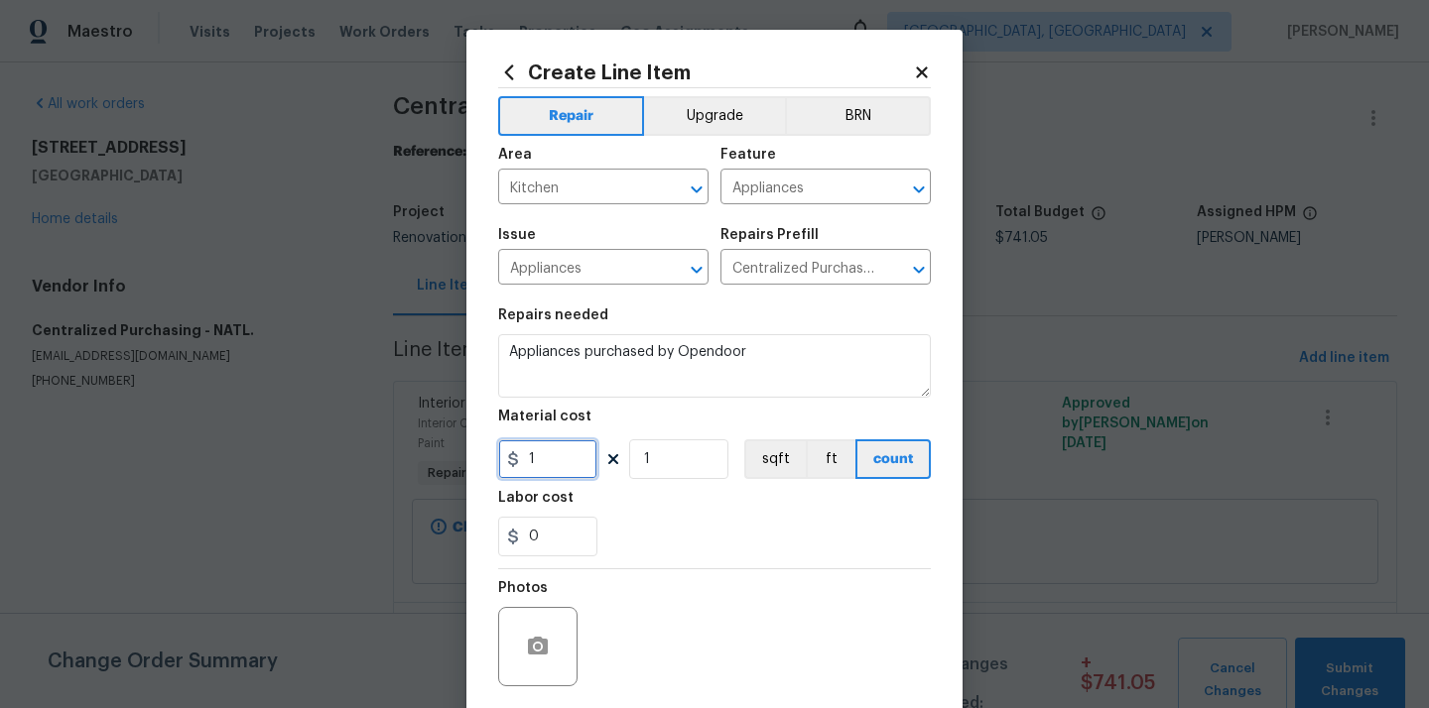
drag, startPoint x: 564, startPoint y: 469, endPoint x: 494, endPoint y: 467, distance: 69.5
click at [494, 467] on div "Create Line Item Repair Upgrade BRN Area Kitchen ​ Feature Appliances ​ Issue A…" at bounding box center [714, 427] width 496 height 795
paste input "625.33"
type input "625.33"
click at [683, 530] on div "0" at bounding box center [714, 537] width 433 height 40
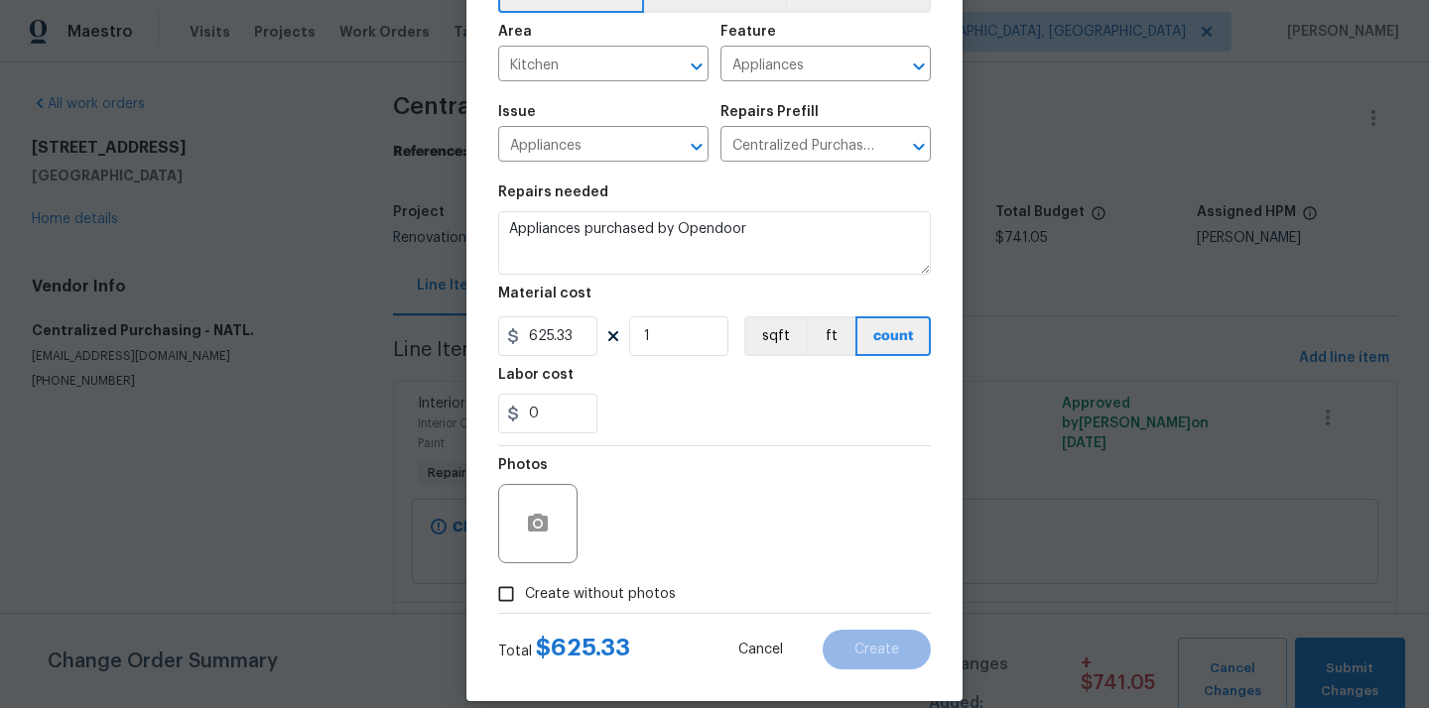
scroll to position [147, 0]
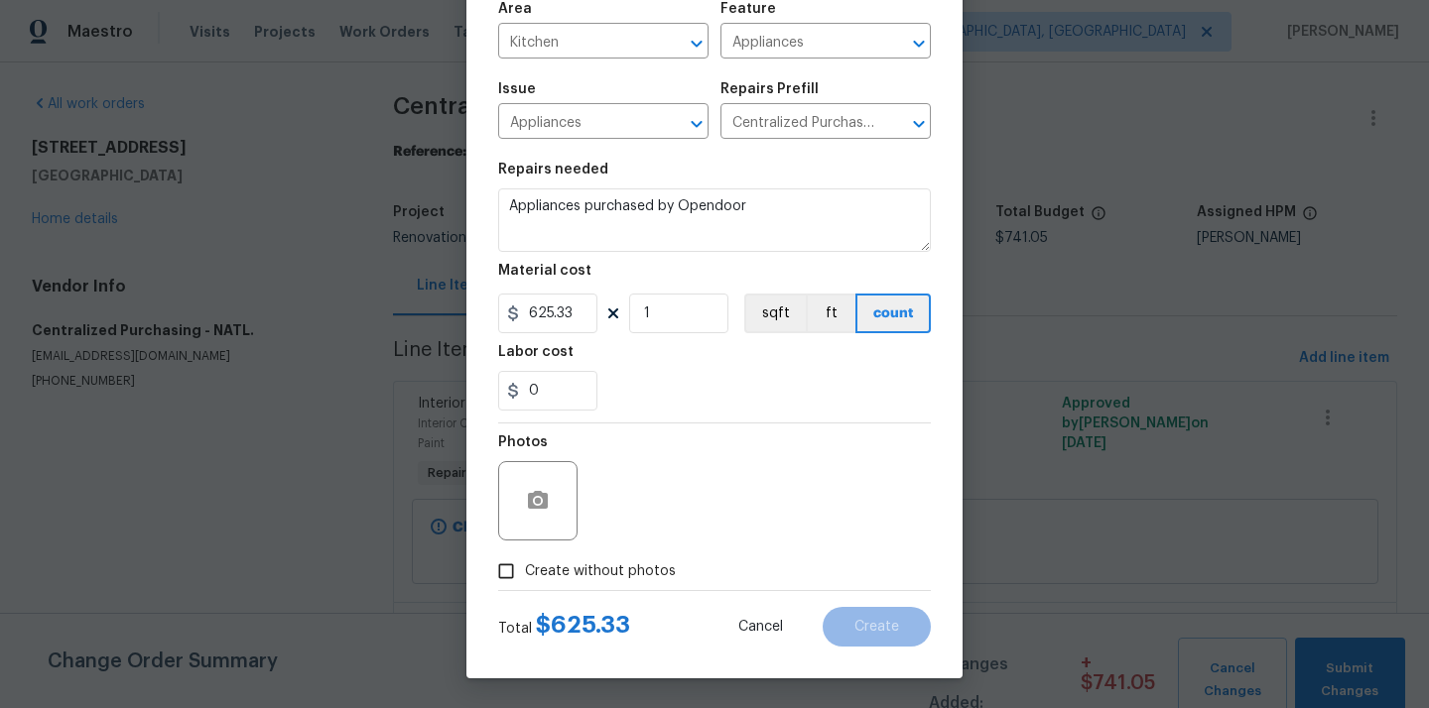
click at [597, 573] on span "Create without photos" at bounding box center [600, 572] width 151 height 21
click at [525, 573] on input "Create without photos" at bounding box center [506, 572] width 38 height 38
checkbox input "true"
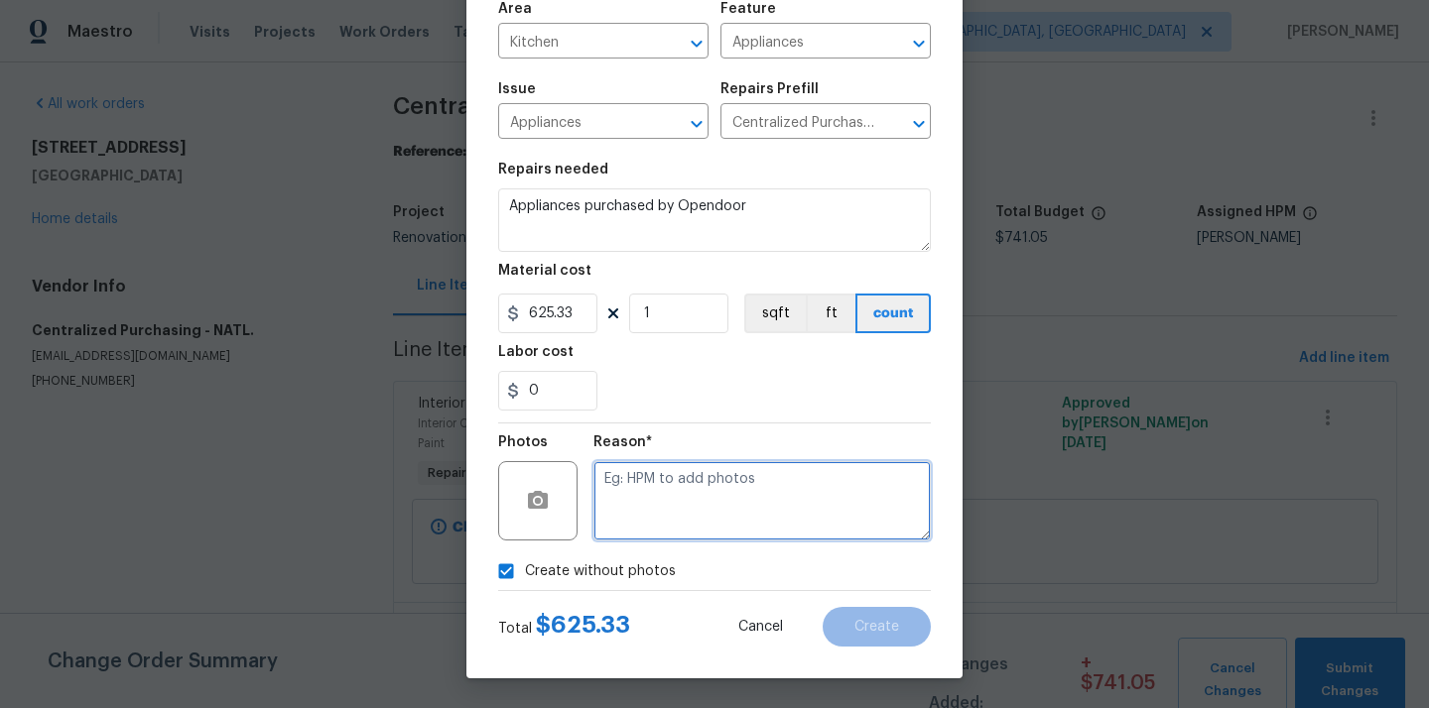
click at [682, 491] on textarea at bounding box center [761, 500] width 337 height 79
type textarea "N/A"
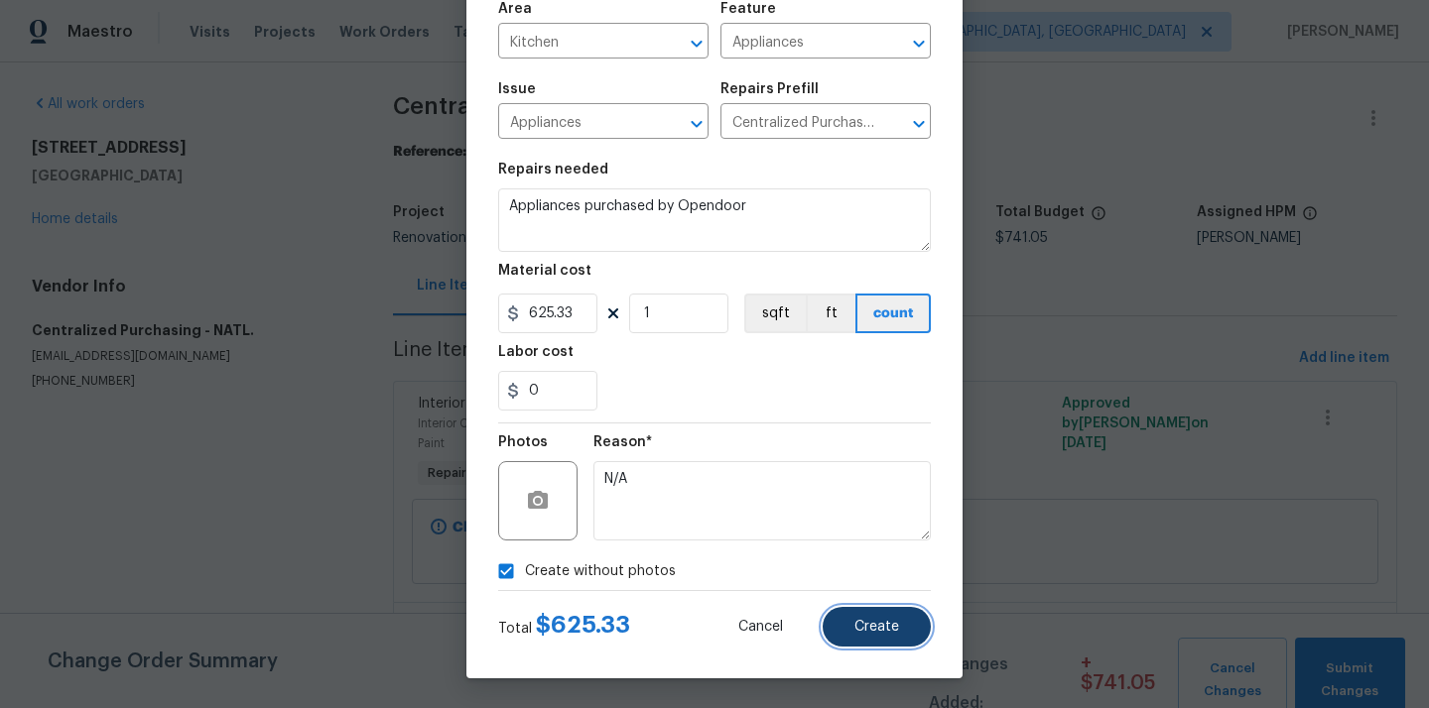
click at [870, 620] on span "Create" at bounding box center [876, 627] width 45 height 15
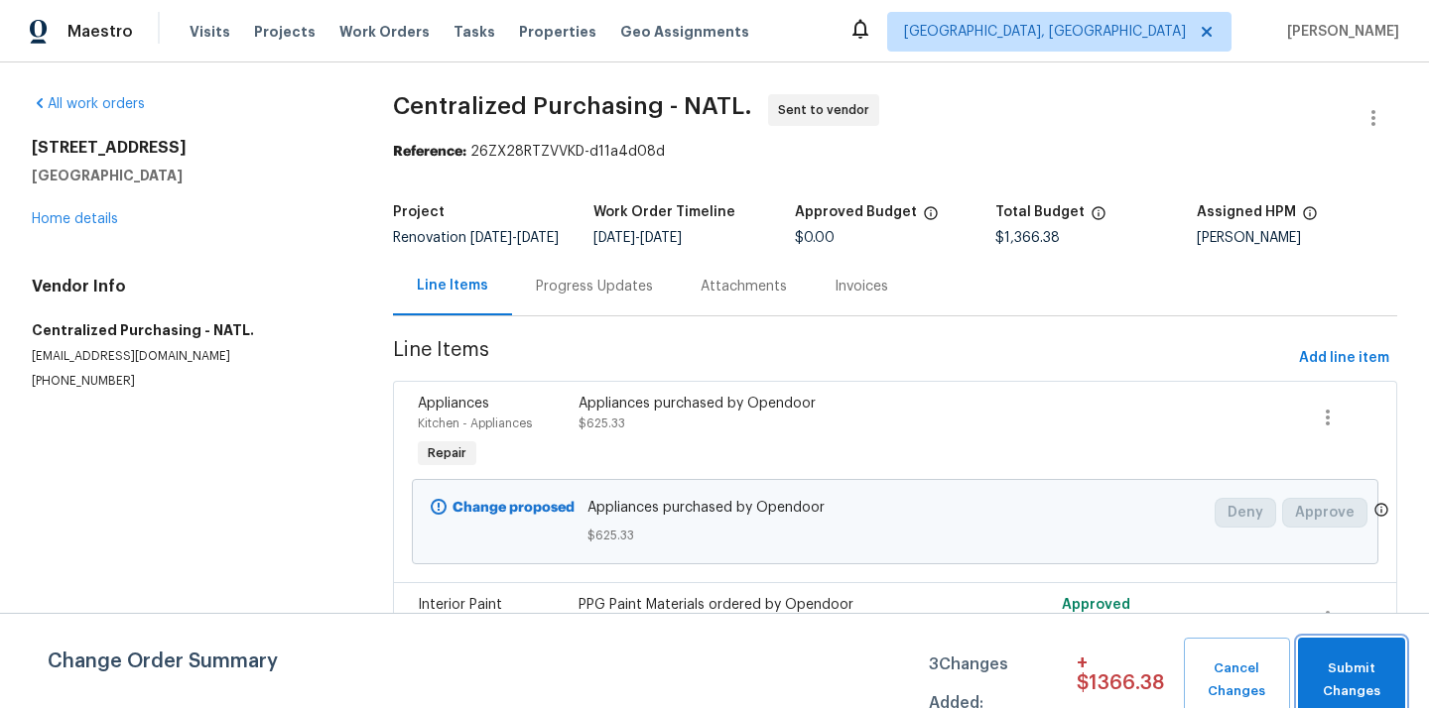
click at [1370, 690] on span "Submit Changes" at bounding box center [1351, 681] width 87 height 46
